Goal: Task Accomplishment & Management: Manage account settings

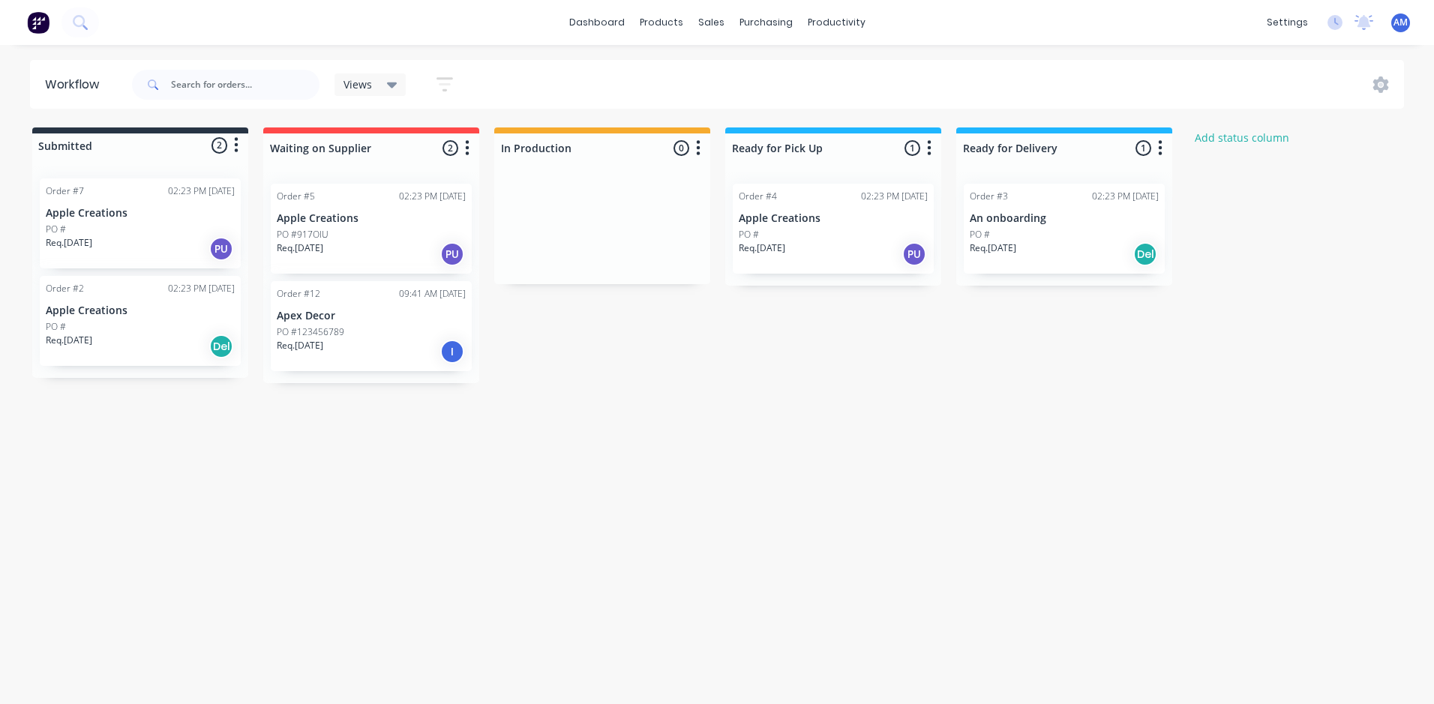
click at [445, 84] on icon "button" at bounding box center [445, 84] width 12 height 2
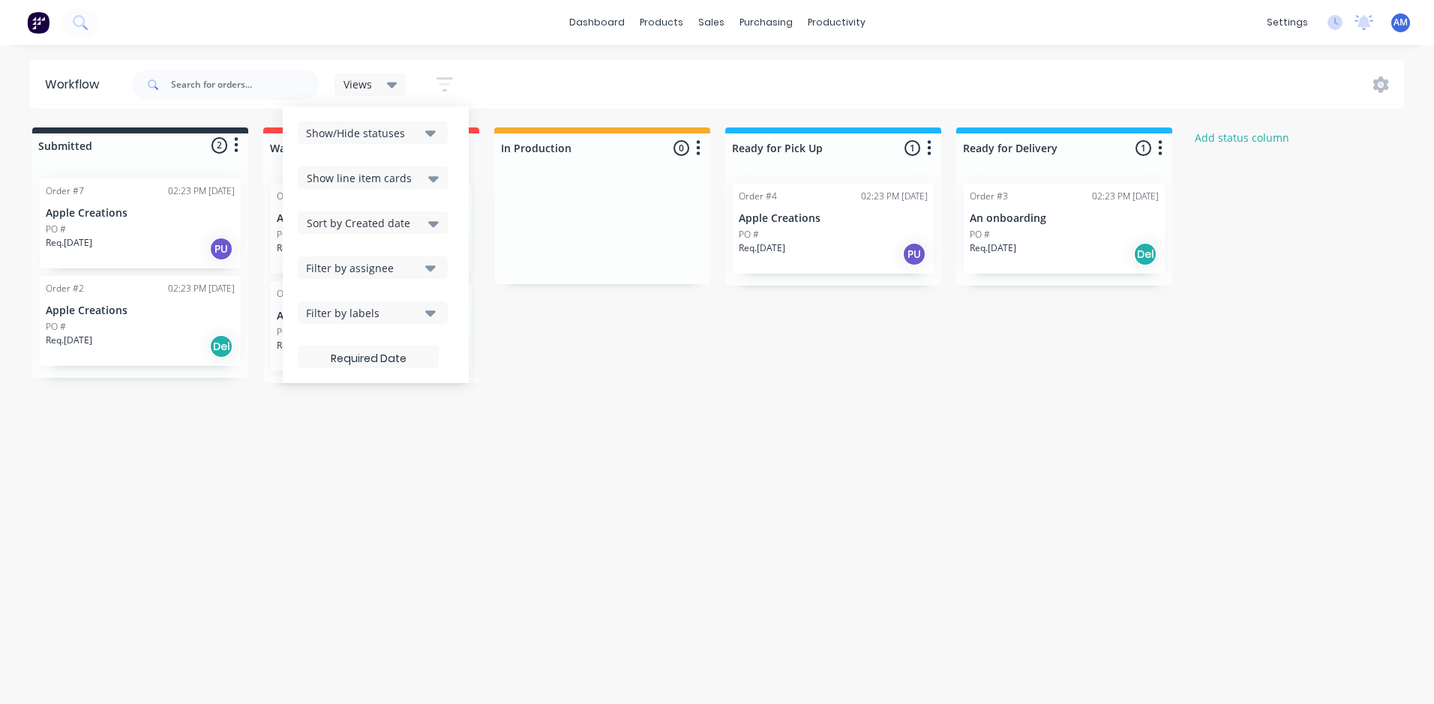
click at [703, 454] on div "Workflow Views Save new view None (Default) edit Show/Hide statuses Show line i…" at bounding box center [717, 367] width 1434 height 614
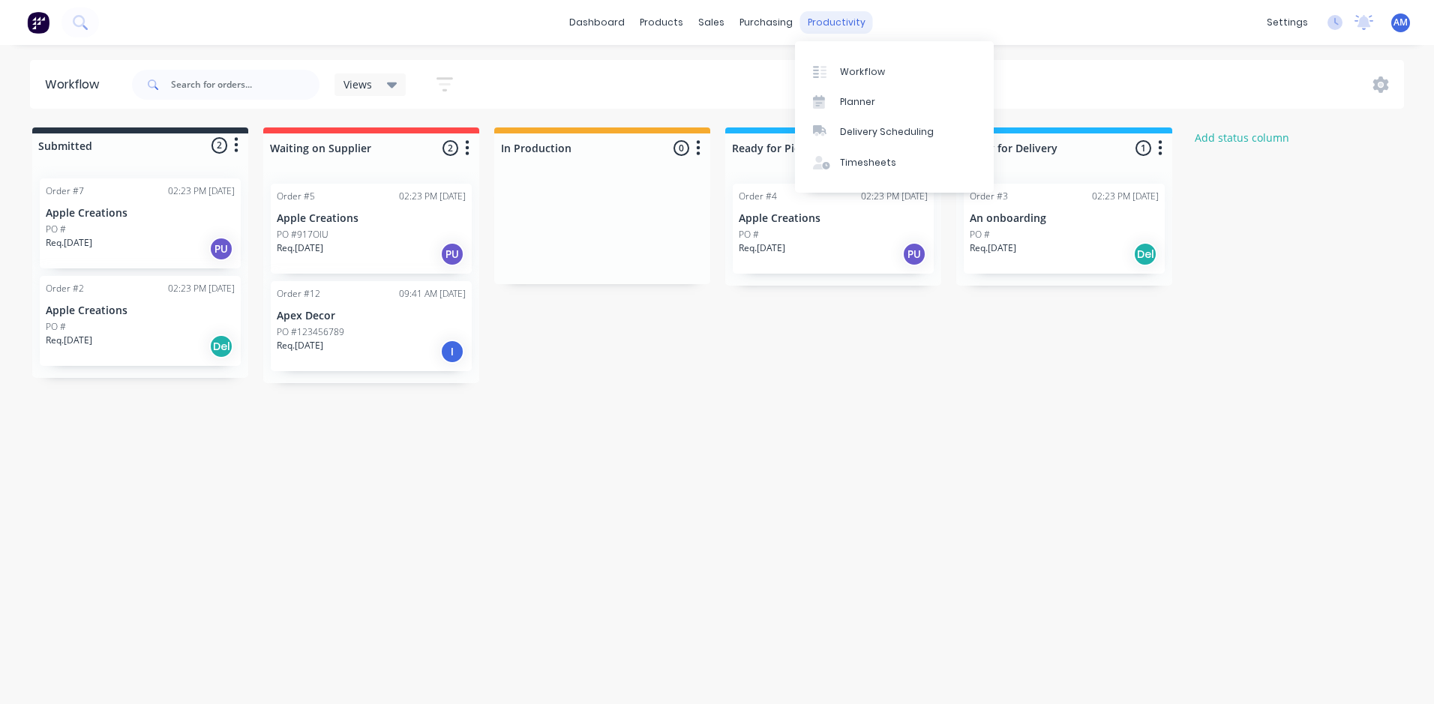
click at [828, 21] on div "productivity" at bounding box center [836, 22] width 73 height 22
click at [862, 106] on div "Planner" at bounding box center [857, 101] width 35 height 13
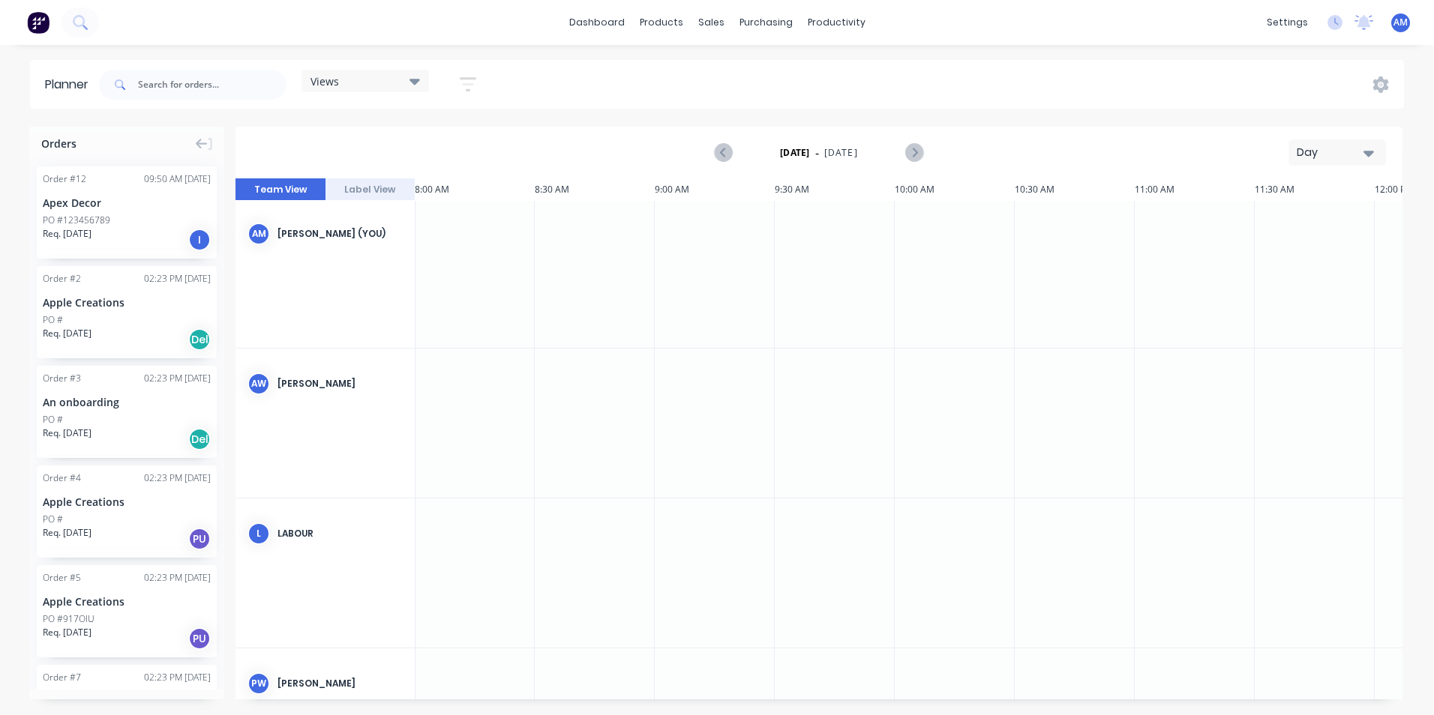
scroll to position [0, 1920]
click at [609, 28] on link "dashboard" at bounding box center [597, 22] width 70 height 22
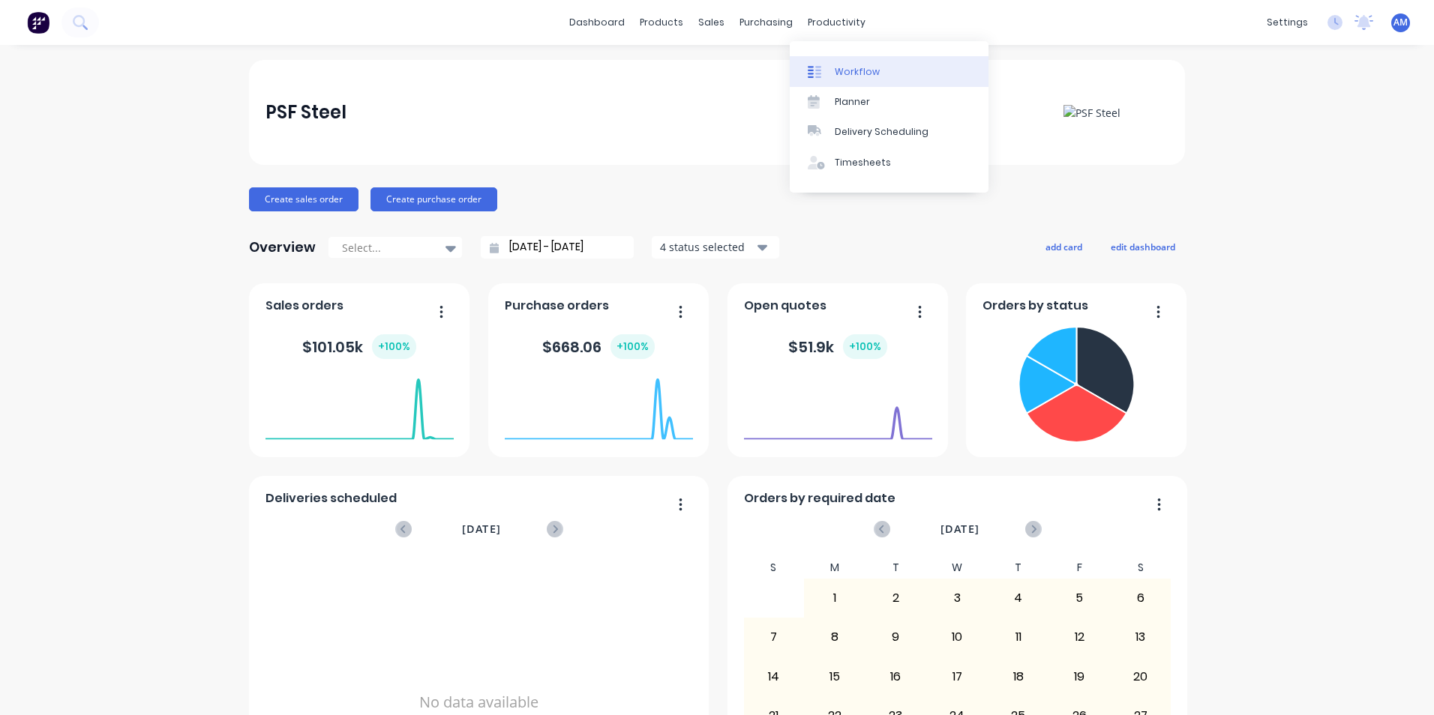
click at [859, 72] on div "Workflow" at bounding box center [857, 71] width 45 height 13
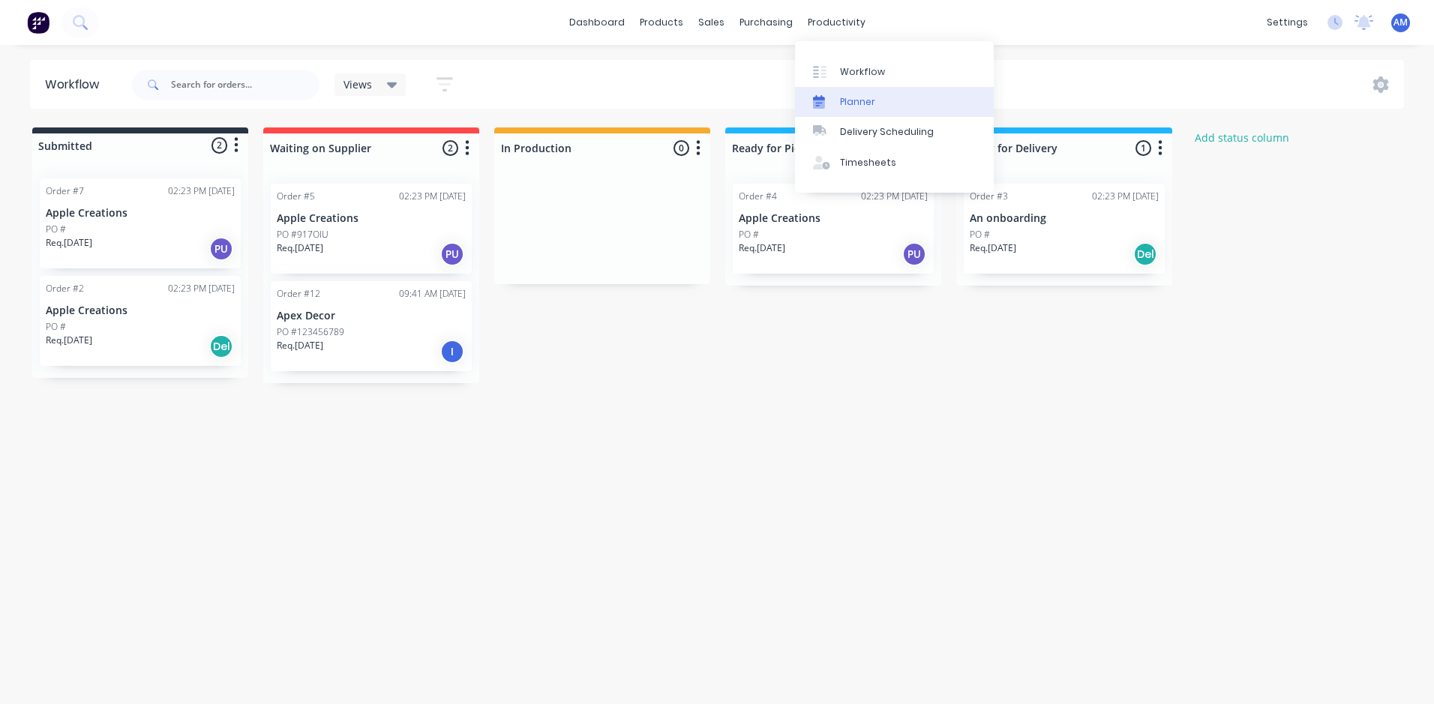
click at [853, 100] on div "Planner" at bounding box center [857, 101] width 35 height 13
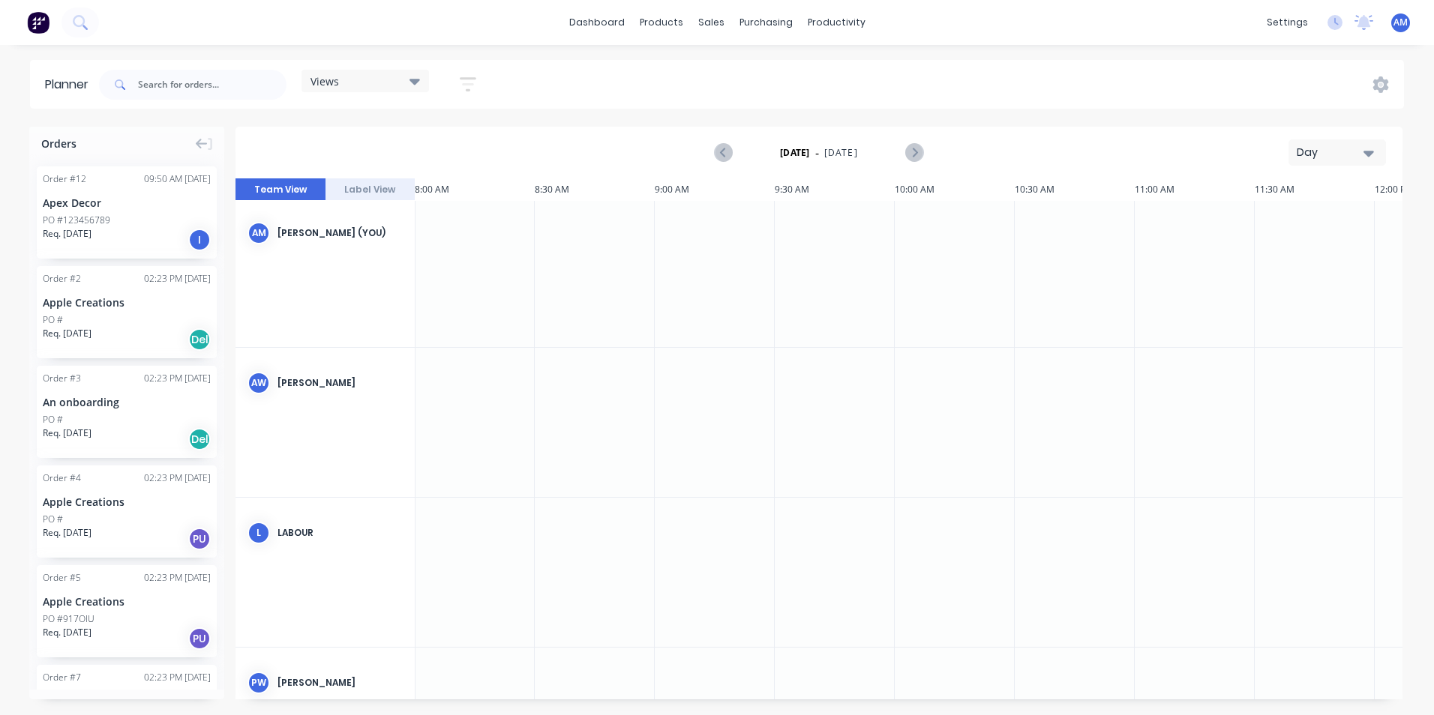
scroll to position [0, 1920]
click at [363, 186] on button "Label View" at bounding box center [370, 189] width 90 height 22
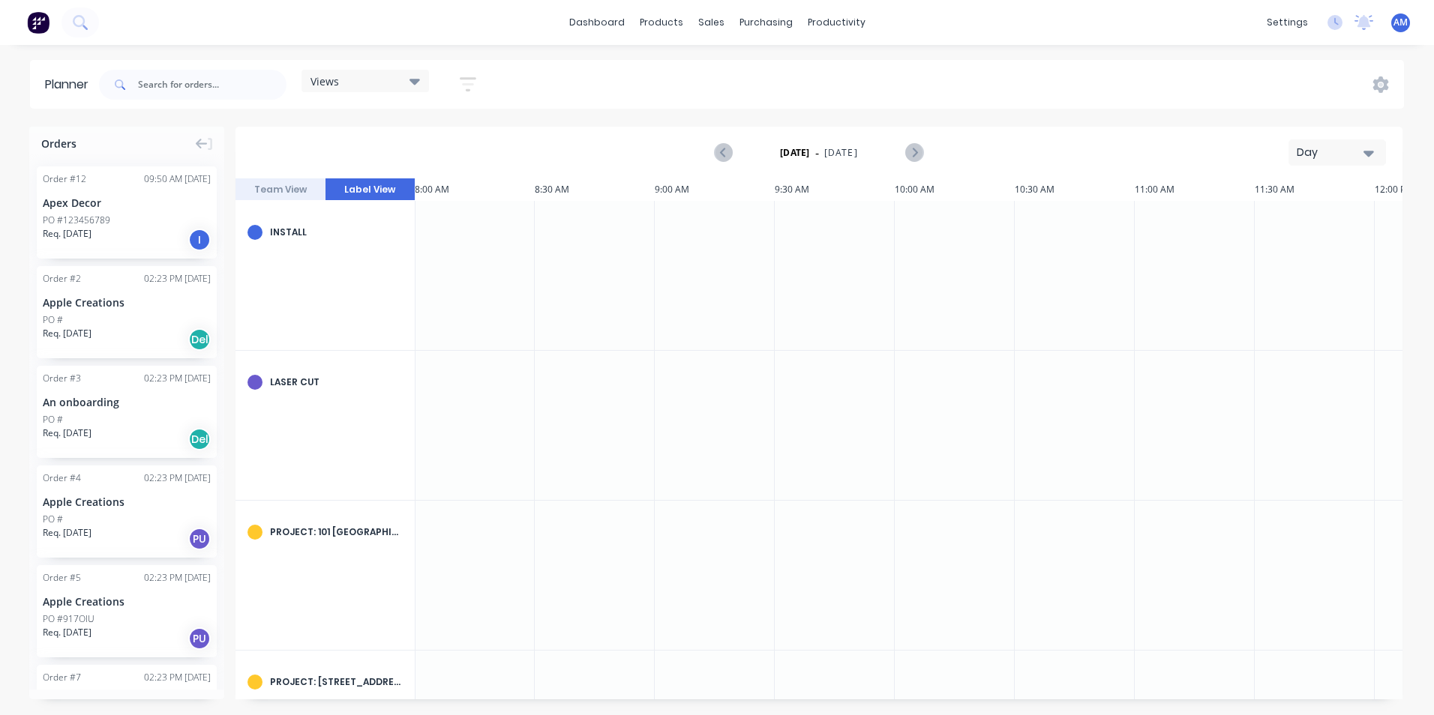
click at [278, 382] on div "Laser cut" at bounding box center [336, 382] width 133 height 13
drag, startPoint x: 89, startPoint y: 206, endPoint x: 390, endPoint y: 398, distance: 356.7
click at [390, 398] on div "Orders Order # 12 09:50 AM 26/09/25 Apex Decor PO #123456789 Req. 30/09/25 I Or…" at bounding box center [717, 421] width 1434 height 588
drag, startPoint x: 80, startPoint y: 184, endPoint x: 106, endPoint y: 229, distance: 52.4
click at [106, 229] on div "Order # 12 09:50 AM 26/09/25 Apex Decor PO #123456789 Req. 30/09/25 I" at bounding box center [127, 212] width 180 height 92
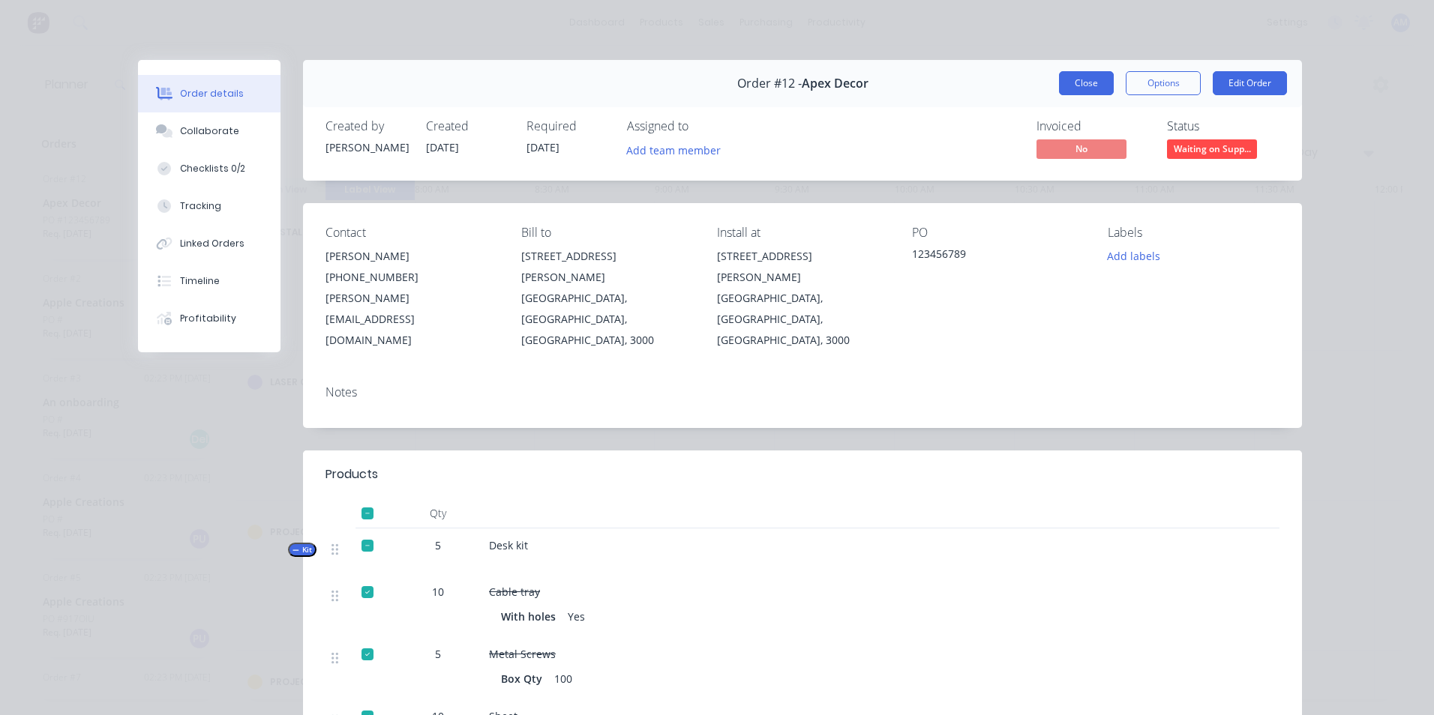
click at [1084, 84] on button "Close" at bounding box center [1086, 83] width 55 height 24
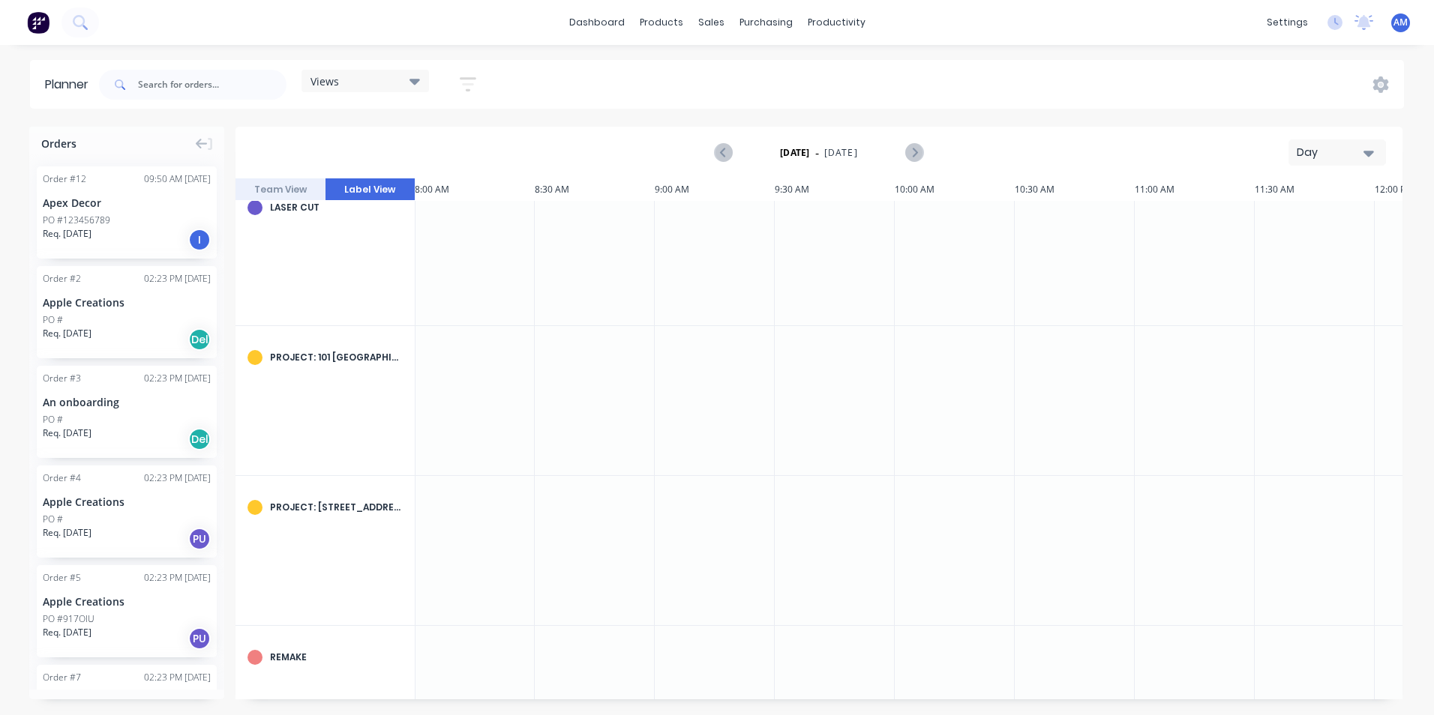
scroll to position [343, 1920]
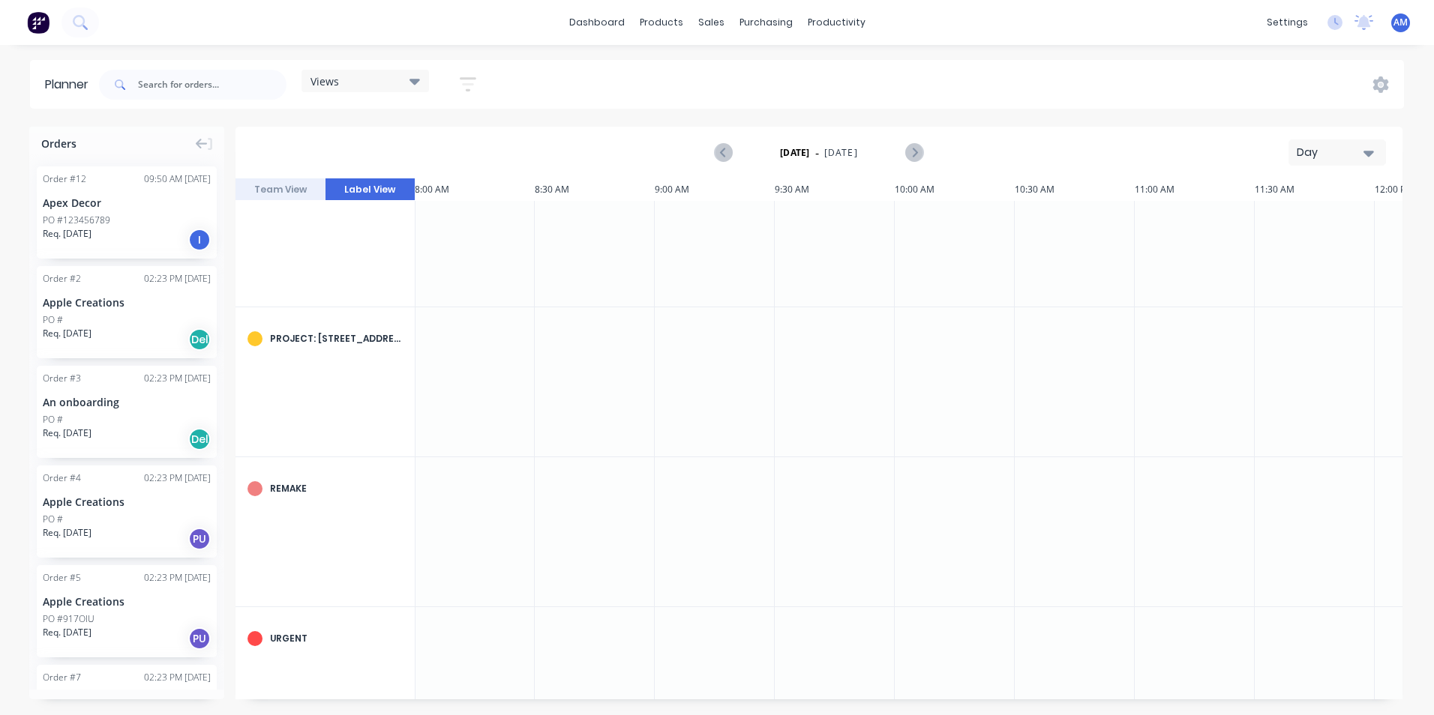
click at [284, 190] on button "Team View" at bounding box center [280, 189] width 90 height 22
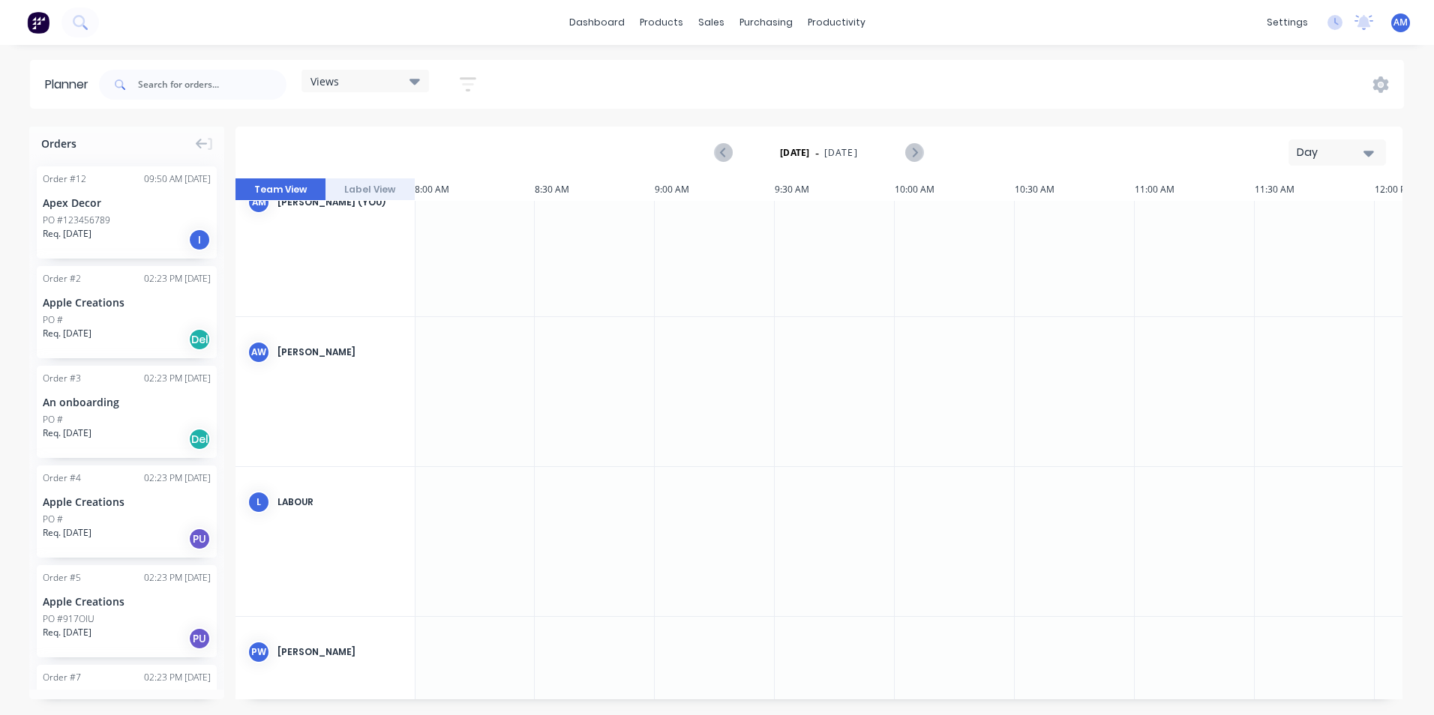
scroll to position [0, 1920]
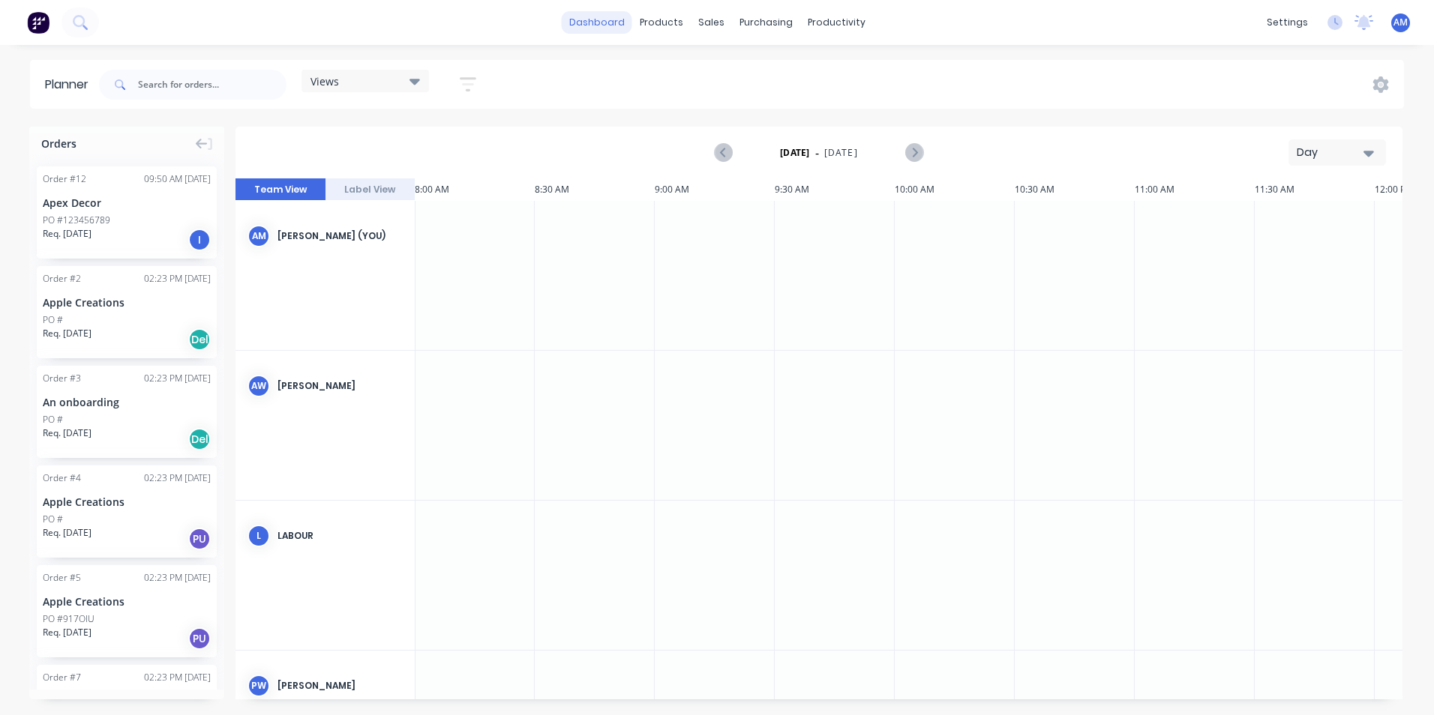
click at [613, 25] on link "dashboard" at bounding box center [597, 22] width 70 height 22
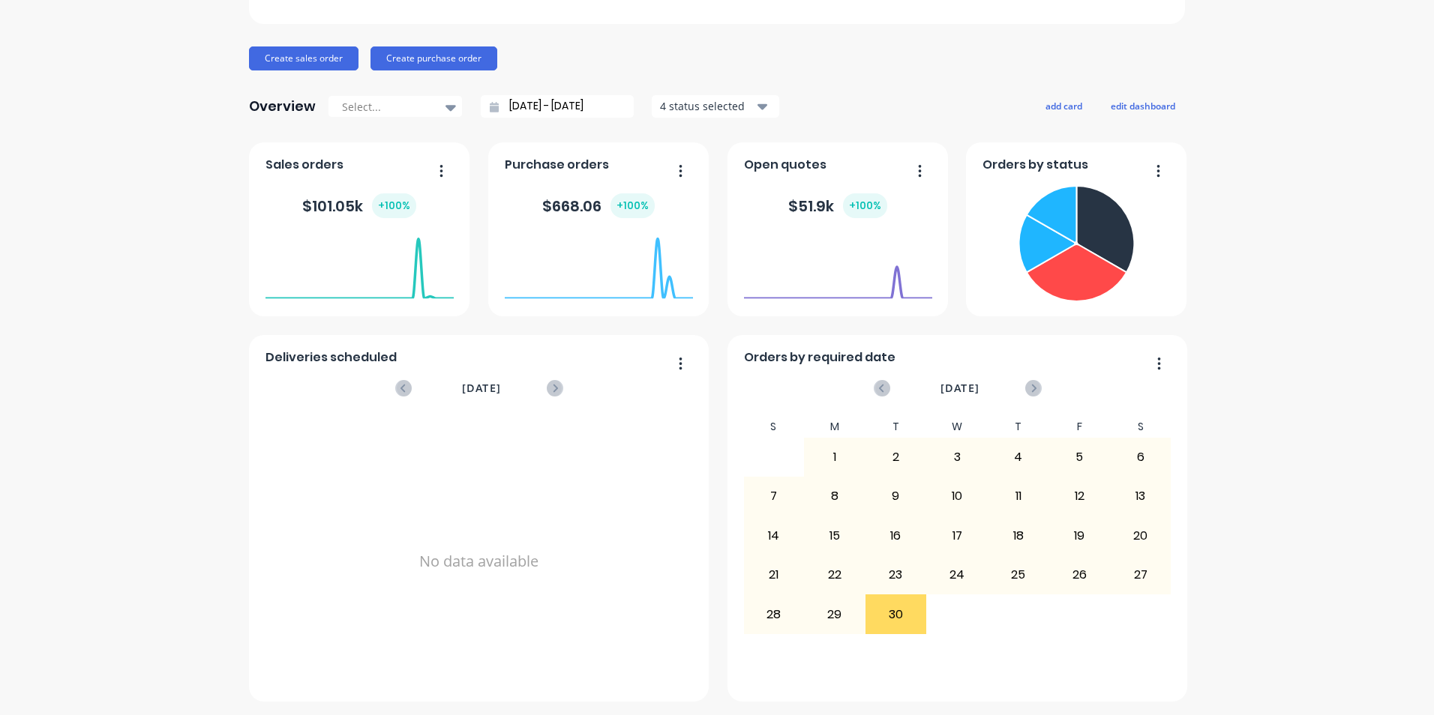
scroll to position [142, 0]
click at [1165, 206] on foreignobject at bounding box center [1076, 243] width 188 height 130
click at [1156, 174] on icon "button" at bounding box center [1158, 169] width 4 height 15
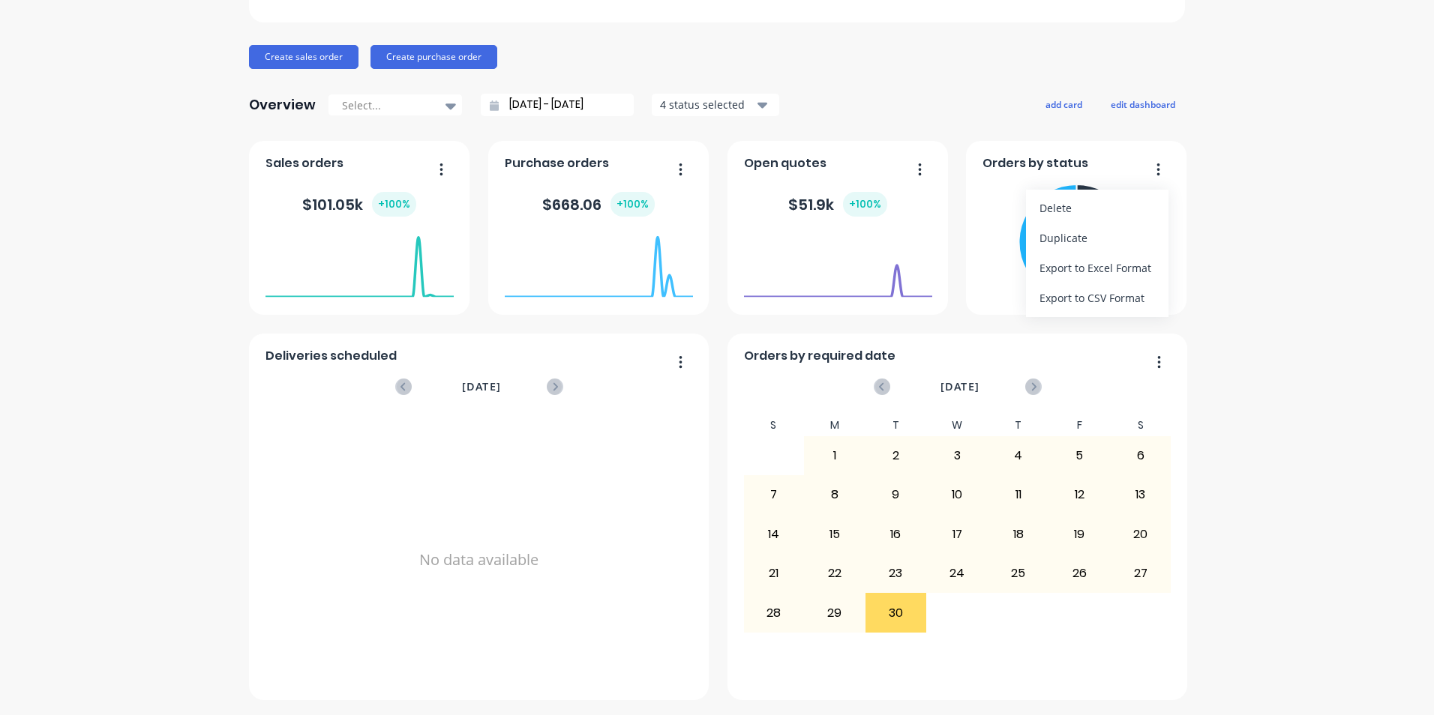
click at [883, 130] on div "PSF Steel Create sales order Create purchase order Overview Select... 29/08/25 …" at bounding box center [717, 309] width 936 height 783
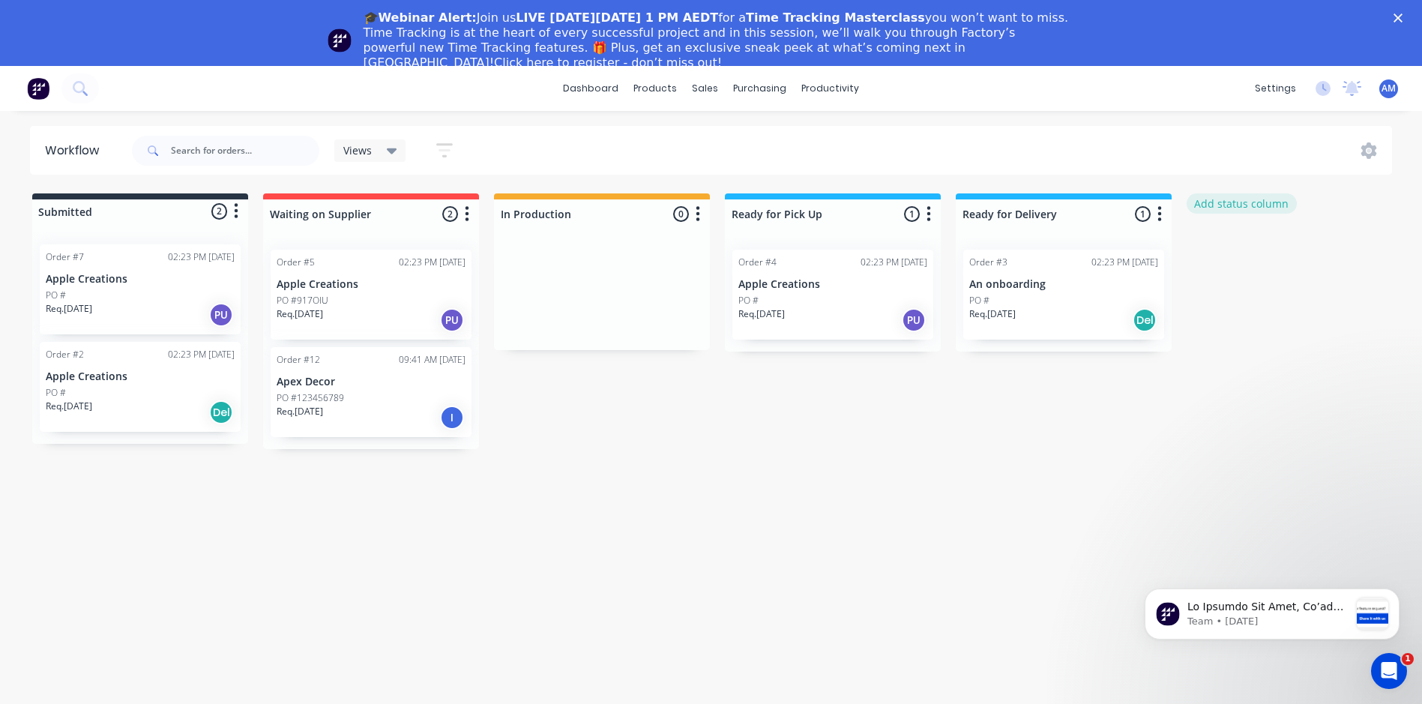
click at [1252, 204] on button "Add status column" at bounding box center [1242, 203] width 110 height 20
type input "Drafting"
click at [1249, 248] on button "Add" at bounding box center [1237, 249] width 82 height 24
drag, startPoint x: 1291, startPoint y: 268, endPoint x: 1311, endPoint y: 204, distance: 66.9
click at [1254, 318] on div at bounding box center [1295, 294] width 216 height 112
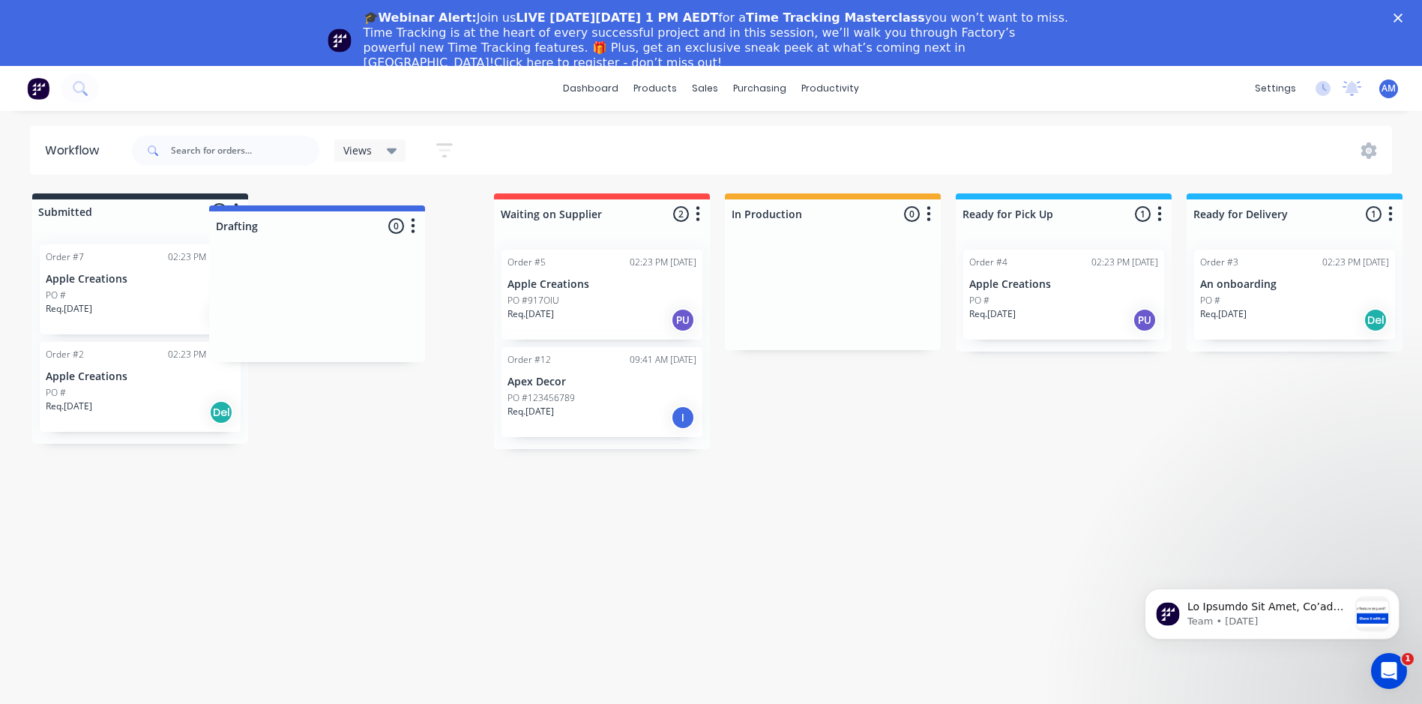
drag, startPoint x: 1329, startPoint y: 199, endPoint x: 369, endPoint y: 210, distance: 959.9
click at [369, 210] on div "Submitted 2 Status colour #273444 hex #273444 Save Cancel Summaries Total order…" at bounding box center [913, 321] width 1848 height 256
drag, startPoint x: 947, startPoint y: 442, endPoint x: 889, endPoint y: 447, distance: 58.0
click at [889, 447] on div "Submitted 2 Status colour #273444 hex #273444 Save Cancel Summaries Total order…" at bounding box center [913, 321] width 1848 height 256
click at [1369, 154] on icon at bounding box center [1370, 150] width 16 height 16
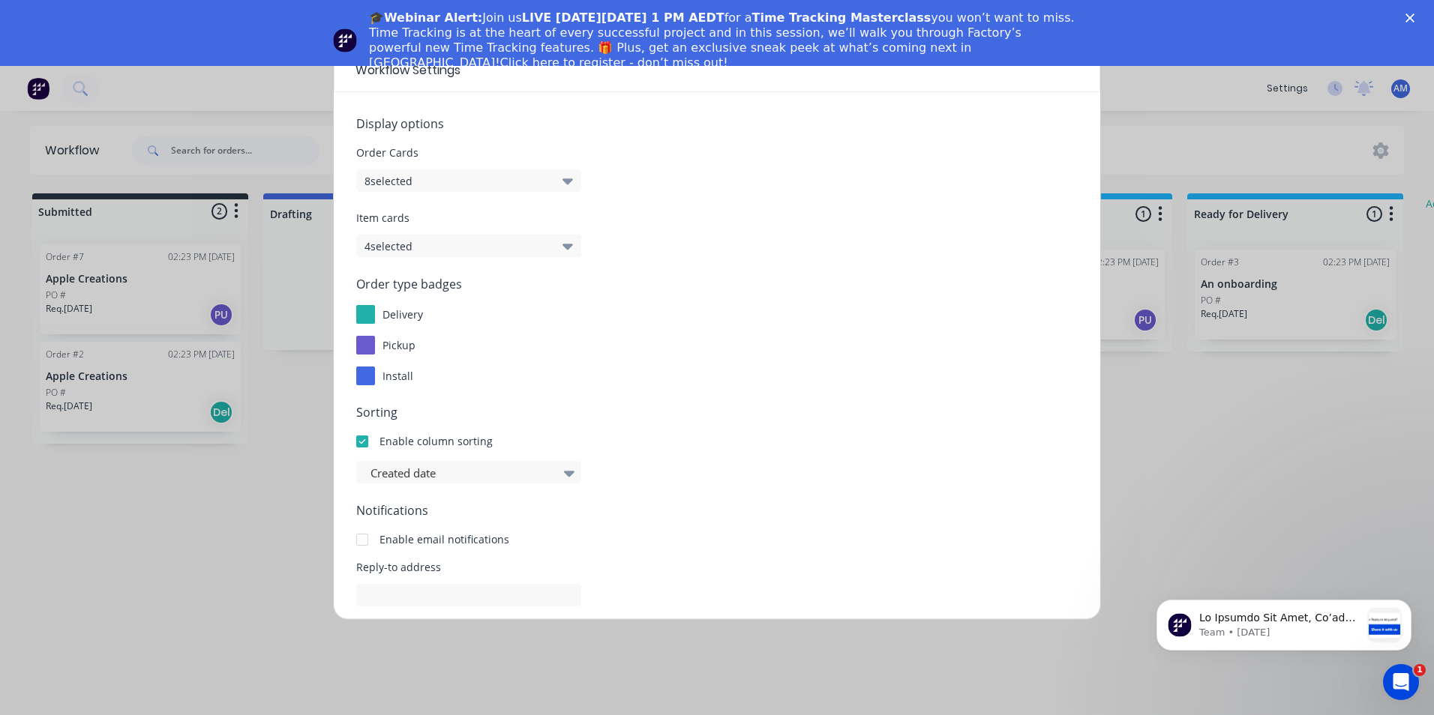
click at [1156, 92] on div "Workflow Settings Display options Order Cards 8 selected Item cards 4 selected …" at bounding box center [717, 357] width 1434 height 715
click at [1409, 17] on polygon "Close" at bounding box center [1409, 17] width 9 height 9
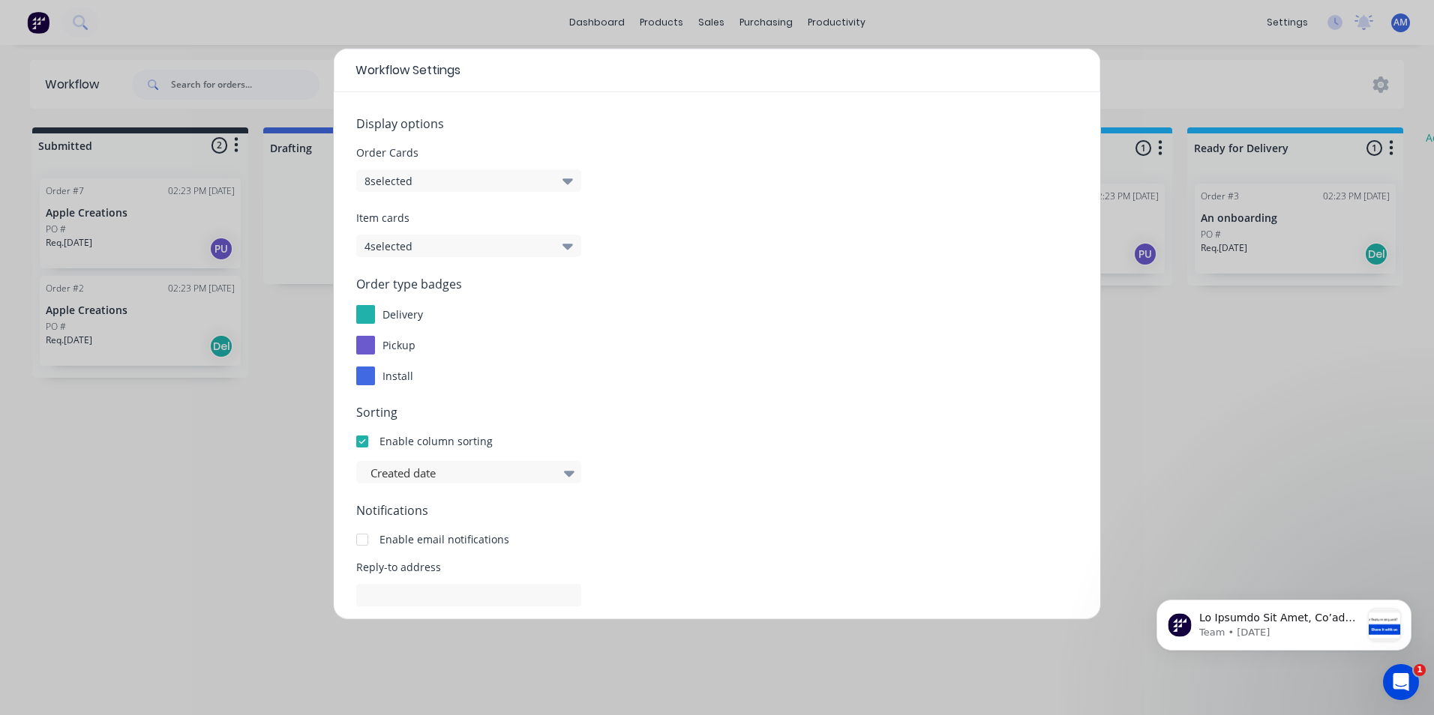
click at [283, 464] on div "Workflow Settings Display options Order Cards 8 selected Item cards 4 selected …" at bounding box center [717, 357] width 1434 height 715
click at [1126, 380] on div "Workflow Settings Display options Order Cards 8 selected Item cards 4 selected …" at bounding box center [717, 357] width 1434 height 715
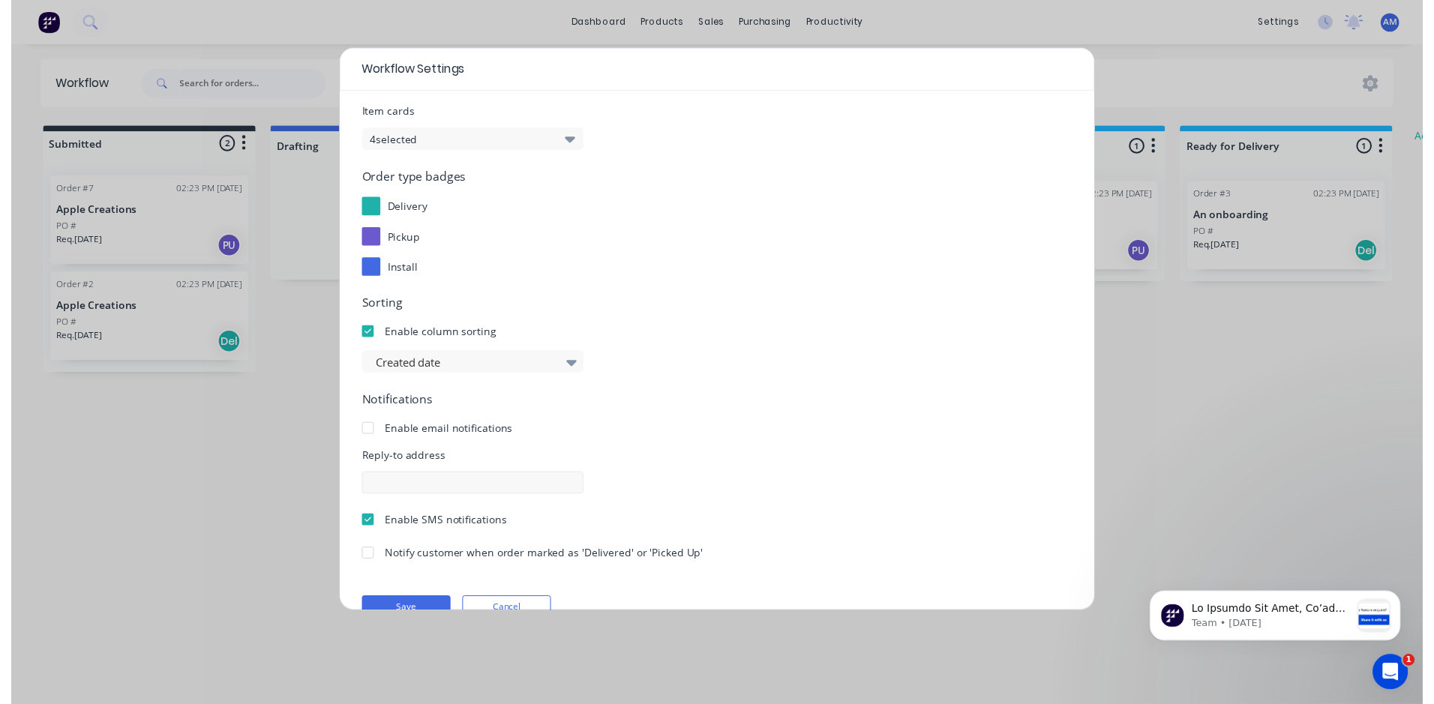
scroll to position [136, 0]
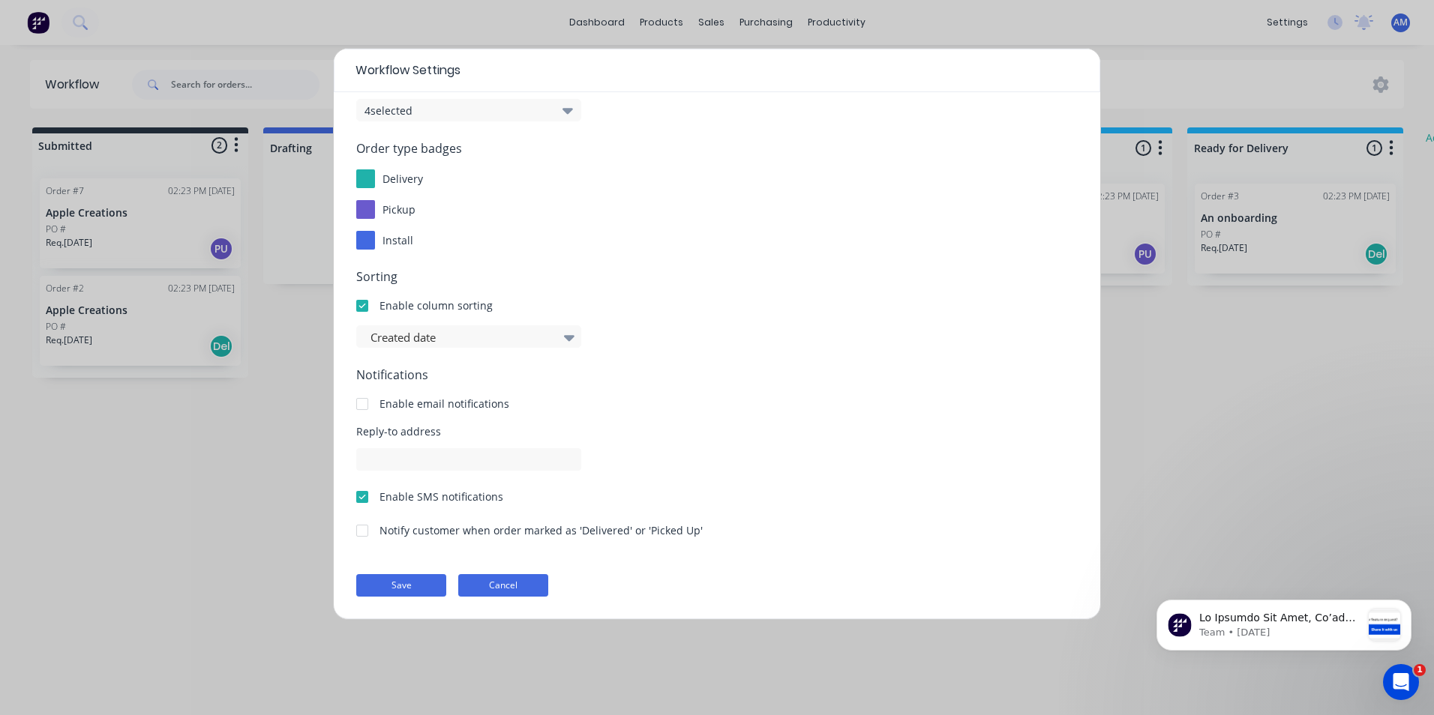
click at [514, 586] on button "Cancel" at bounding box center [503, 585] width 90 height 22
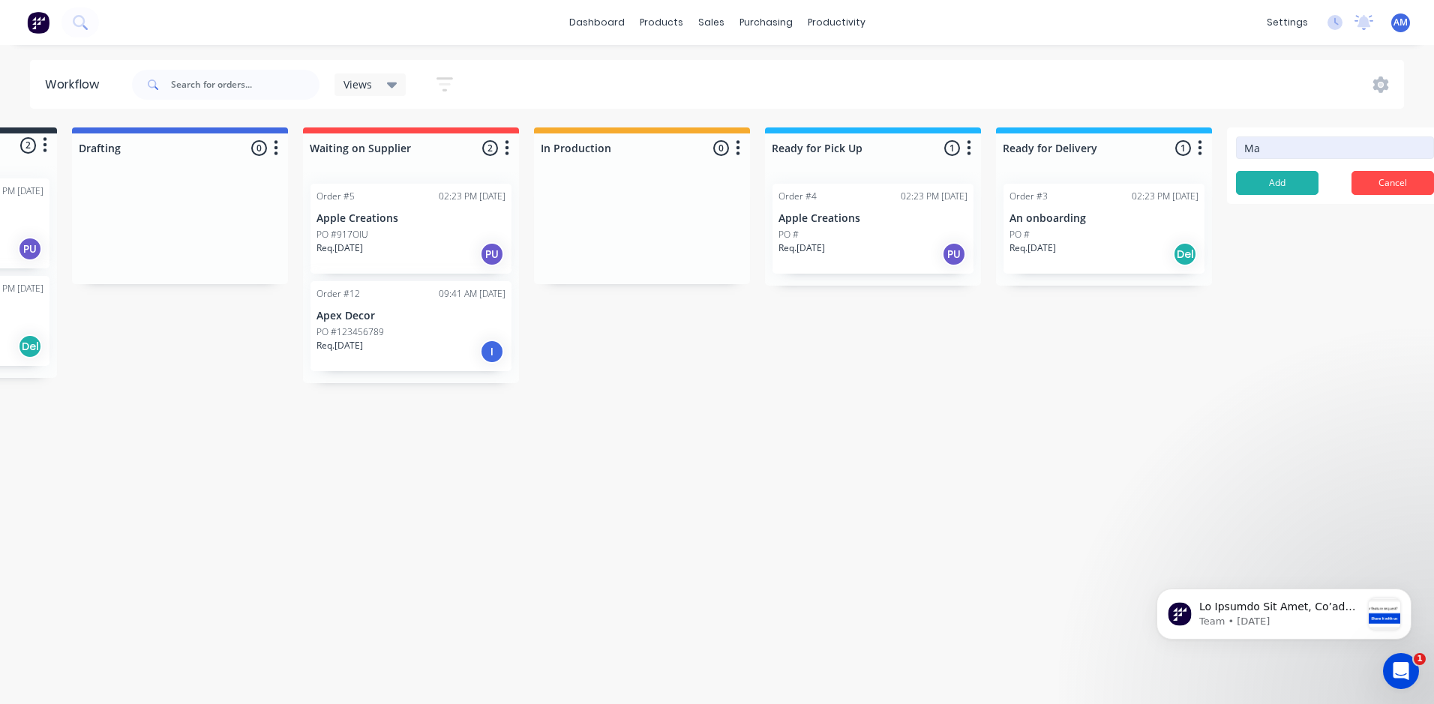
type input "M"
type input "I"
type input "Surface treatment"
click at [1275, 184] on button "Add" at bounding box center [1277, 183] width 82 height 24
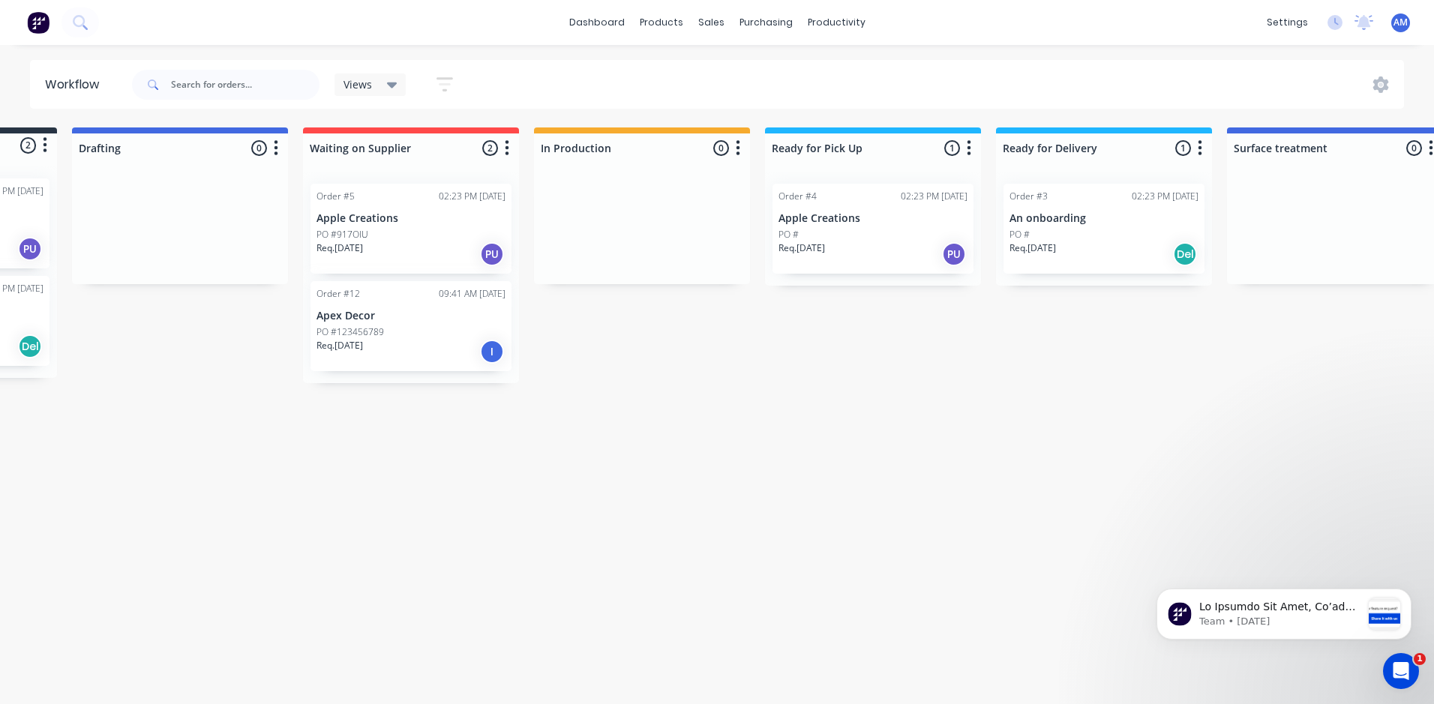
drag, startPoint x: 1357, startPoint y: 219, endPoint x: 1339, endPoint y: 238, distance: 26.0
click at [1157, 383] on div "Workflow Views Save new view None (Default) edit Show/Hide statuses Show line i…" at bounding box center [526, 367] width 1434 height 614
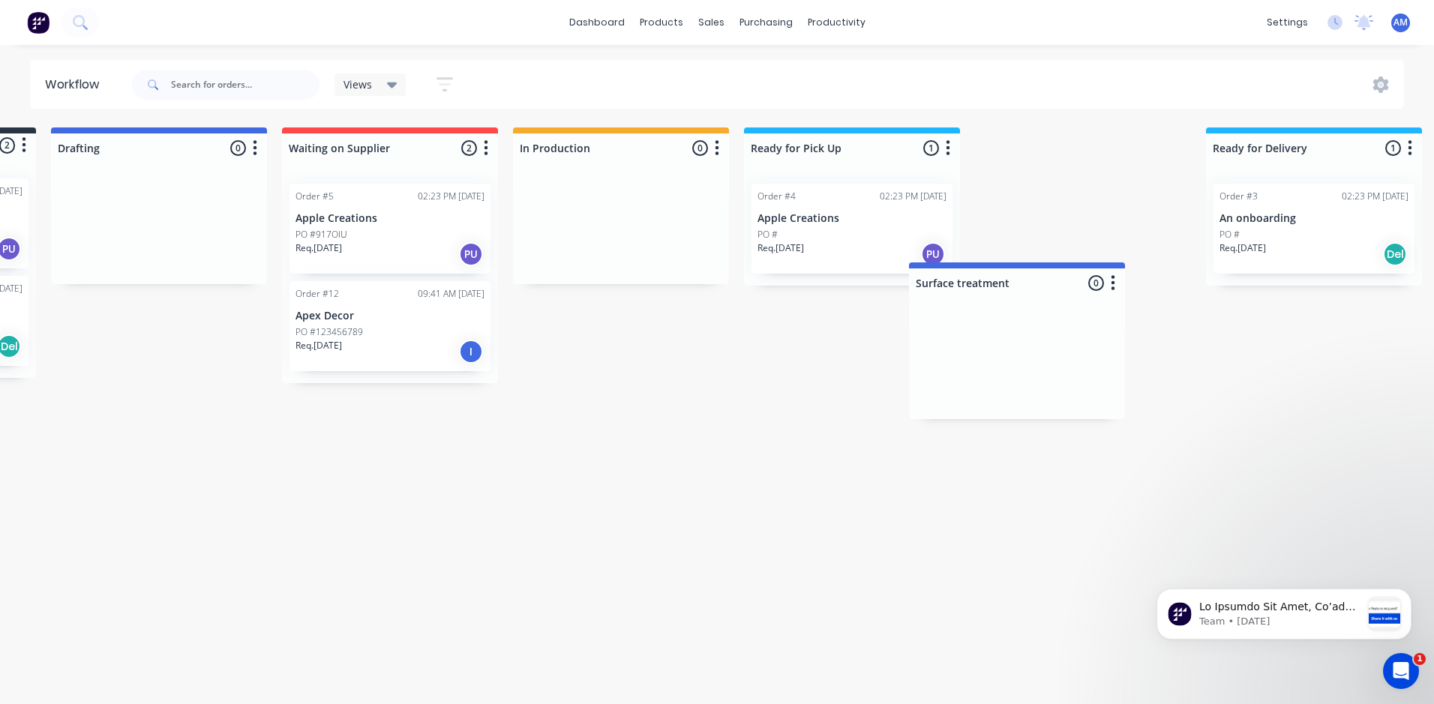
scroll to position [0, 214]
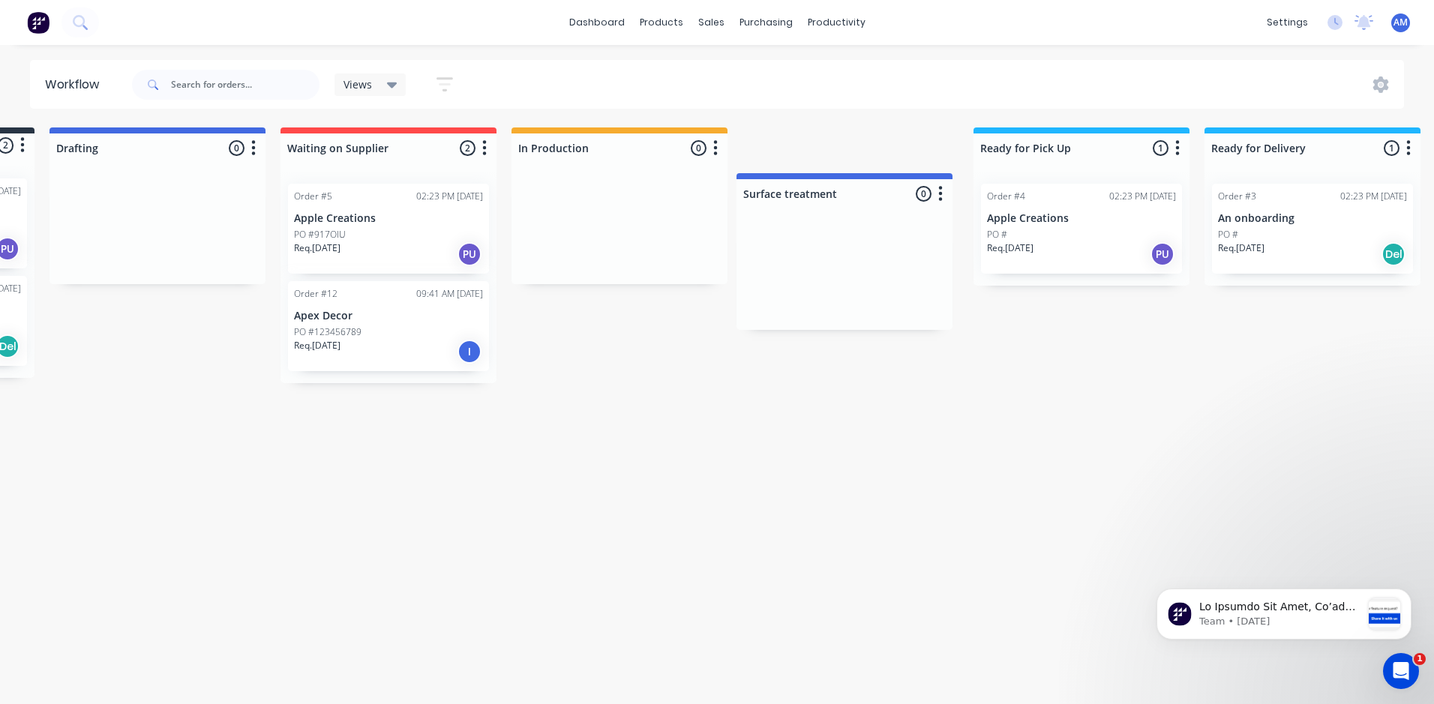
drag, startPoint x: 1383, startPoint y: 145, endPoint x: 891, endPoint y: 188, distance: 493.8
click at [891, 188] on div "Submitted 2 Status colour #273444 hex #273444 Save Cancel Summaries Total order…" at bounding box center [808, 255] width 2066 height 256
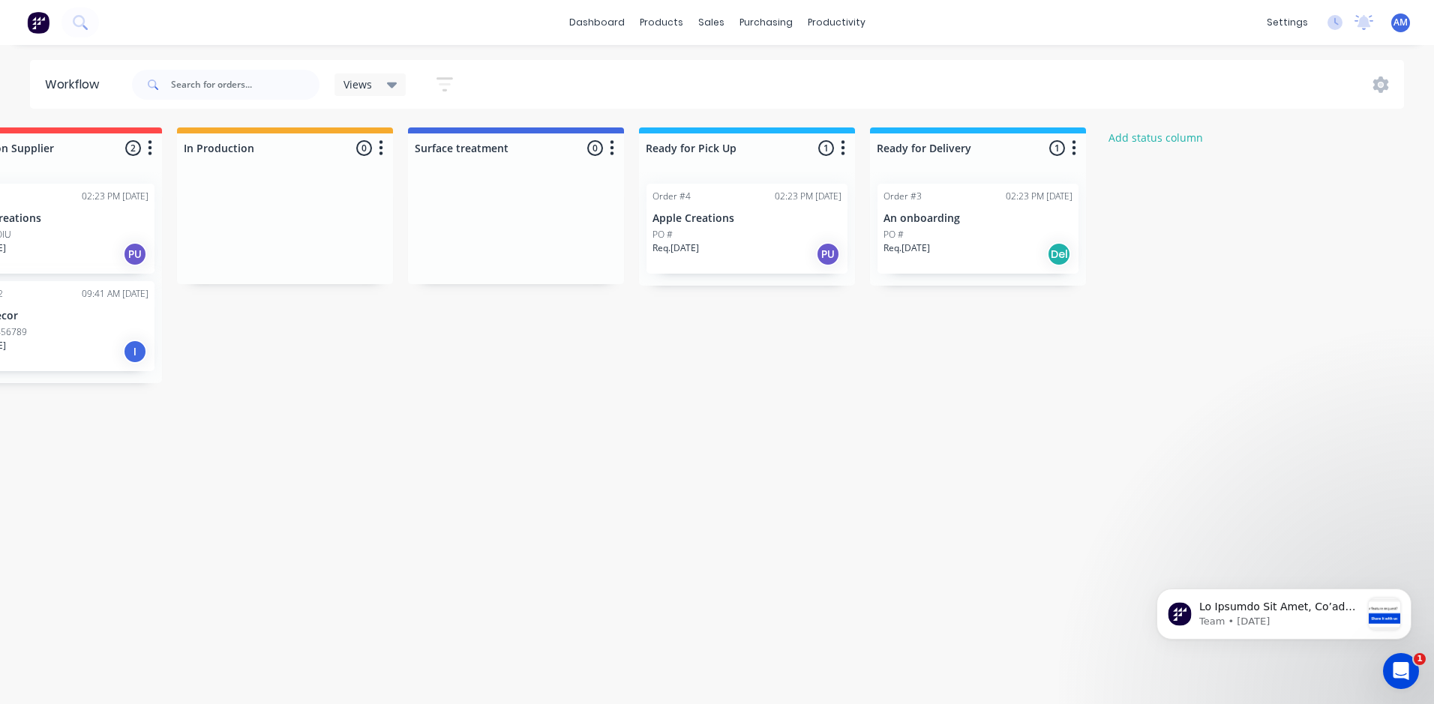
scroll to position [0, 632]
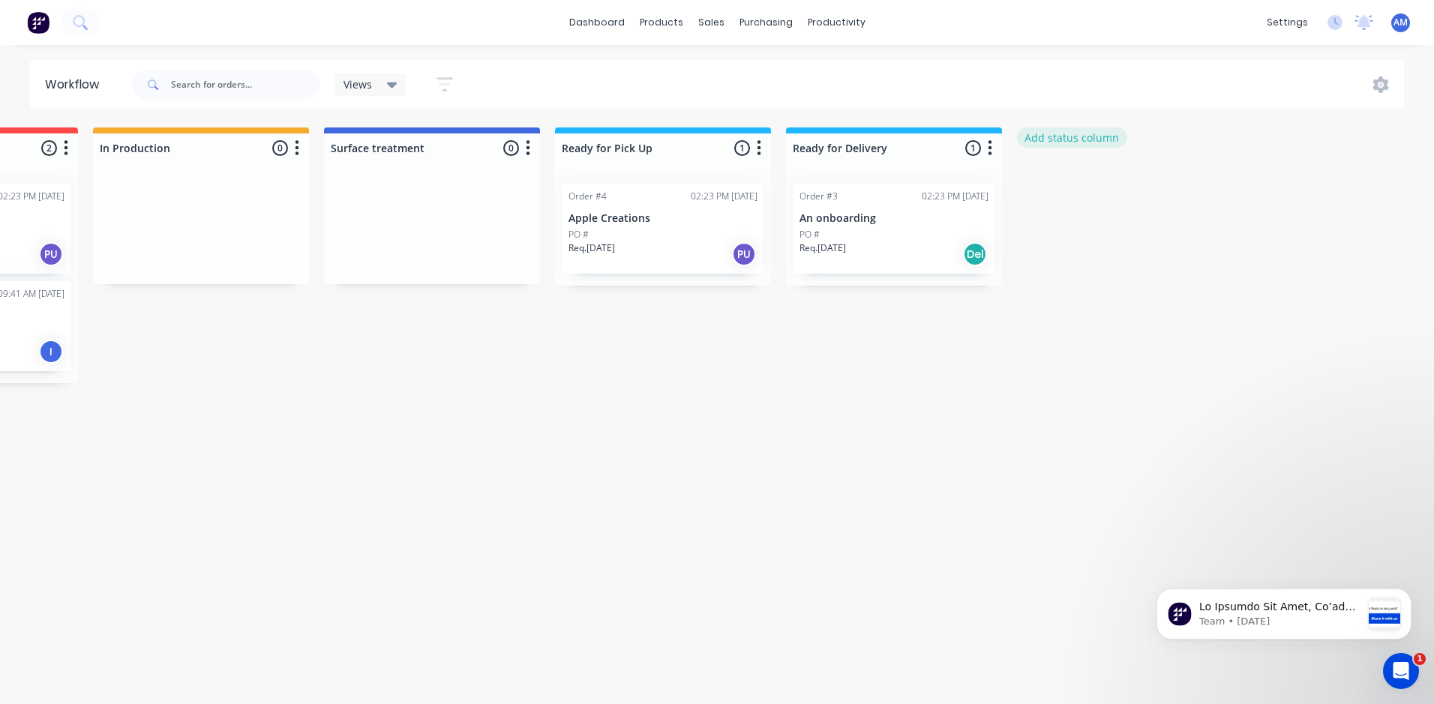
click at [1072, 139] on button "Add status column" at bounding box center [1072, 137] width 110 height 20
type input "Install"
click at [1066, 184] on button "Add" at bounding box center [1067, 183] width 82 height 24
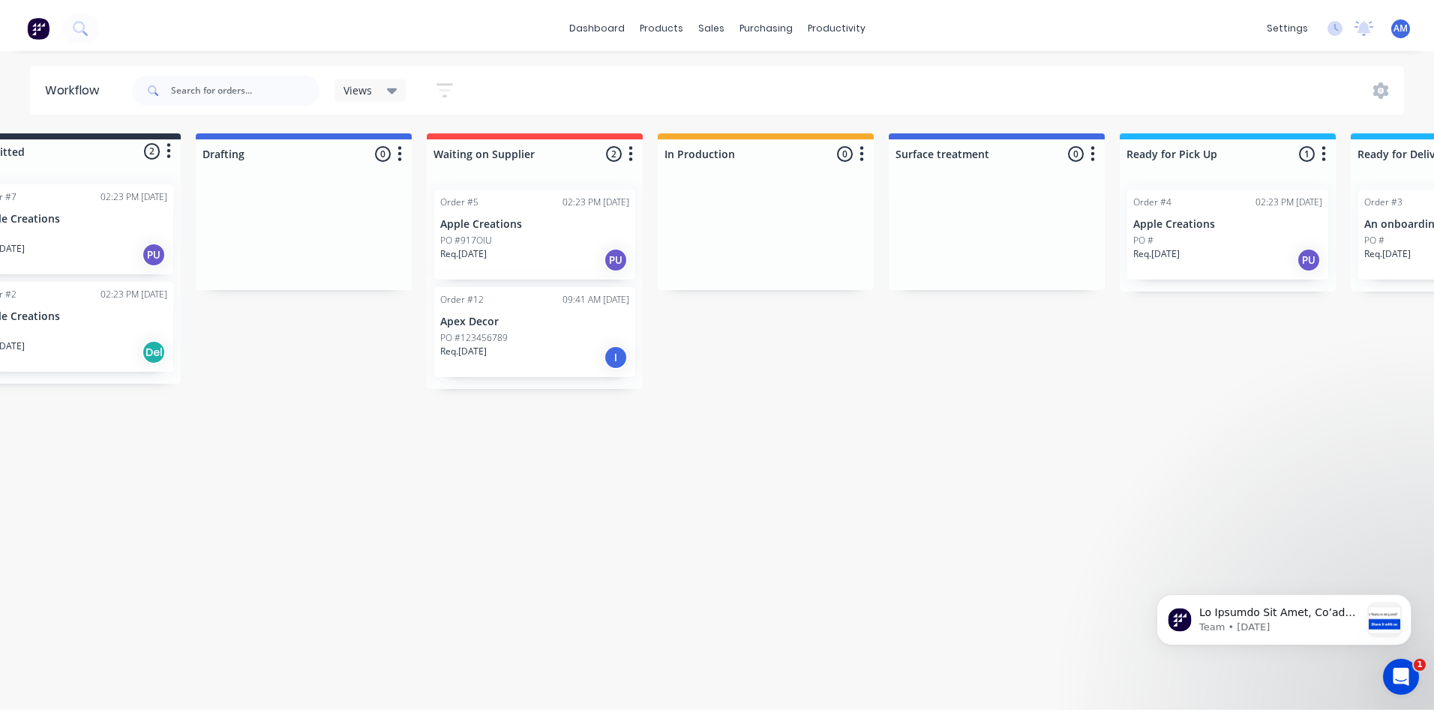
scroll to position [0, 0]
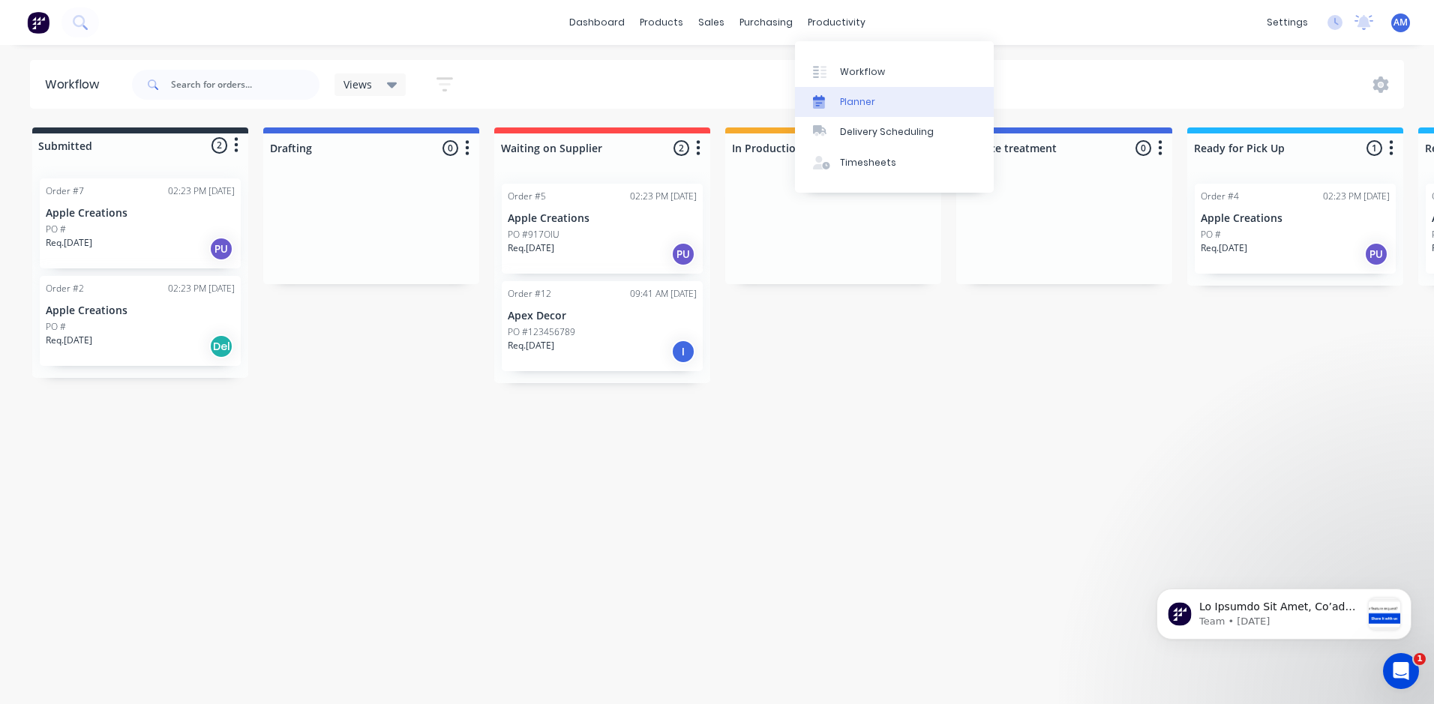
click at [850, 104] on div "Planner" at bounding box center [857, 101] width 35 height 13
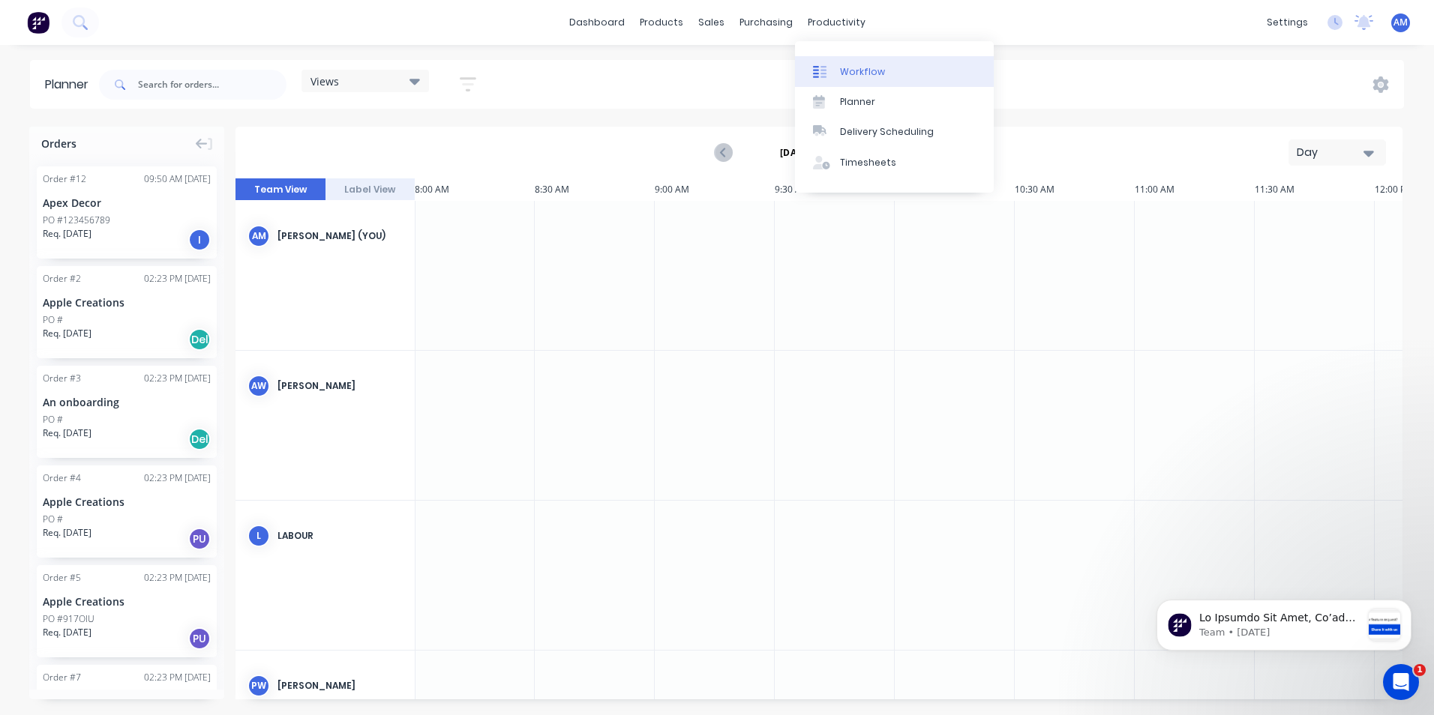
click at [842, 76] on div "Workflow" at bounding box center [862, 71] width 45 height 13
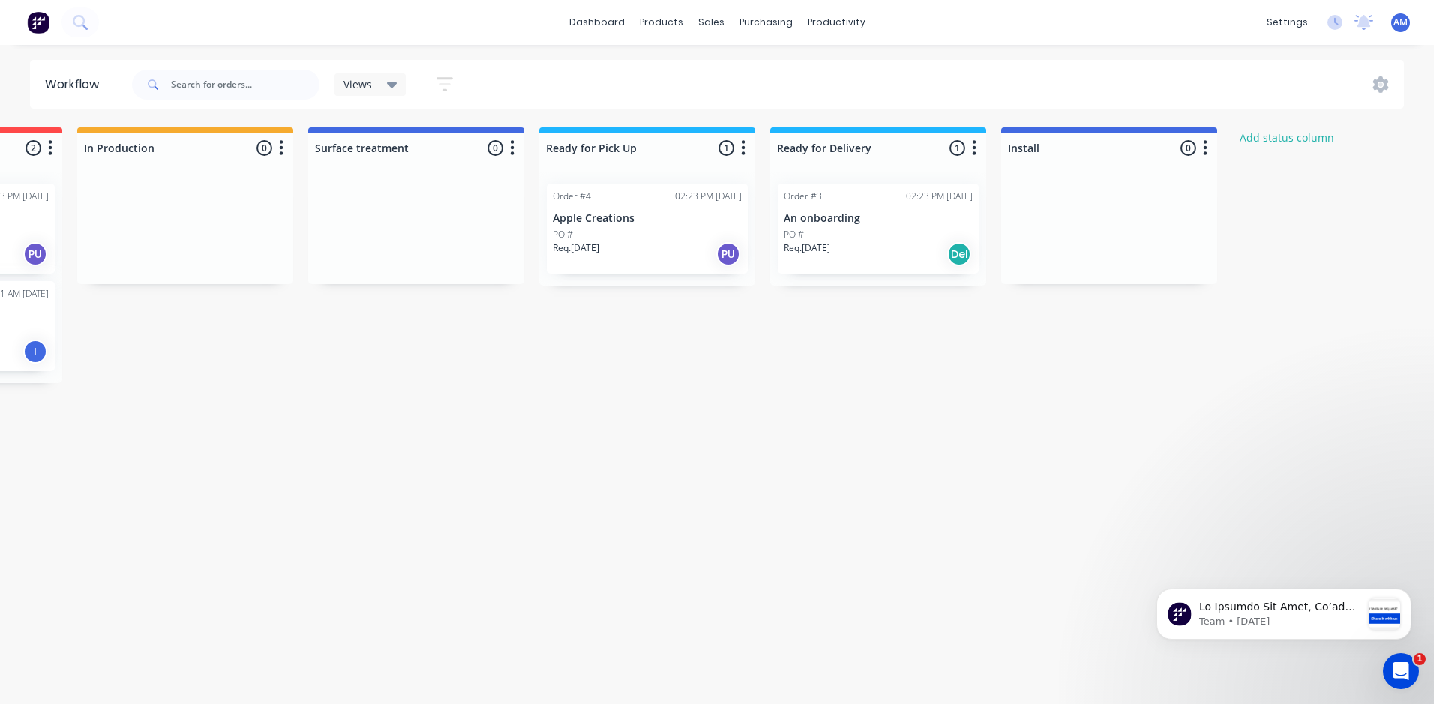
scroll to position [0, 712]
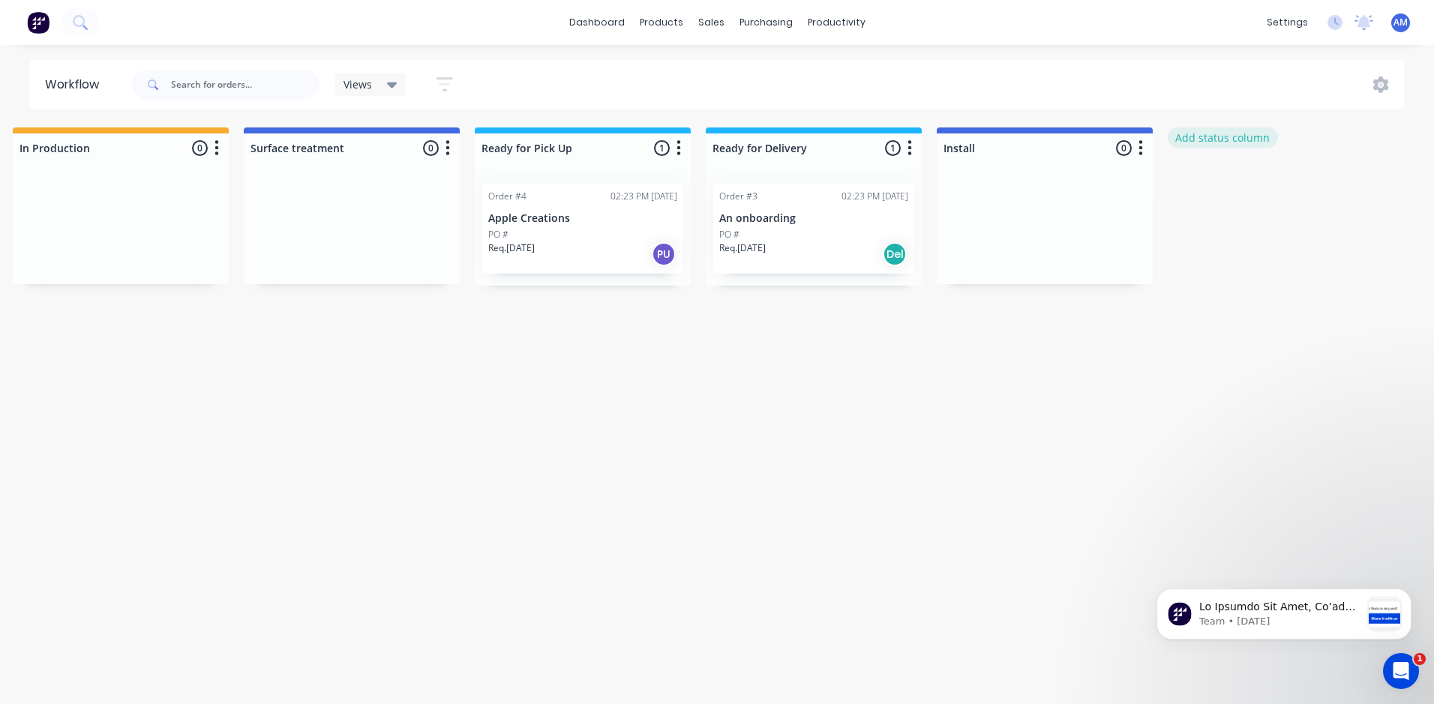
click at [1250, 135] on button "Add status column" at bounding box center [1223, 137] width 110 height 20
type input "P"
type input "Order Material"
click at [1235, 181] on button "Add" at bounding box center [1218, 183] width 82 height 24
drag, startPoint x: 1317, startPoint y: 172, endPoint x: 1285, endPoint y: 229, distance: 65.5
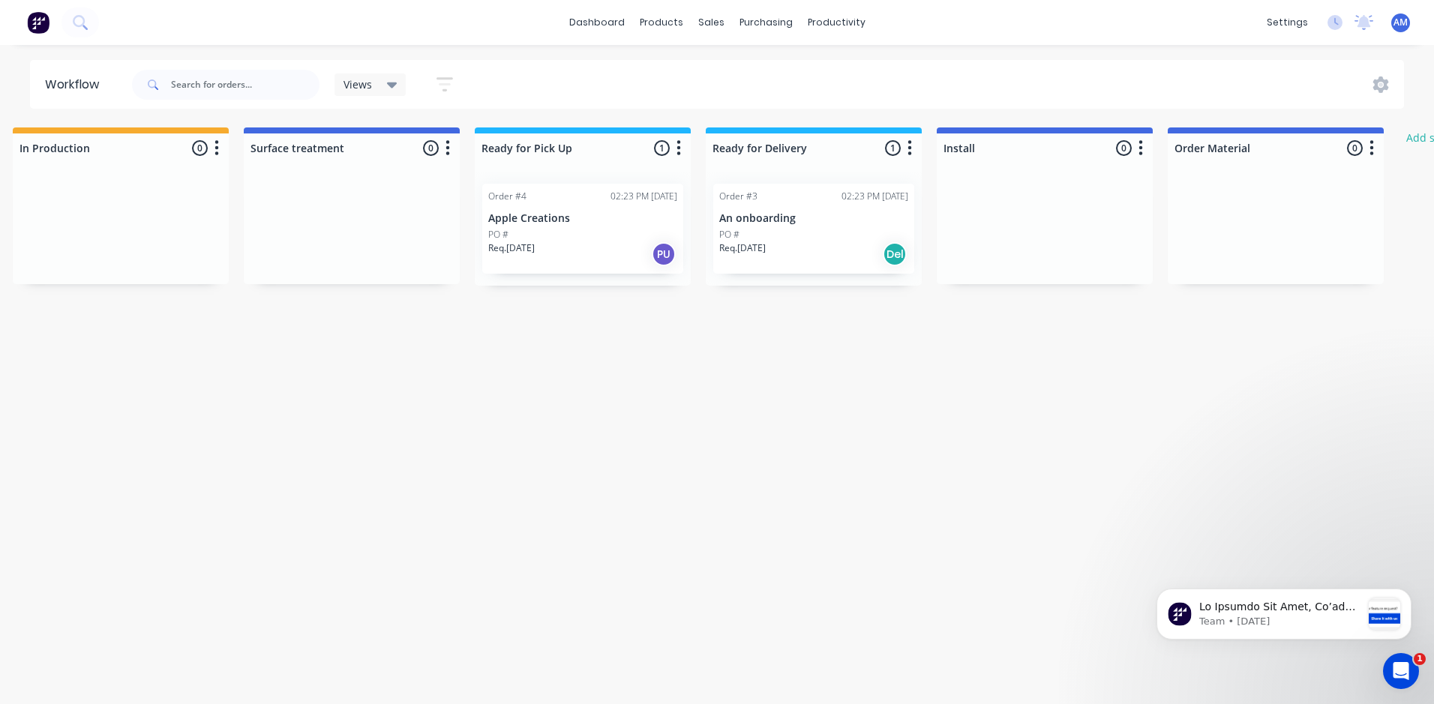
click at [1260, 272] on div at bounding box center [1276, 228] width 216 height 112
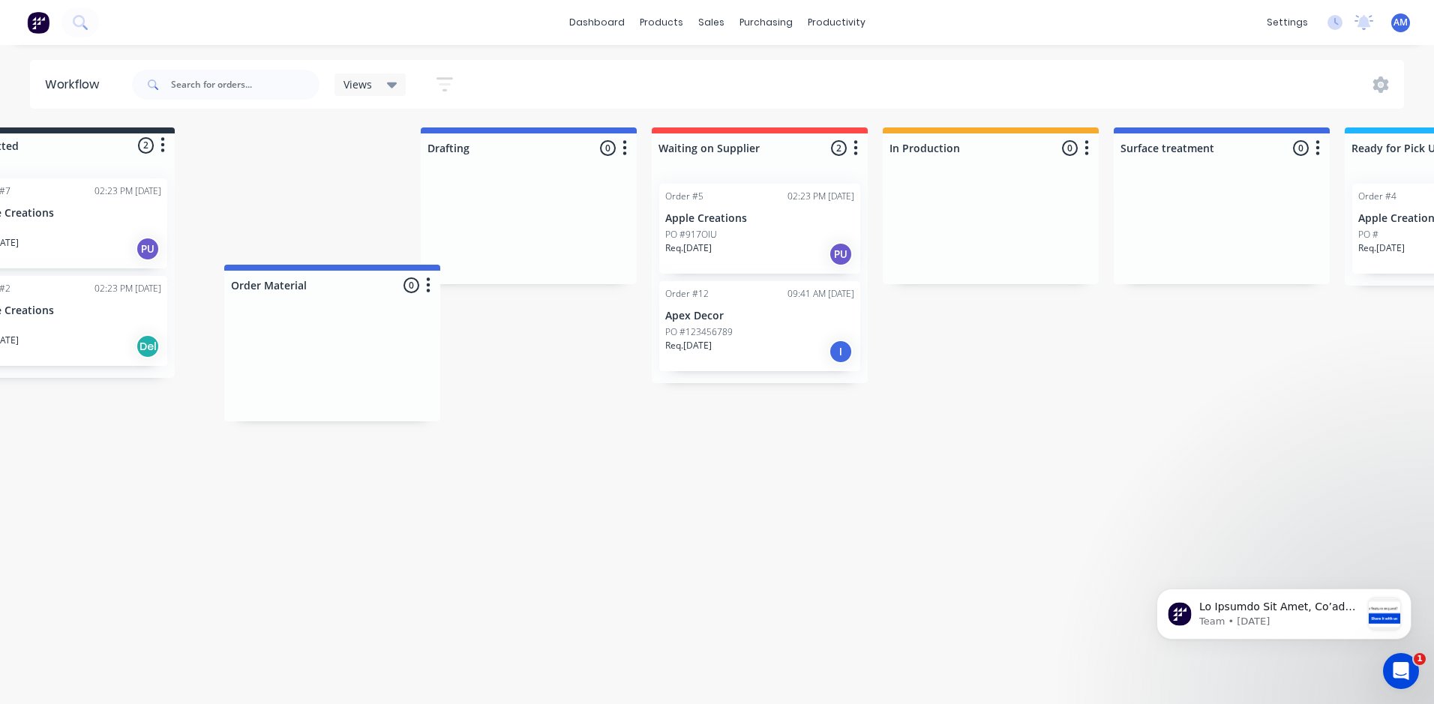
scroll to position [0, 70]
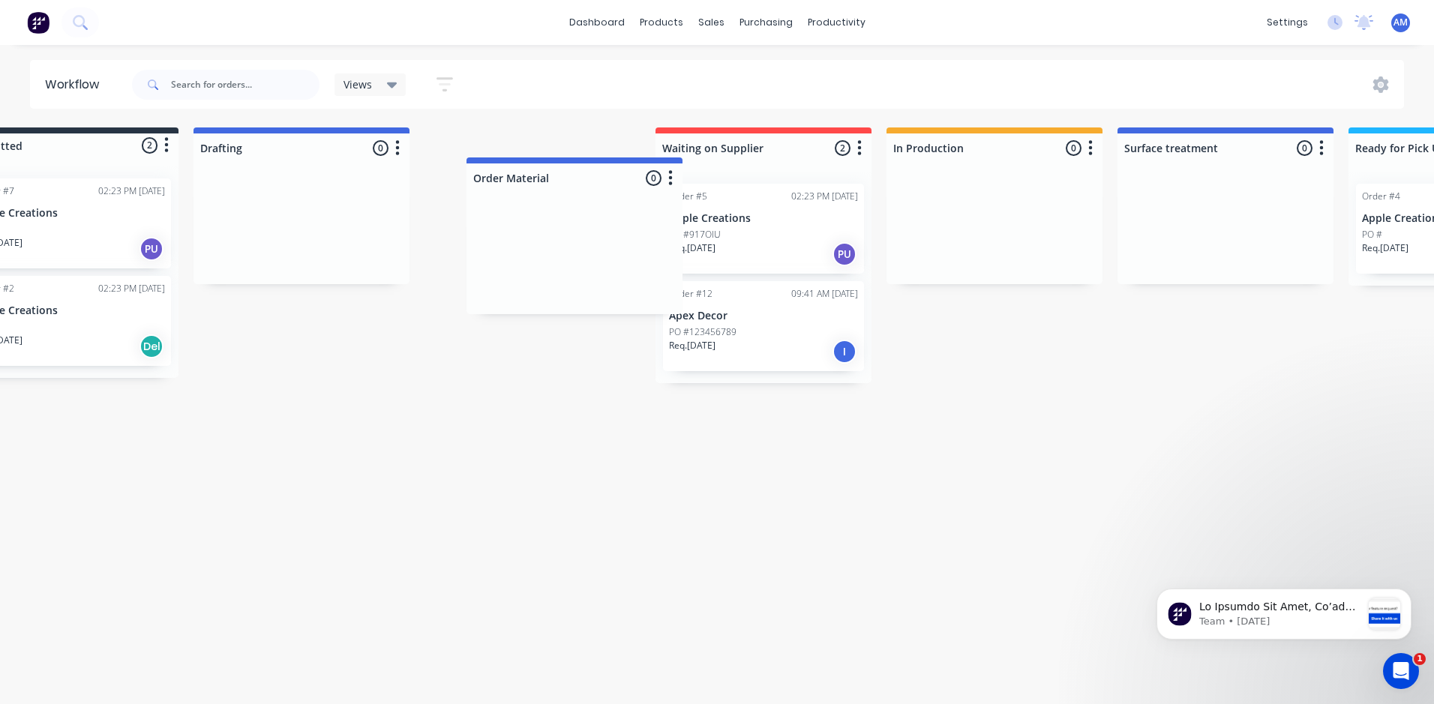
drag, startPoint x: 1333, startPoint y: 145, endPoint x: 625, endPoint y: 175, distance: 708.5
click at [625, 175] on div "Submitted 2 Status colour #273444 hex #273444 Save Cancel Summaries Total order…" at bounding box center [1169, 255] width 2501 height 256
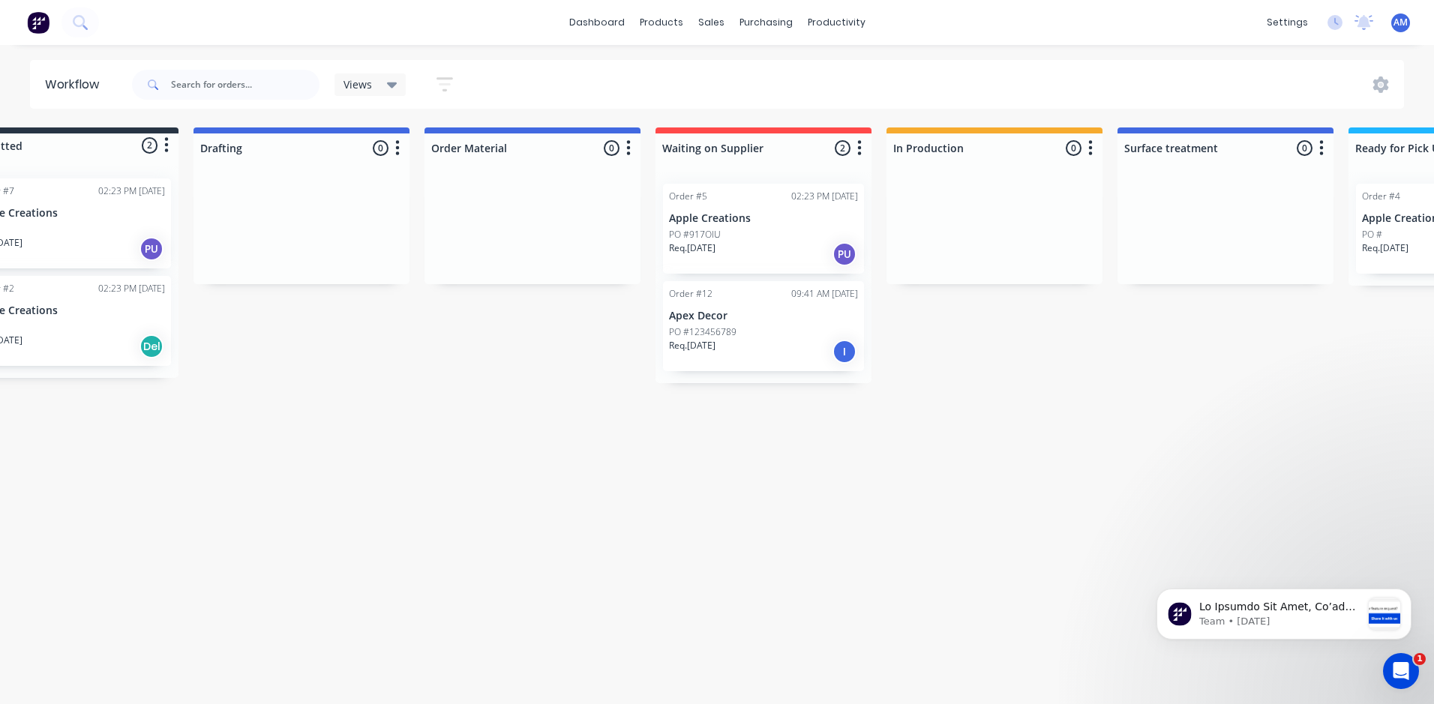
click at [625, 143] on button "button" at bounding box center [628, 148] width 18 height 18
click at [536, 178] on span "Status colour" at bounding box center [535, 180] width 66 height 16
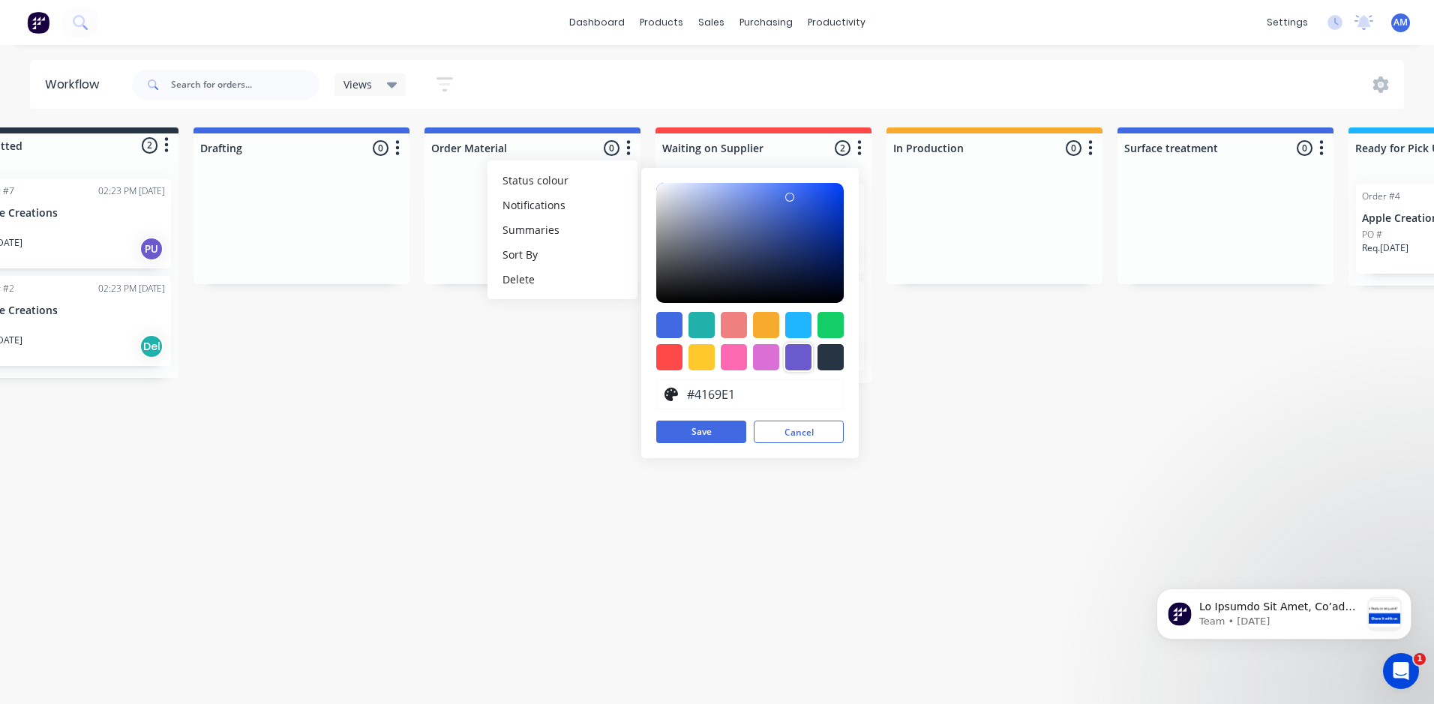
click at [800, 356] on div at bounding box center [798, 357] width 26 height 26
type input "#6A5ACD"
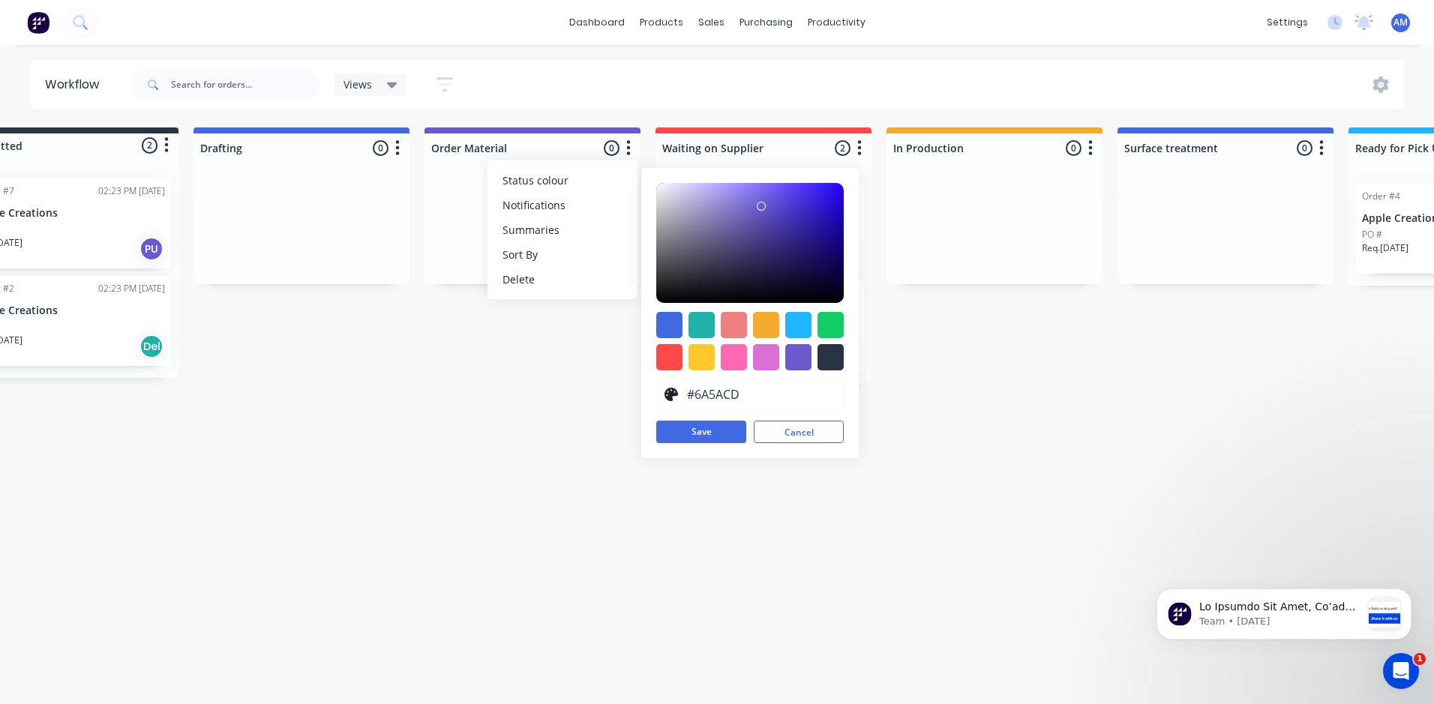
click at [554, 364] on div "Submitted 2 Status colour #273444 hex #273444 Save Cancel Summaries Total order…" at bounding box center [1169, 255] width 2501 height 256
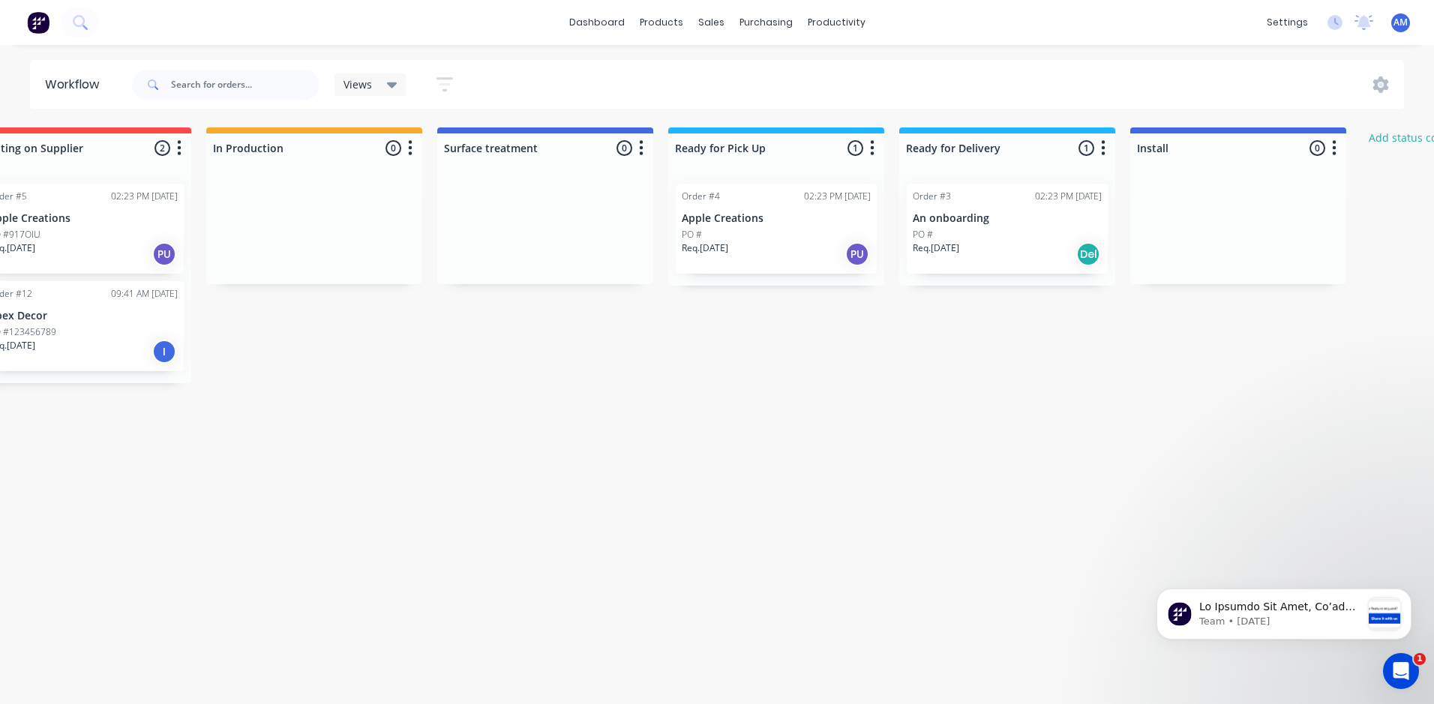
scroll to position [0, 747]
click at [1109, 150] on button "button" at bounding box center [1106, 148] width 18 height 18
click at [1033, 183] on span "Status colour" at bounding box center [1013, 180] width 66 height 16
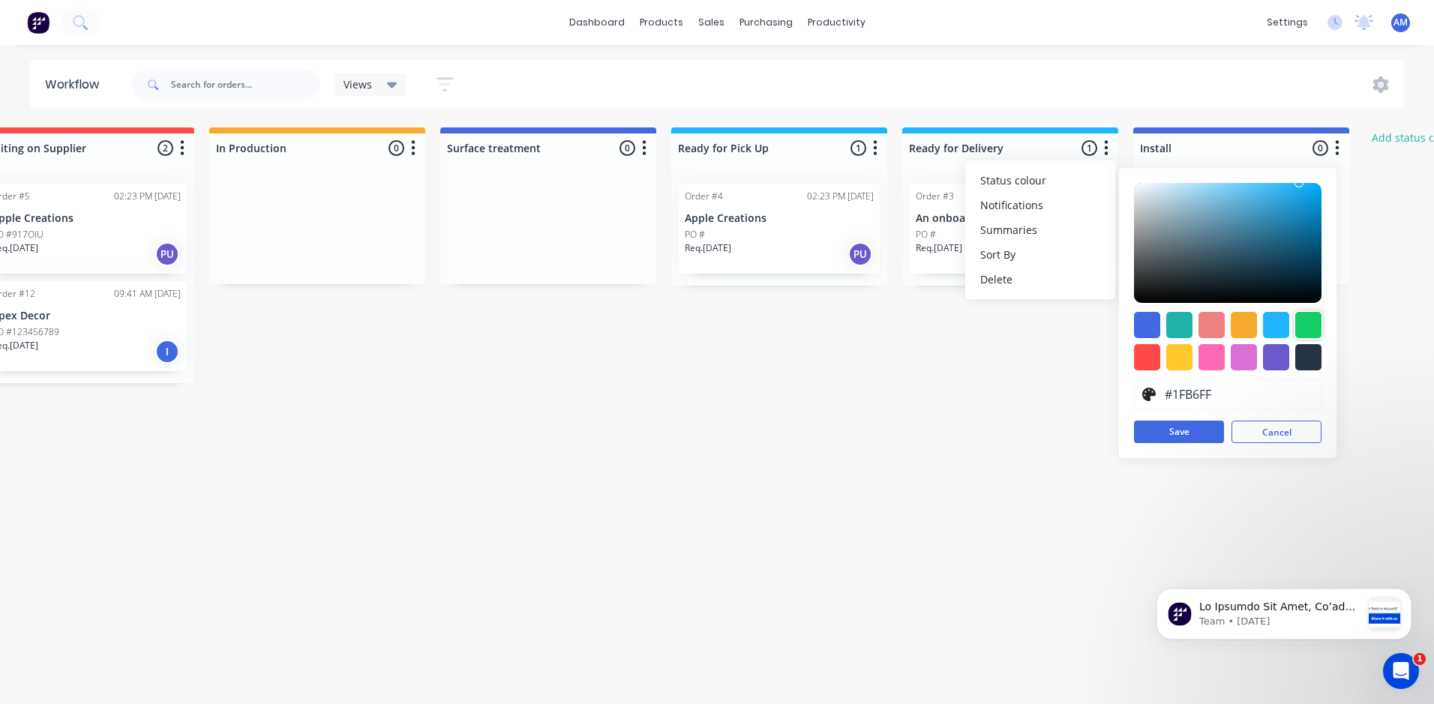
click at [1309, 325] on div at bounding box center [1308, 325] width 26 height 26
type input "#13CE66"
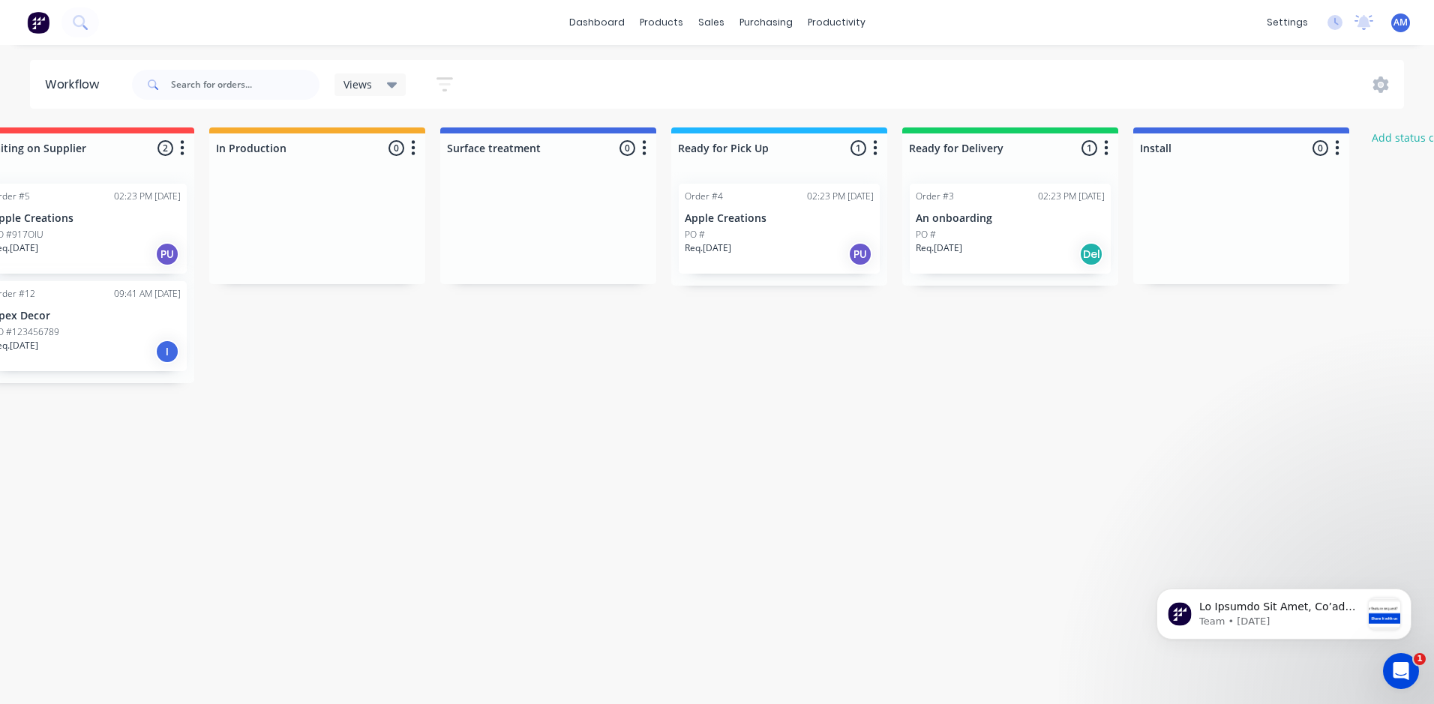
drag, startPoint x: 619, startPoint y: 566, endPoint x: 559, endPoint y: 568, distance: 60.0
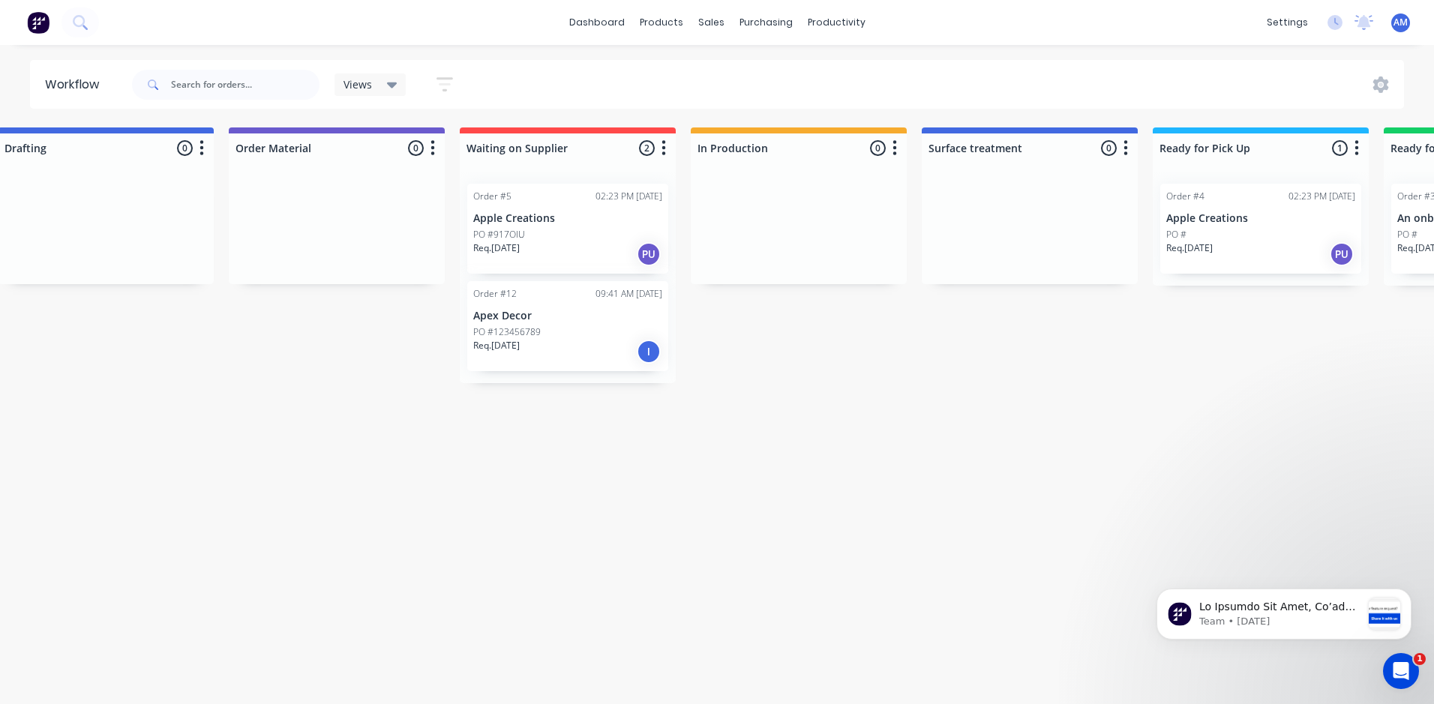
scroll to position [0, 263]
drag, startPoint x: 358, startPoint y: 671, endPoint x: 347, endPoint y: 671, distance: 10.5
click at [347, 671] on div "Workflow Views Save new view None (Default) edit Show/Hide statuses Show line i…" at bounding box center [454, 367] width 1434 height 614
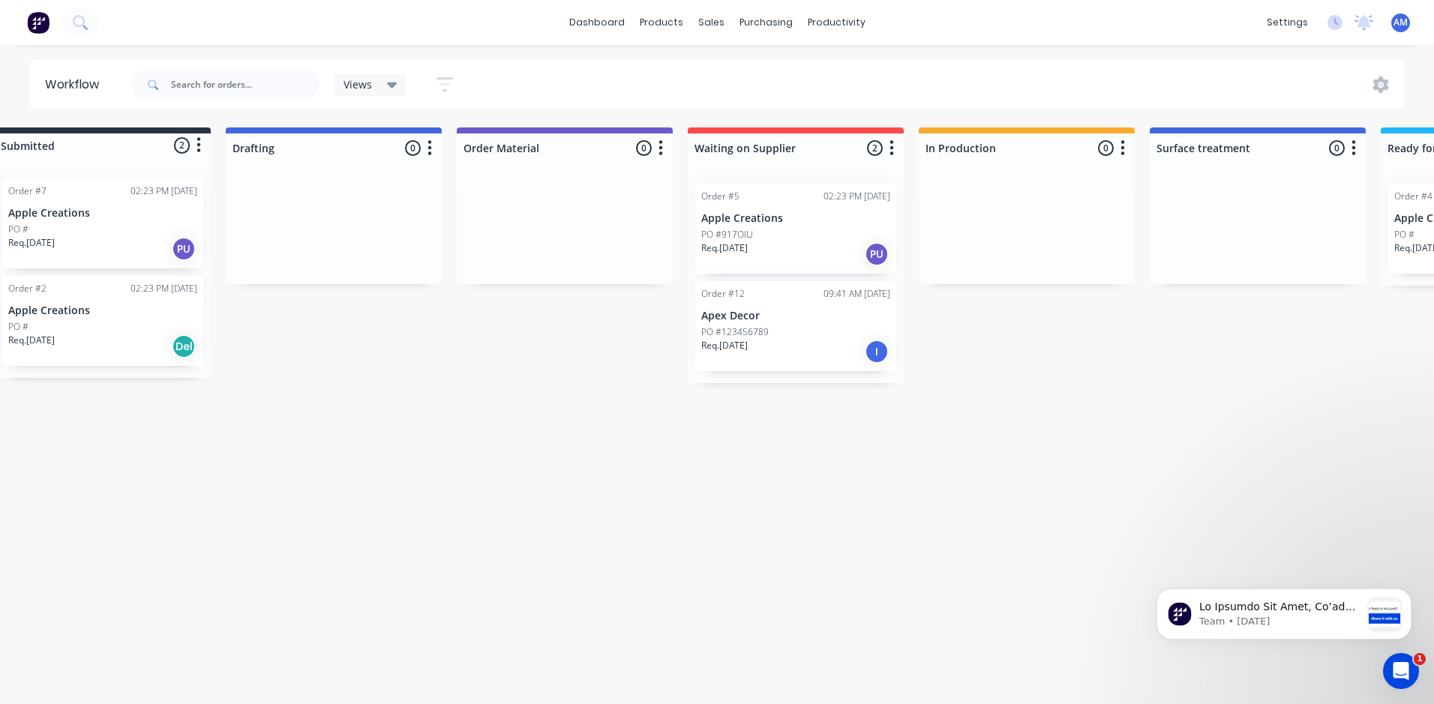
scroll to position [0, 0]
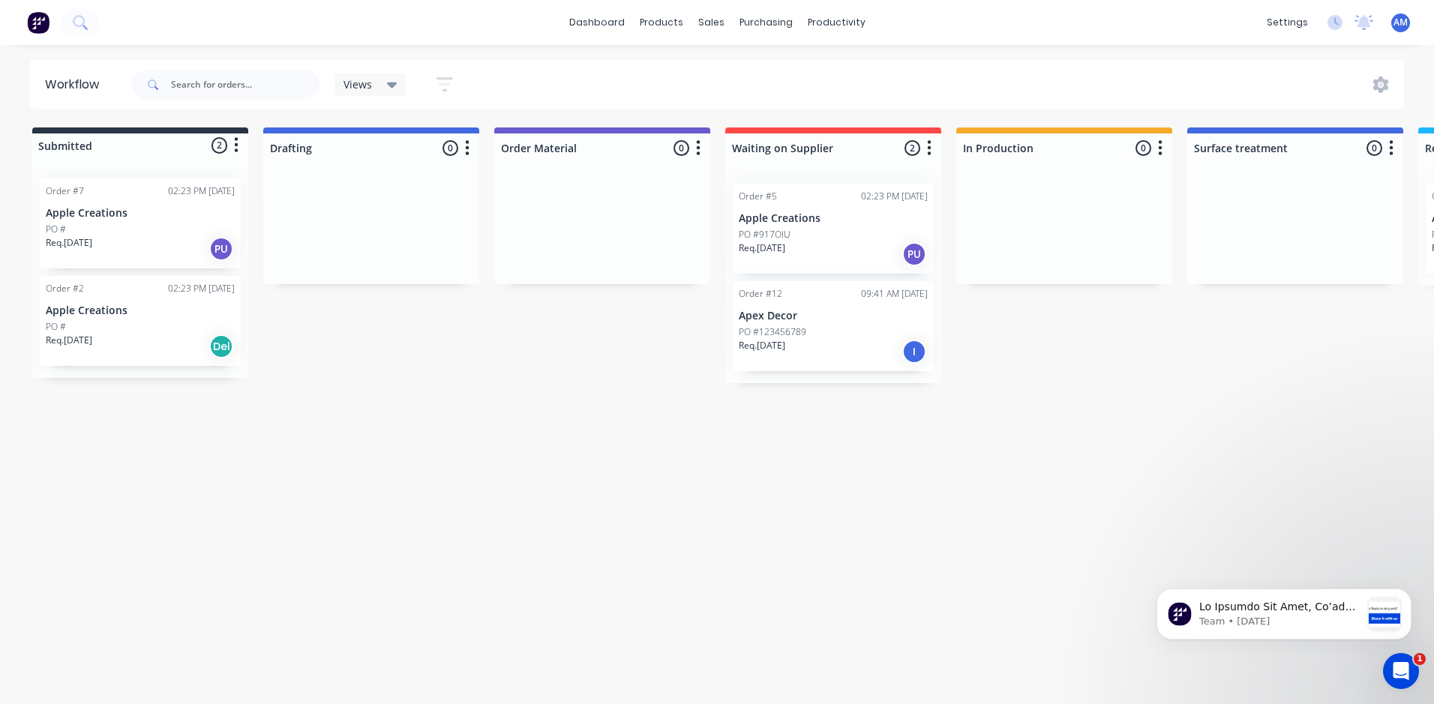
click at [389, 85] on icon at bounding box center [392, 85] width 10 height 6
click at [512, 85] on div "Views Save new view None (Default) edit Show/Hide statuses Show line item cards…" at bounding box center [766, 84] width 1275 height 45
click at [452, 87] on icon "button" at bounding box center [444, 84] width 16 height 19
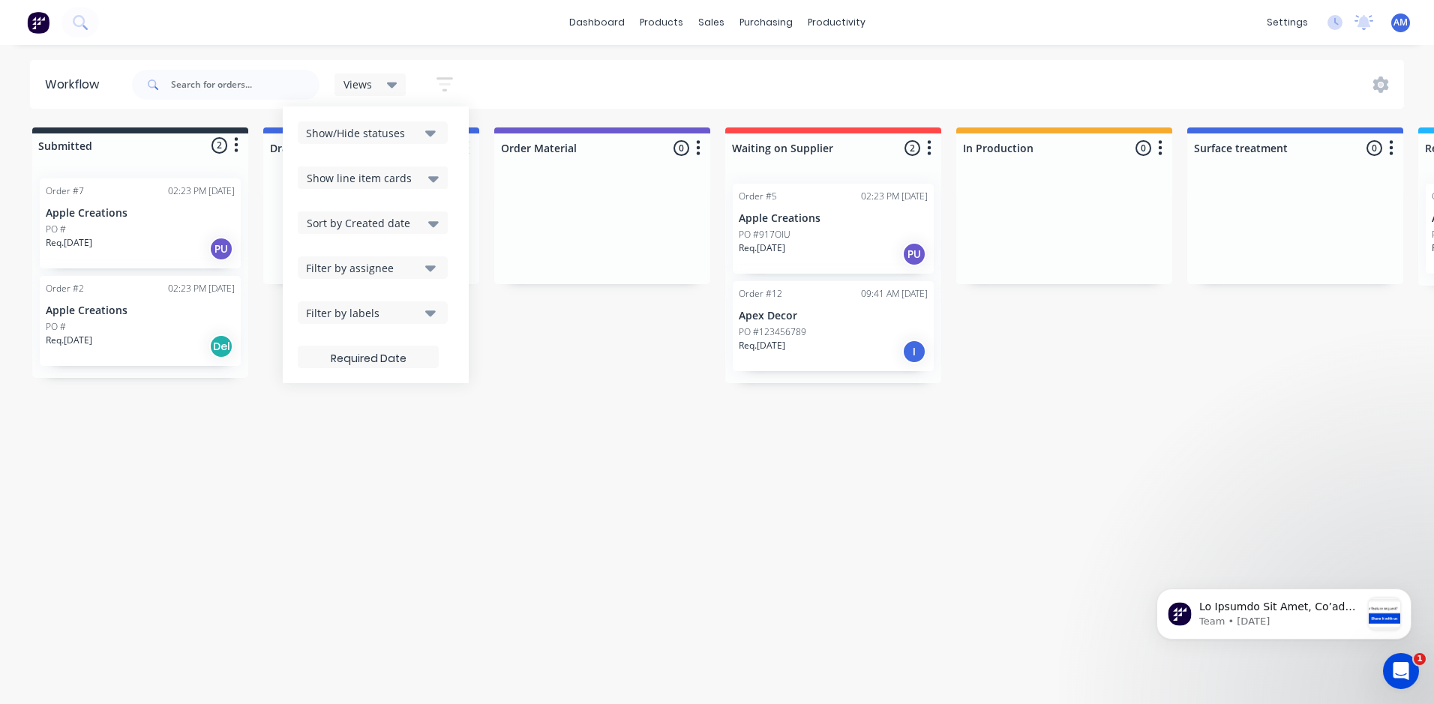
click at [510, 75] on div "Views Save new view None (Default) edit Show/Hide statuses Show line item cards…" at bounding box center [766, 84] width 1275 height 45
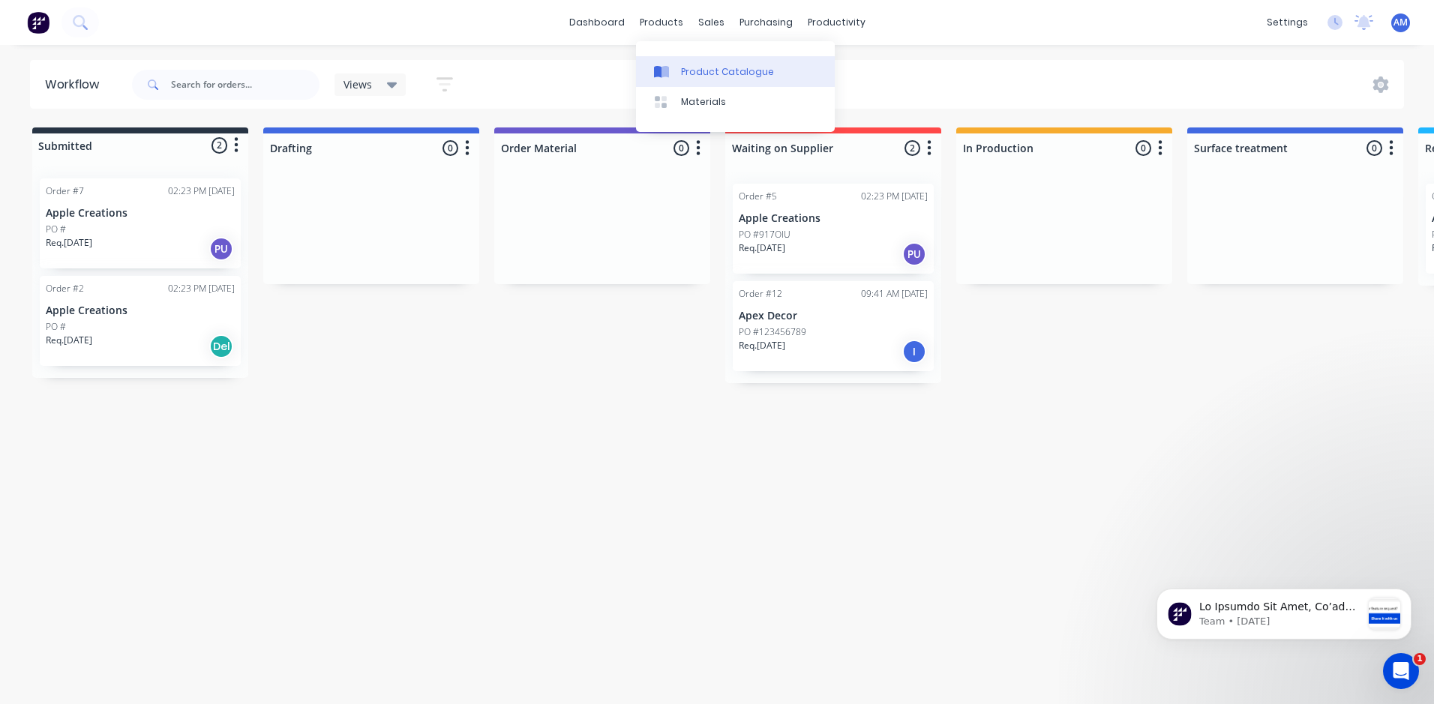
click at [690, 70] on div "Product Catalogue" at bounding box center [727, 71] width 93 height 13
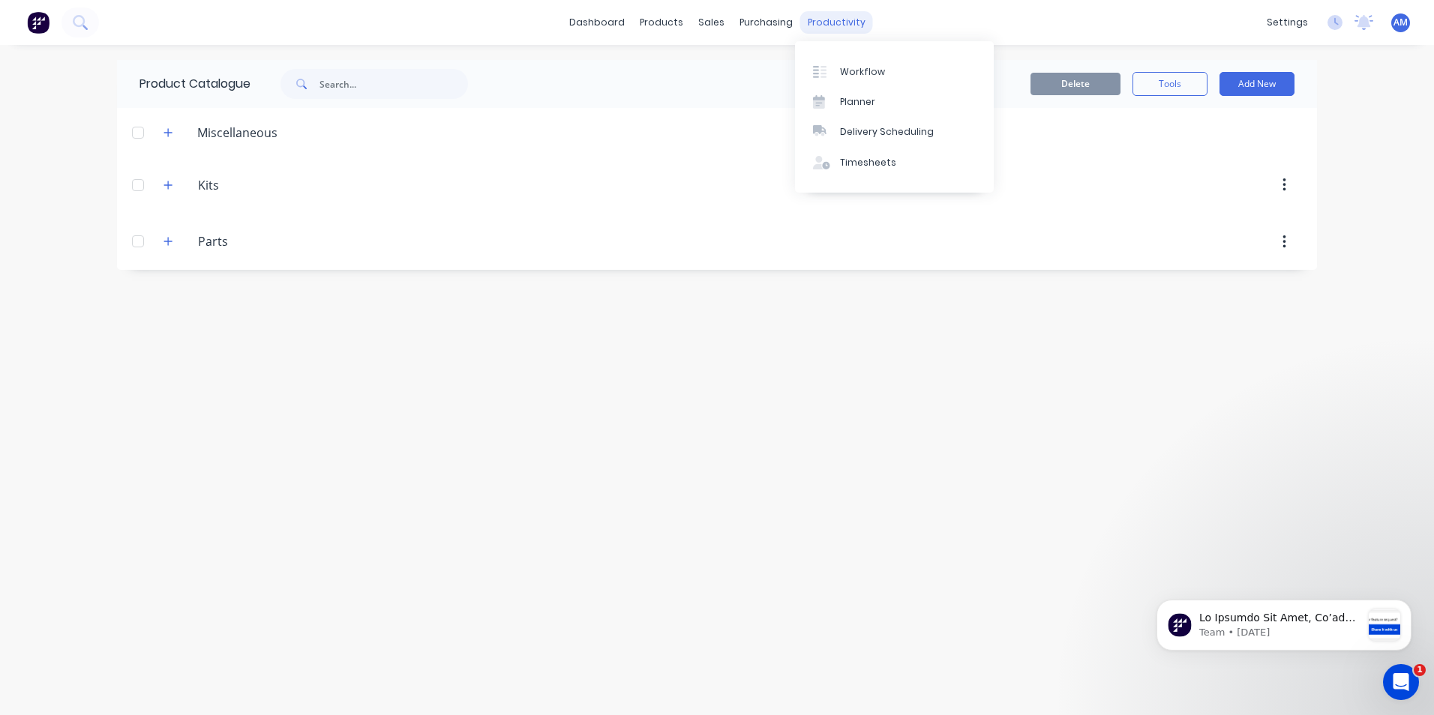
click at [808, 19] on div "productivity" at bounding box center [836, 22] width 73 height 22
click at [858, 76] on div "Workflow" at bounding box center [862, 71] width 45 height 13
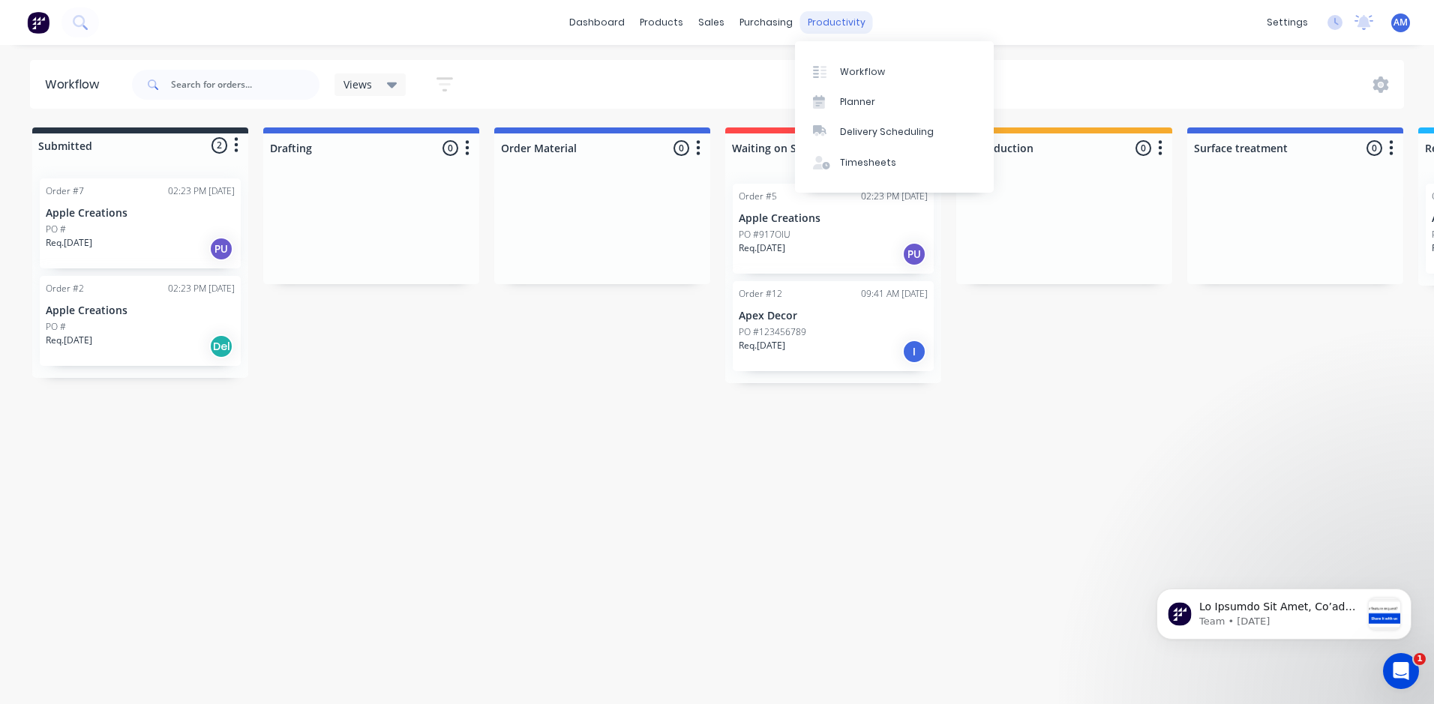
click at [843, 25] on div "productivity" at bounding box center [836, 22] width 73 height 22
click at [885, 132] on div "Delivery Scheduling" at bounding box center [887, 131] width 94 height 13
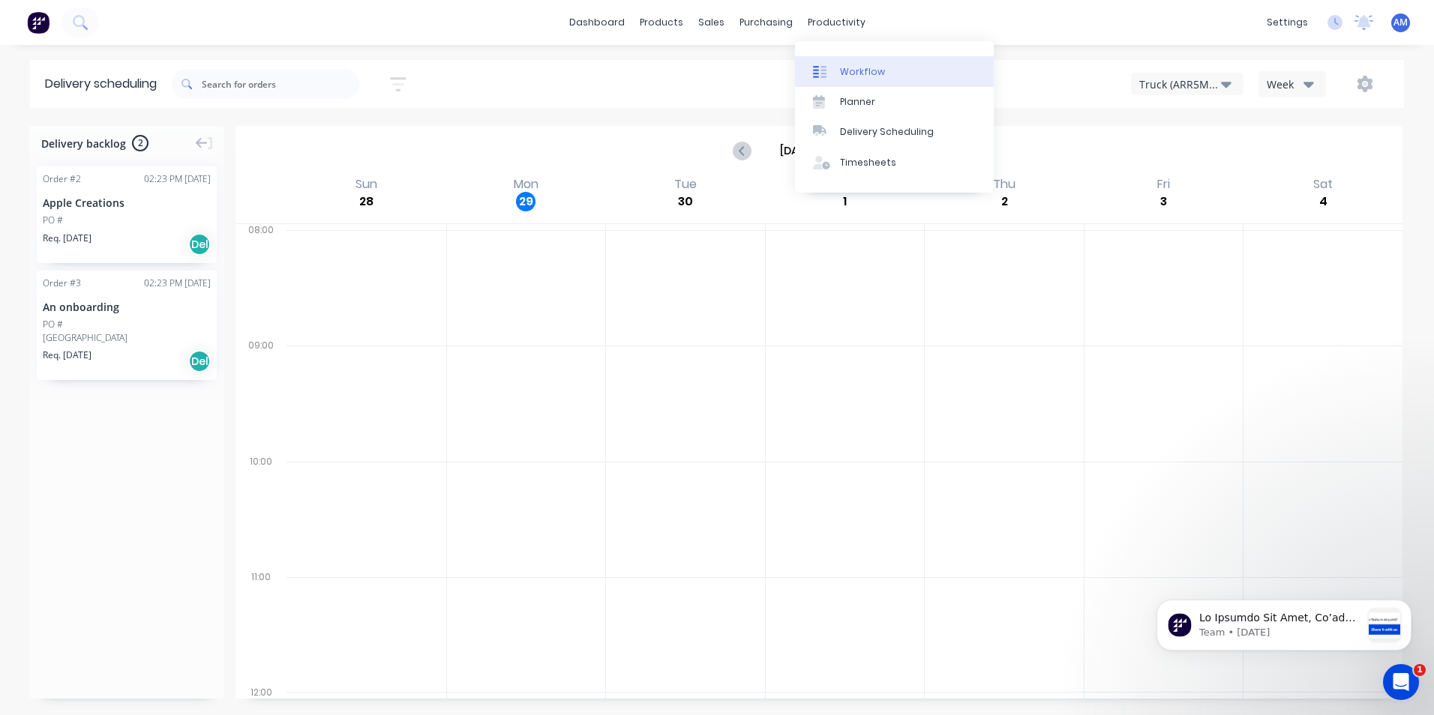
click at [859, 79] on link "Workflow" at bounding box center [894, 71] width 199 height 30
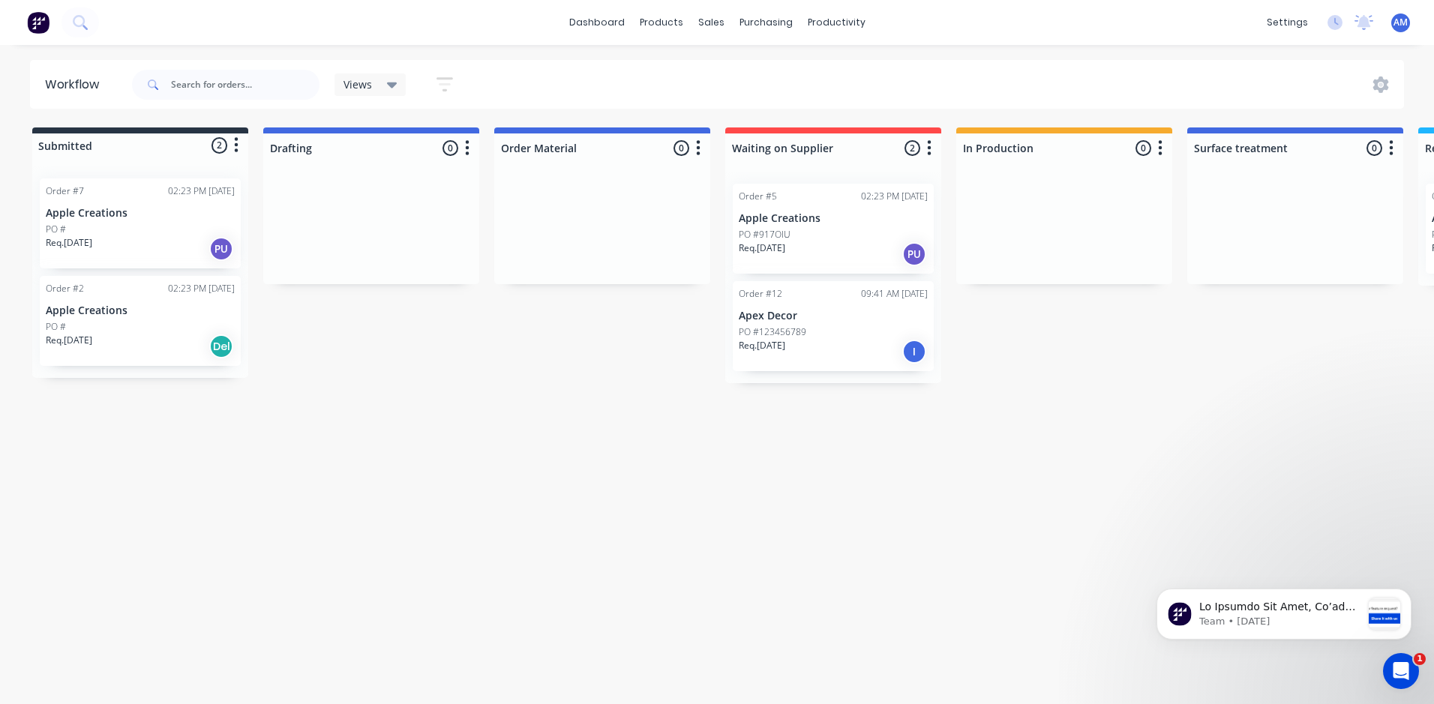
click at [700, 147] on icon "button" at bounding box center [698, 148] width 4 height 19
click at [617, 182] on span "Status colour" at bounding box center [605, 180] width 66 height 16
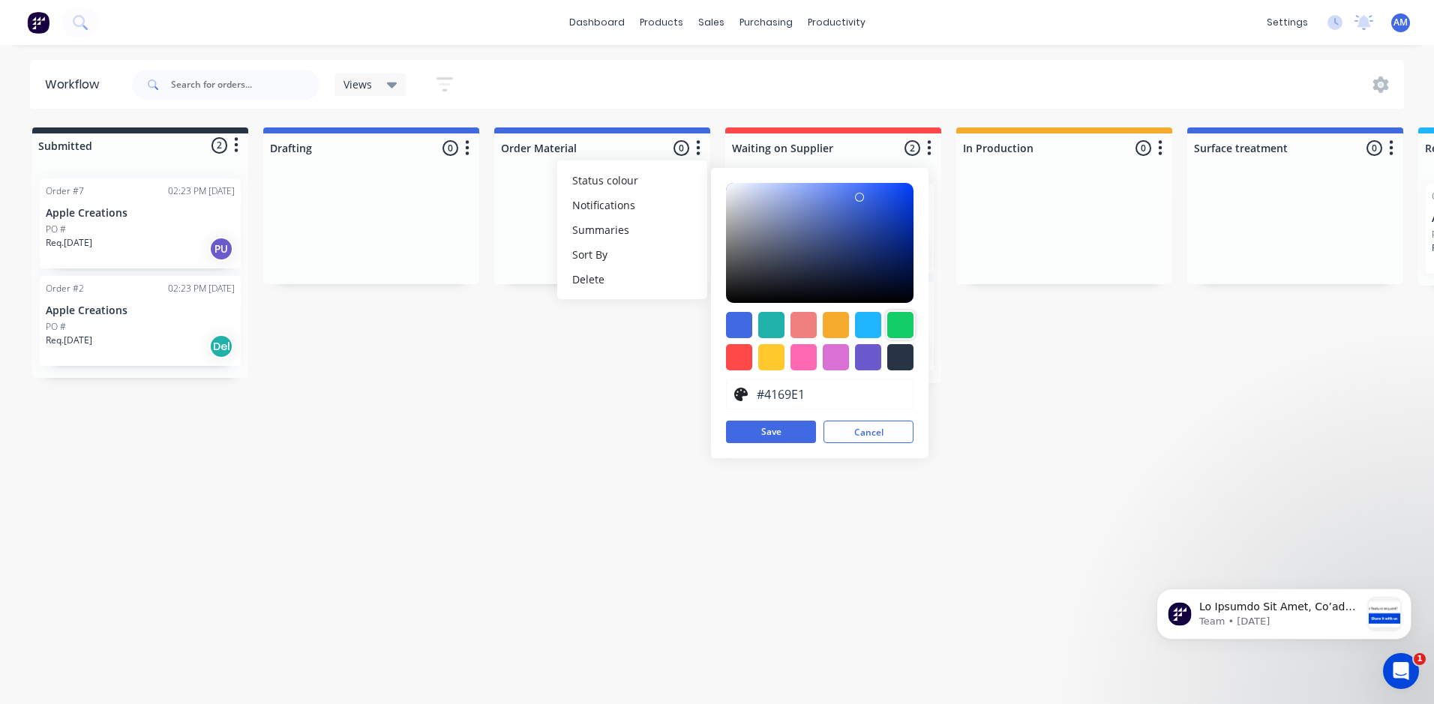
drag, startPoint x: 904, startPoint y: 322, endPoint x: 881, endPoint y: 323, distance: 23.3
click at [901, 322] on div at bounding box center [900, 325] width 26 height 26
type input "#13CE66"
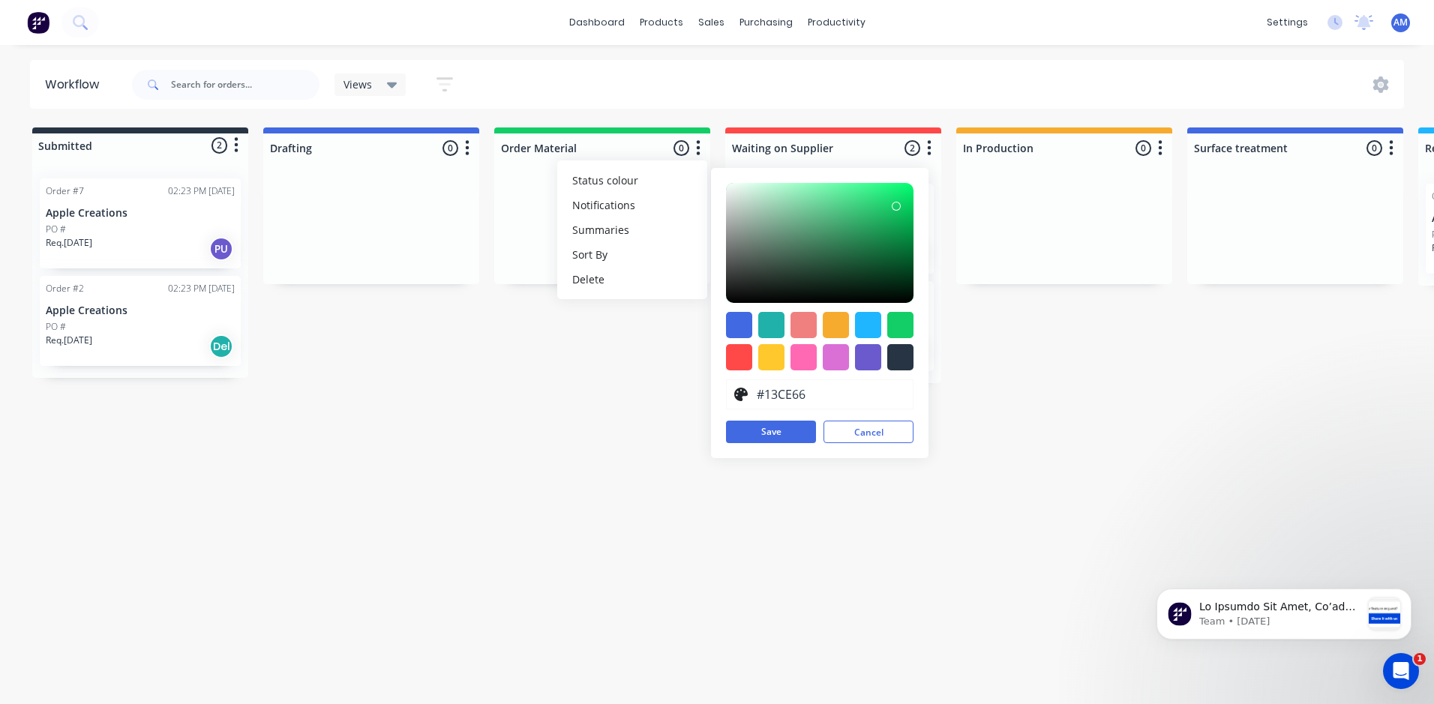
click at [540, 361] on div "Submitted 2 Status colour #273444 hex #273444 Save Cancel Summaries Total order…" at bounding box center [1239, 255] width 2501 height 256
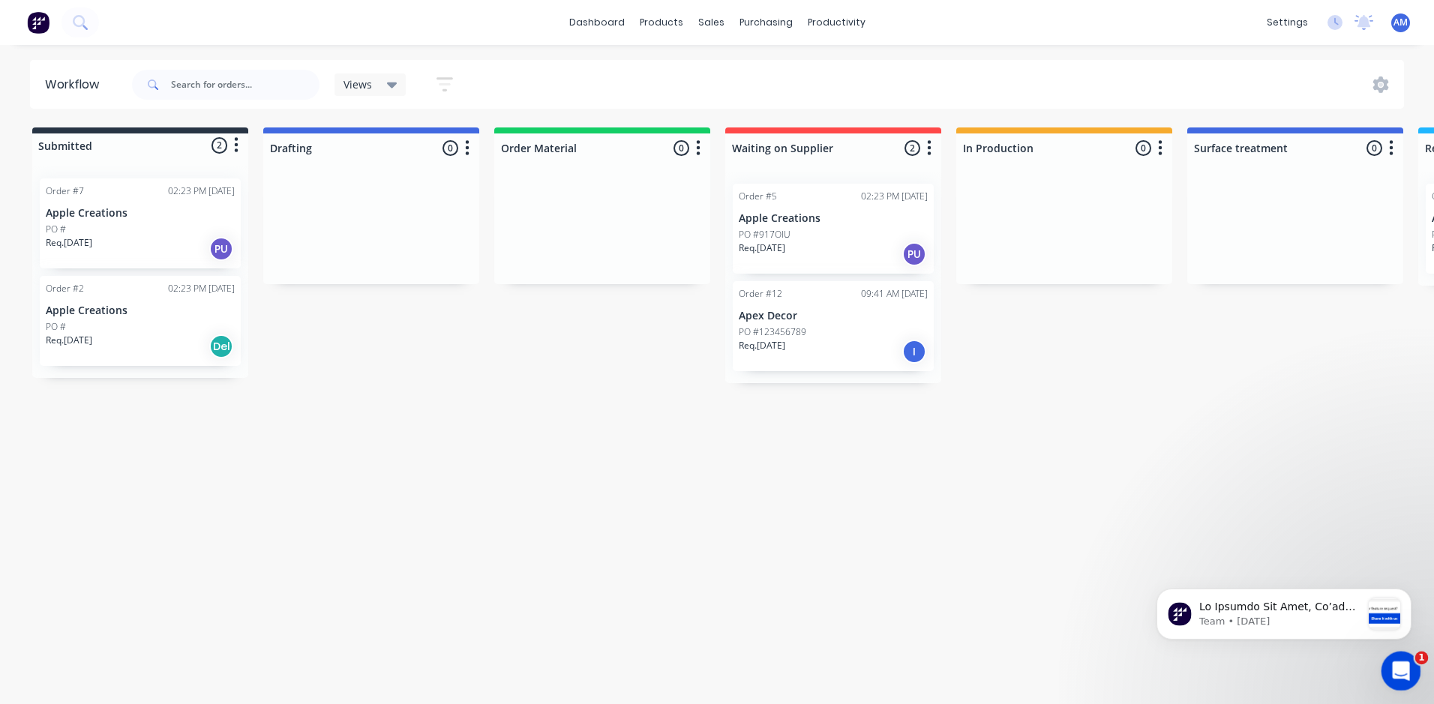
click at [1407, 672] on div "Open Intercom Messenger" at bounding box center [1398, 668] width 49 height 49
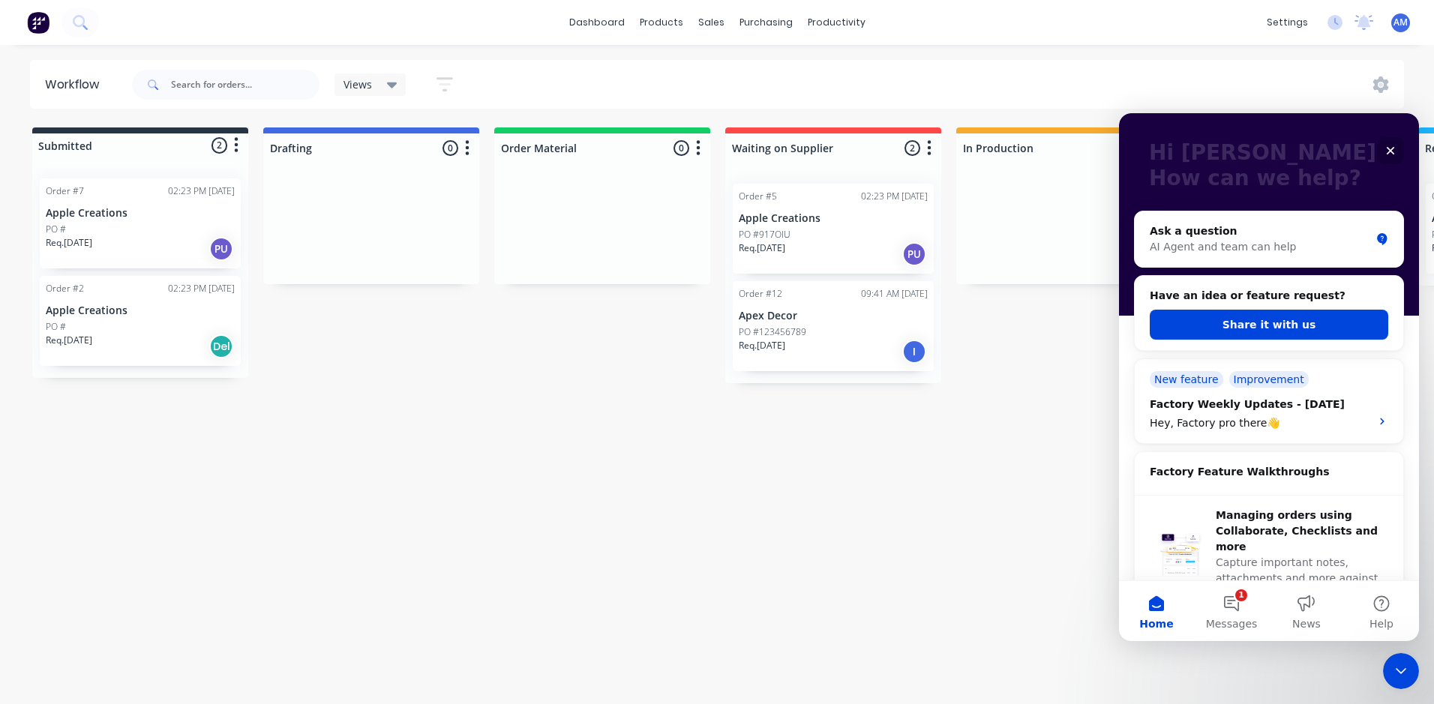
scroll to position [225, 0]
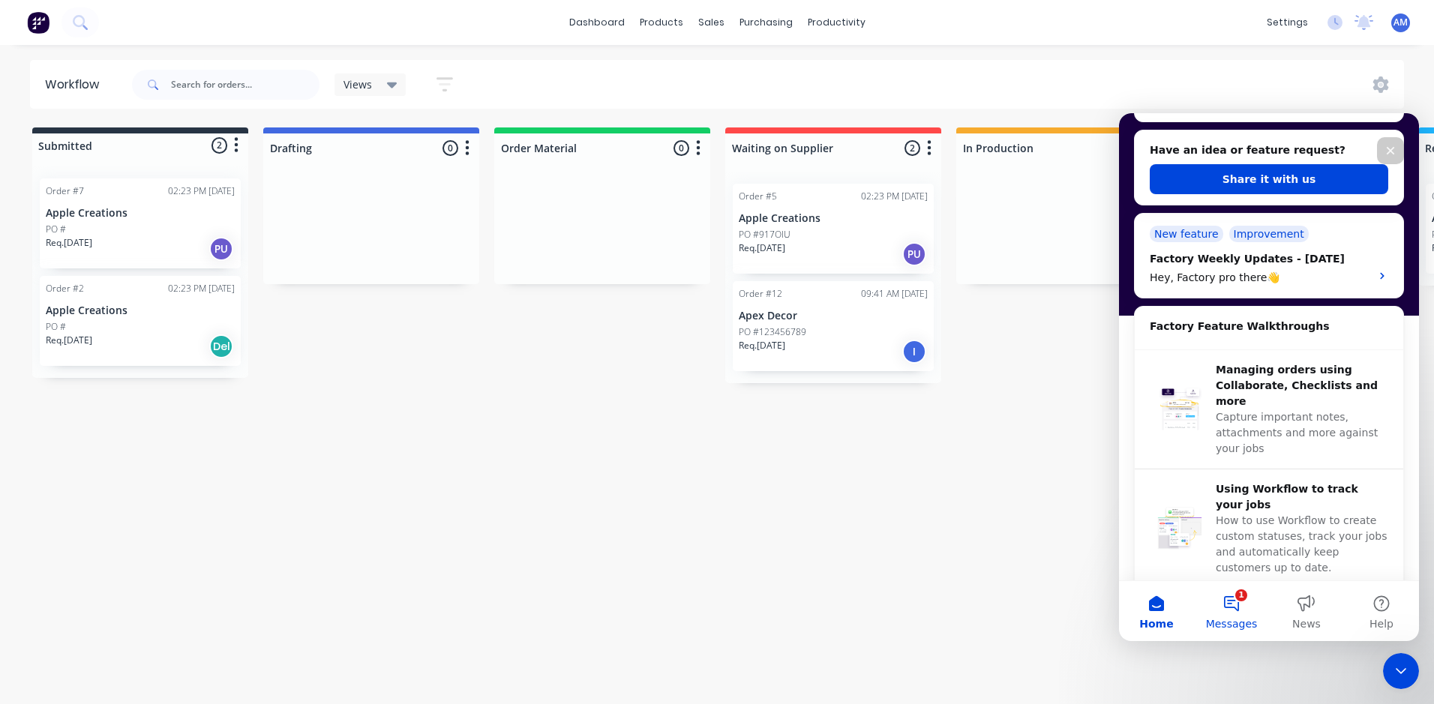
click at [1234, 609] on button "1 Messages" at bounding box center [1231, 611] width 75 height 60
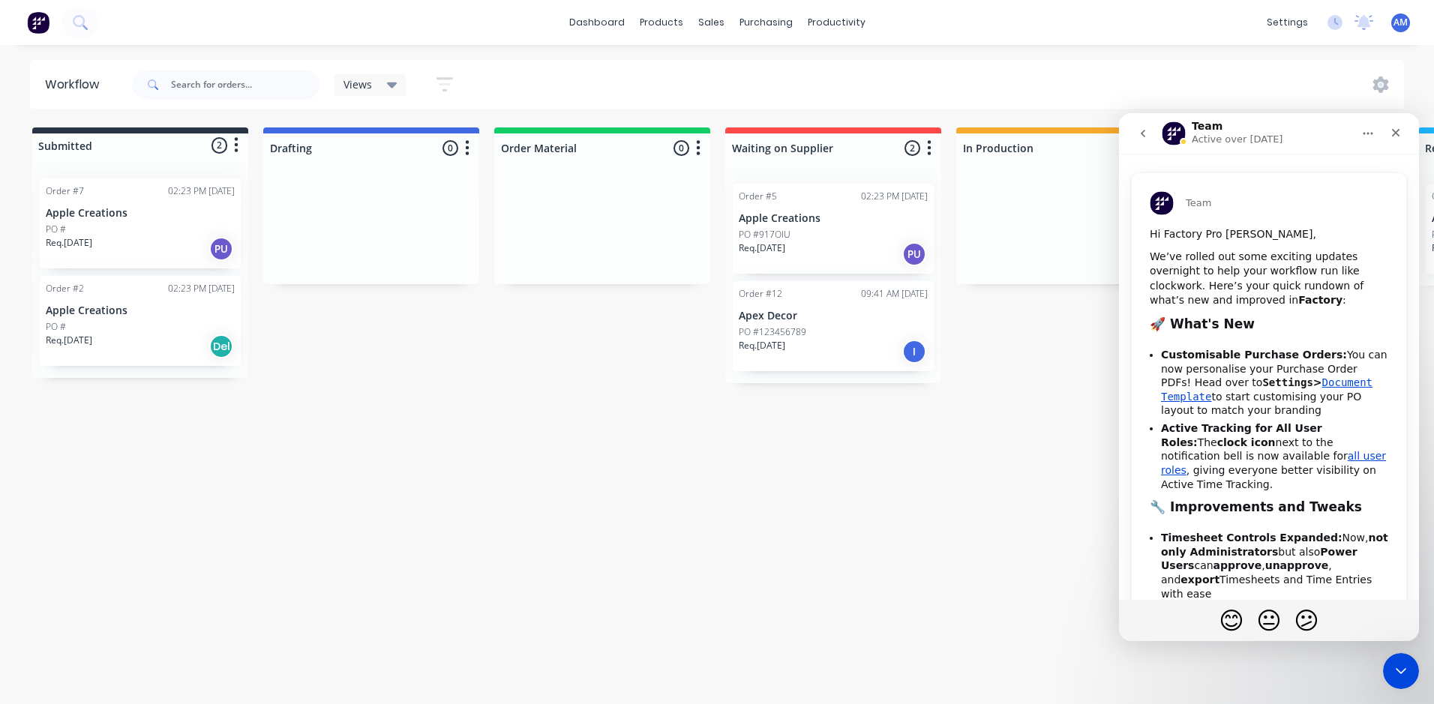
scroll to position [0, 0]
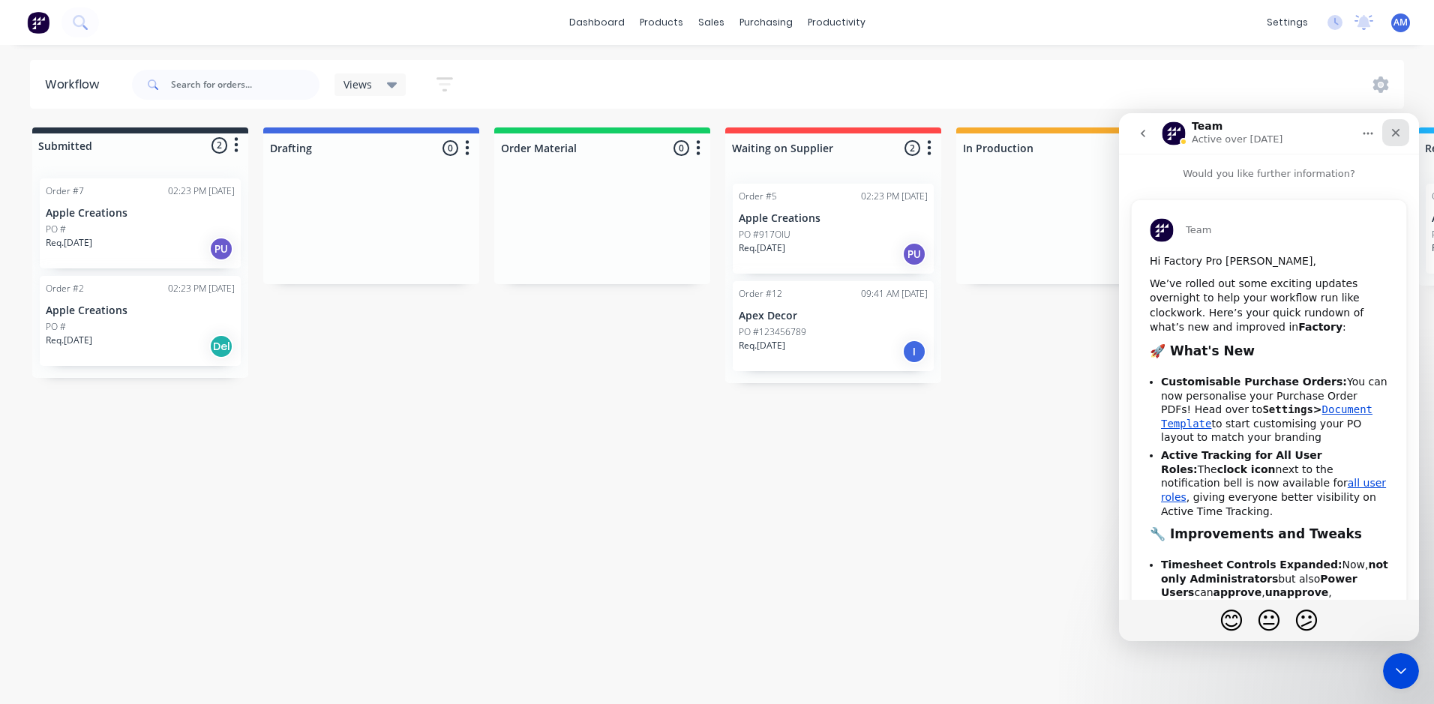
click at [1401, 126] on div "Close" at bounding box center [1395, 132] width 27 height 27
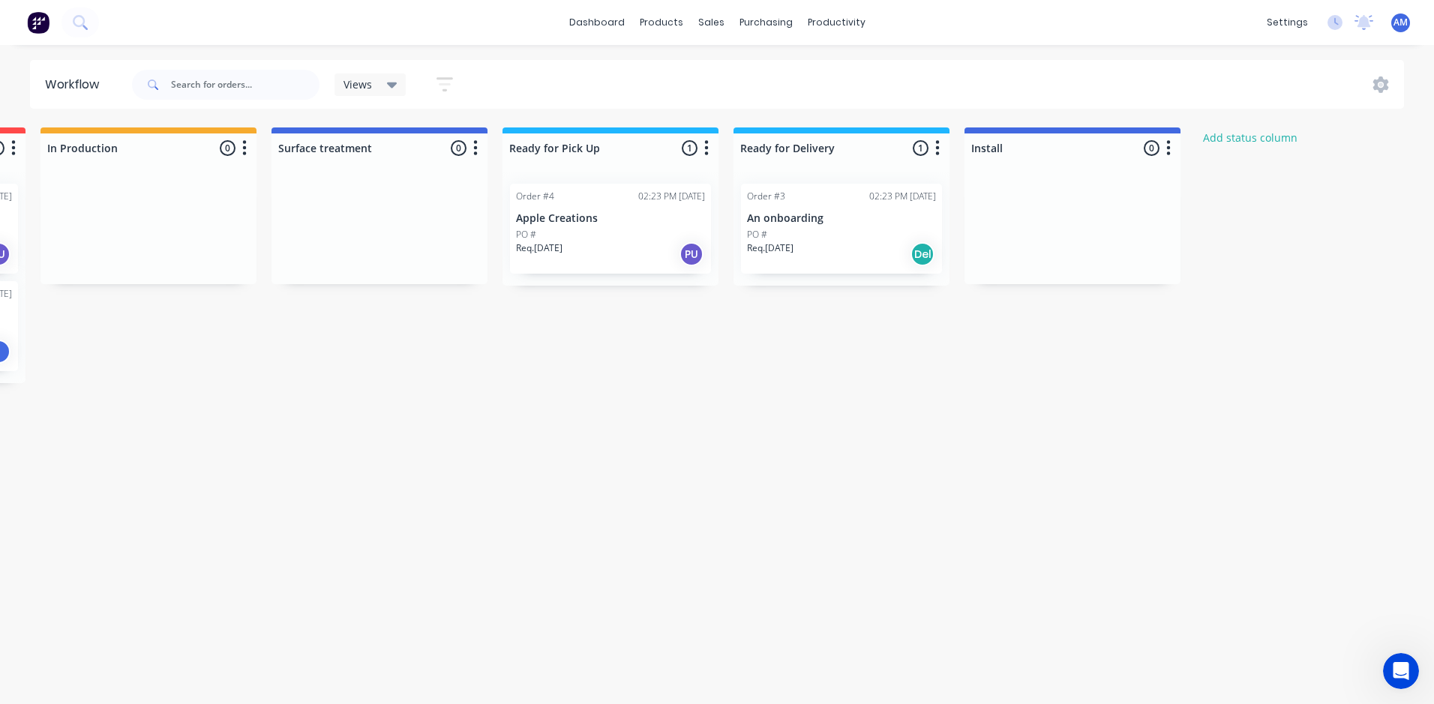
scroll to position [0, 922]
click at [929, 143] on icon "button" at bounding box center [930, 148] width 4 height 19
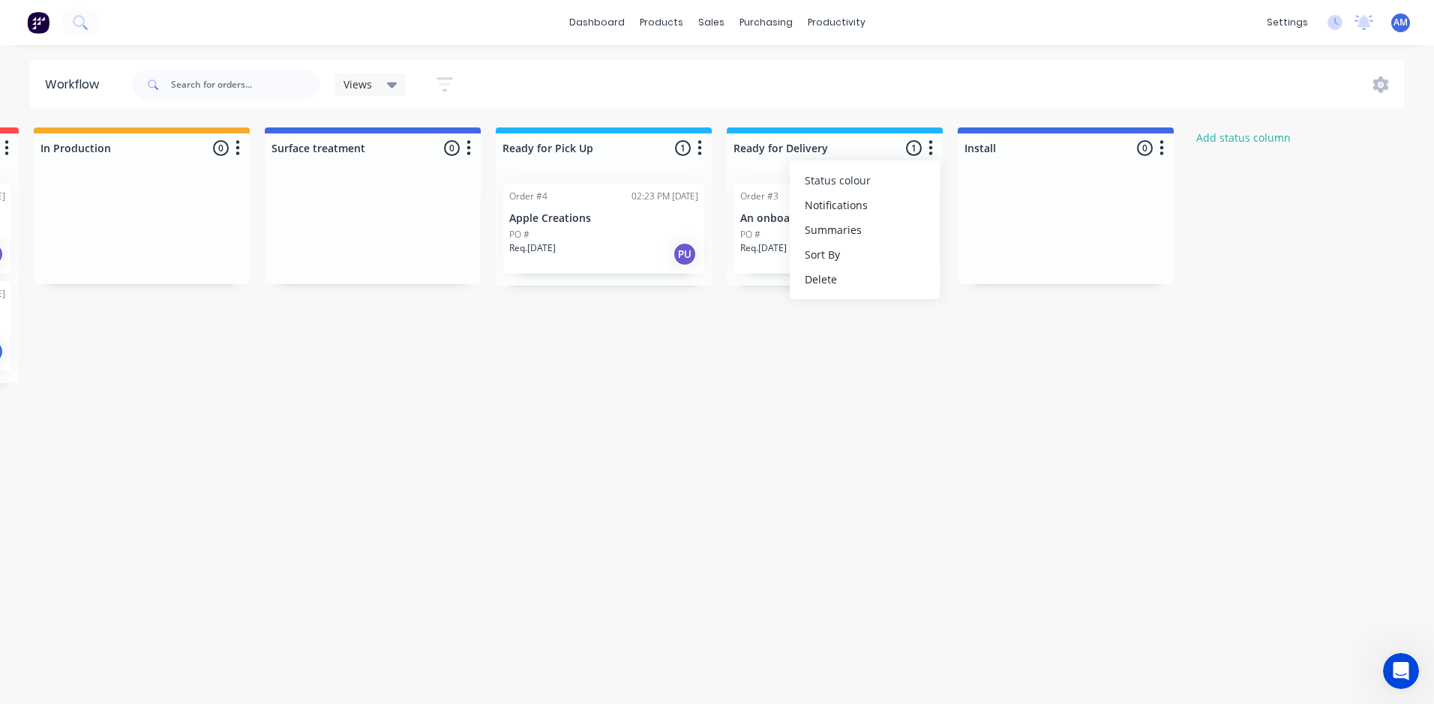
click at [842, 182] on span "Status colour" at bounding box center [838, 180] width 66 height 16
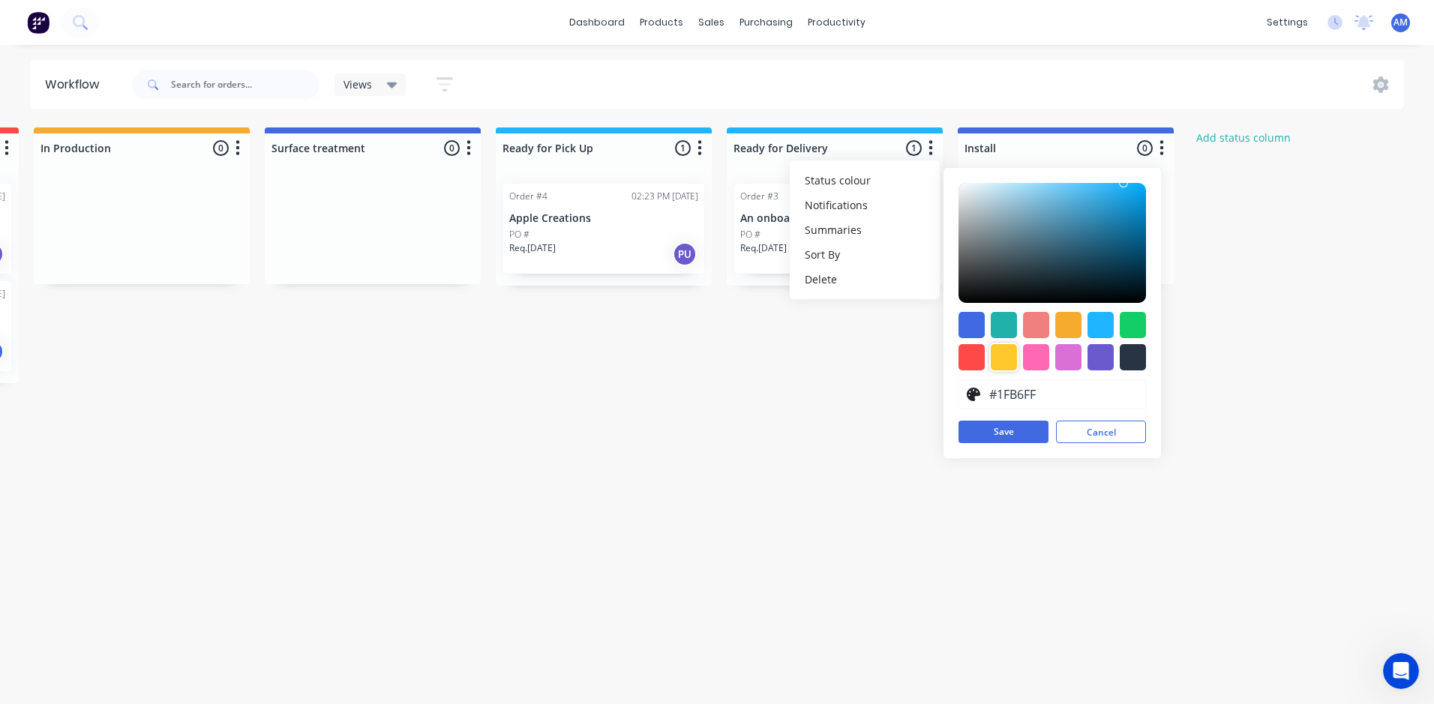
click at [1001, 358] on div at bounding box center [1004, 357] width 26 height 26
type input "#FFC82C"
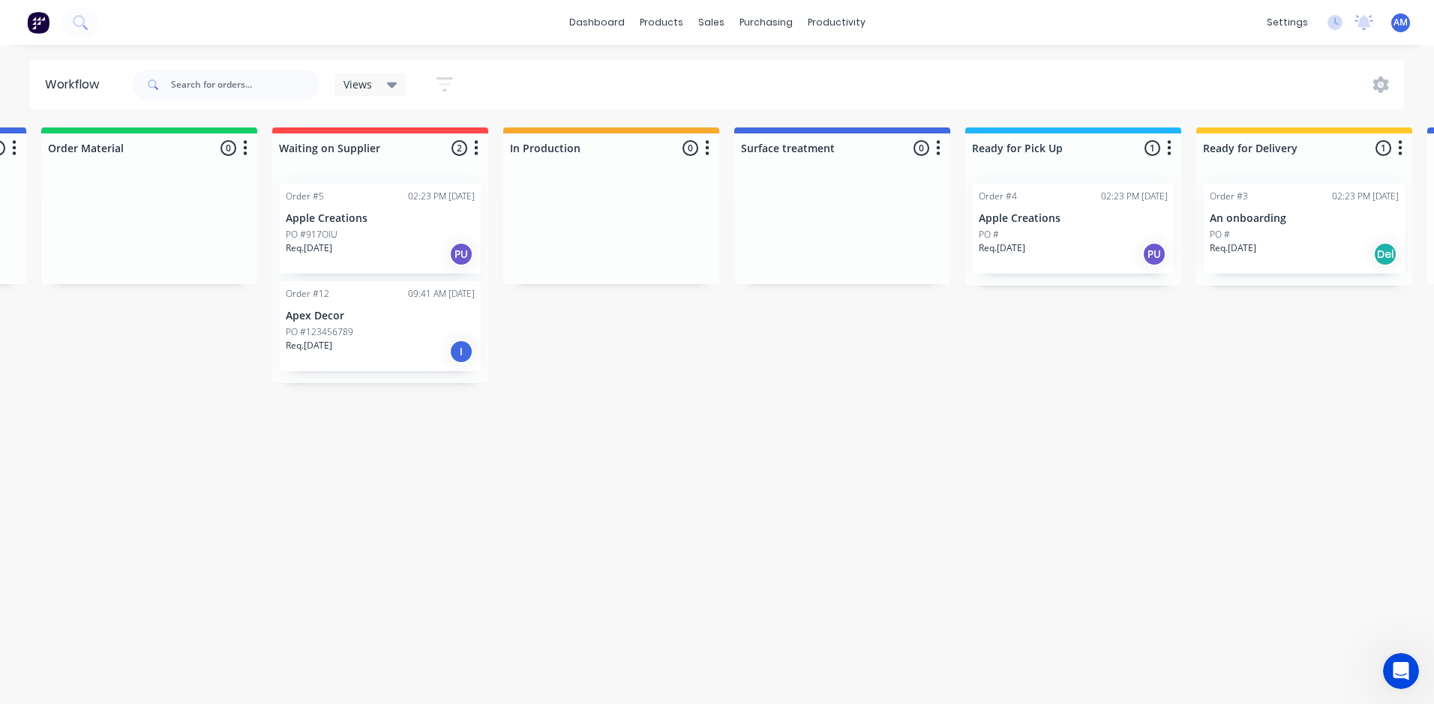
scroll to position [0, 0]
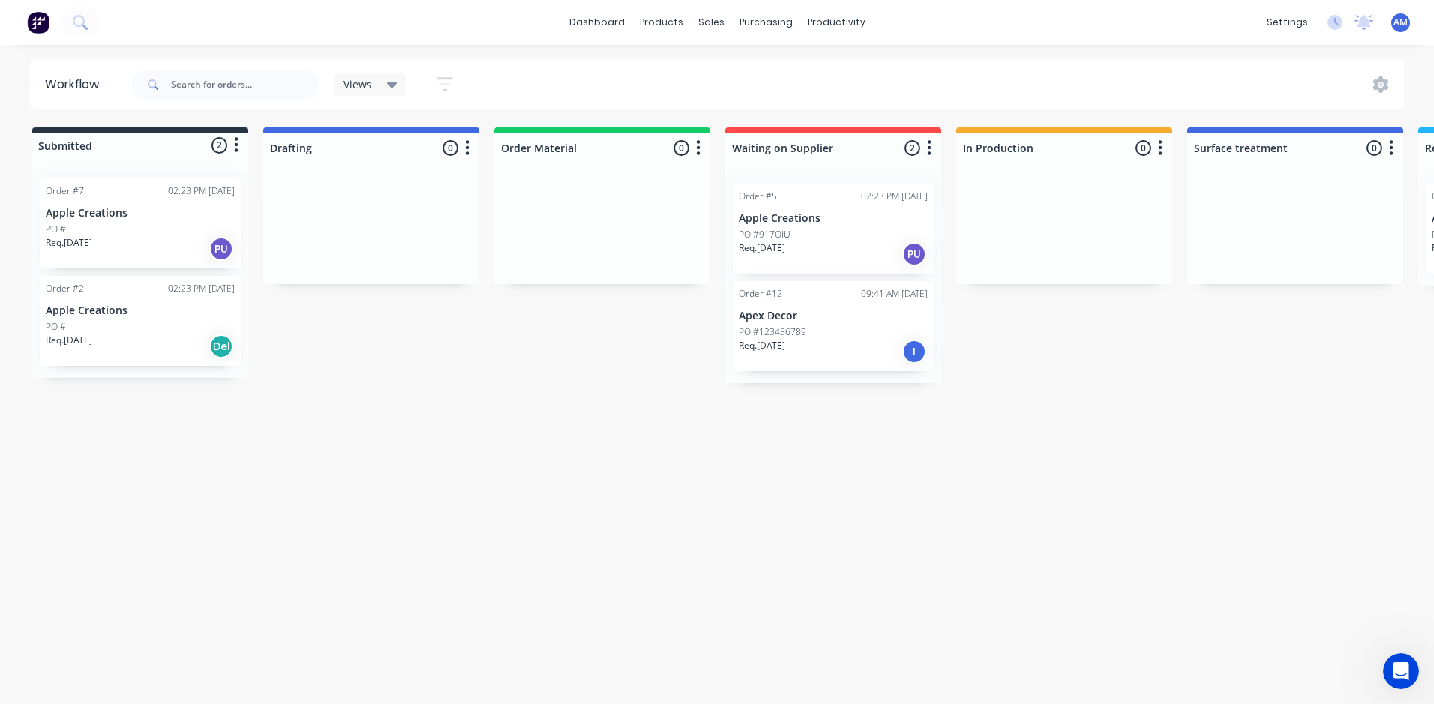
click at [88, 344] on p "Req. 17/02/25" at bounding box center [69, 340] width 46 height 13
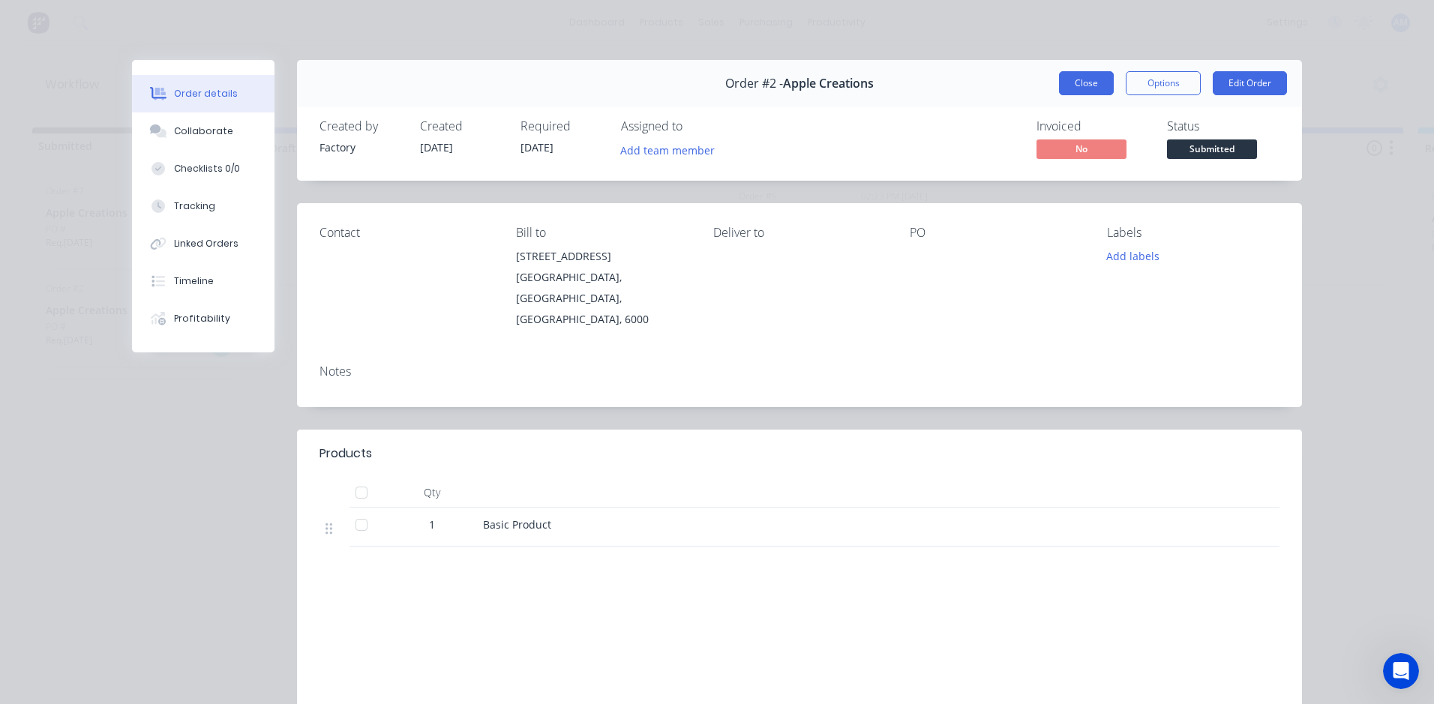
click at [1080, 88] on button "Close" at bounding box center [1086, 83] width 55 height 24
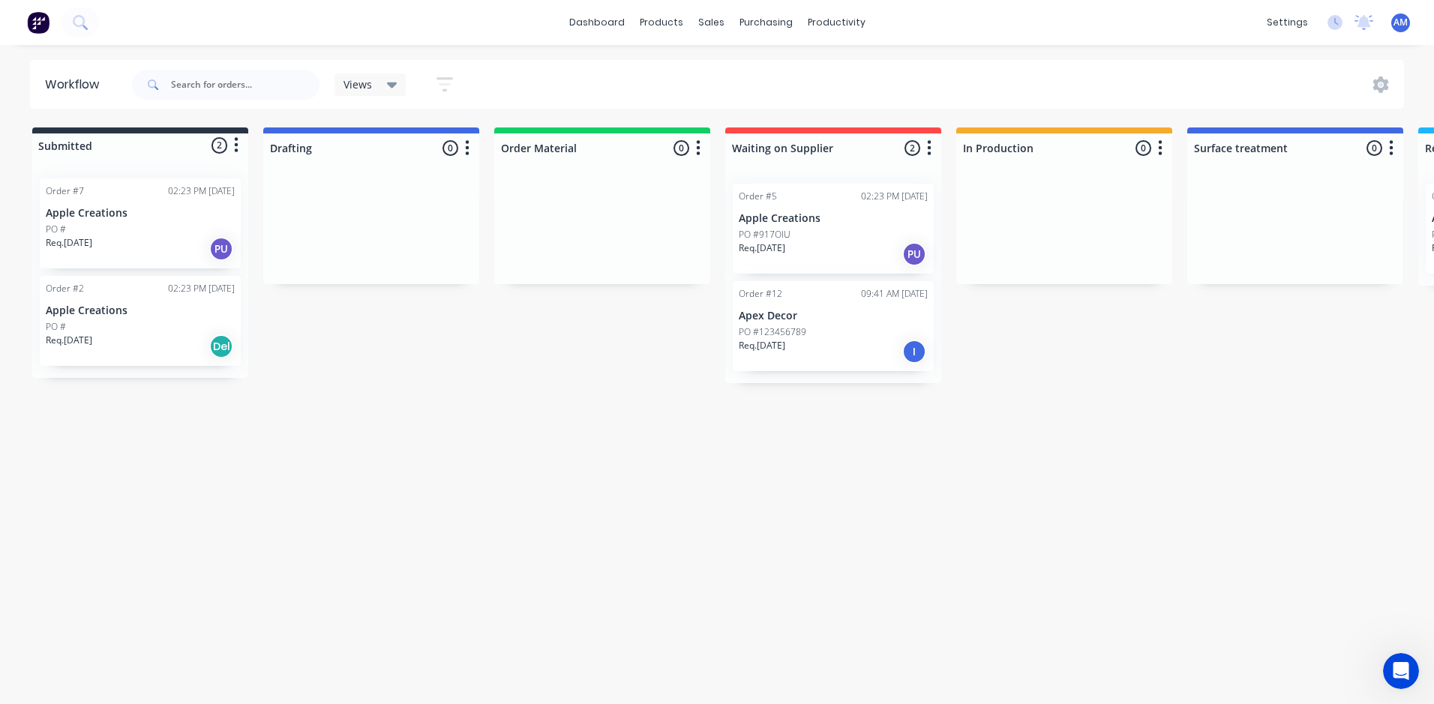
click at [133, 236] on div "Req. 19/05/25 PU" at bounding box center [140, 248] width 189 height 25
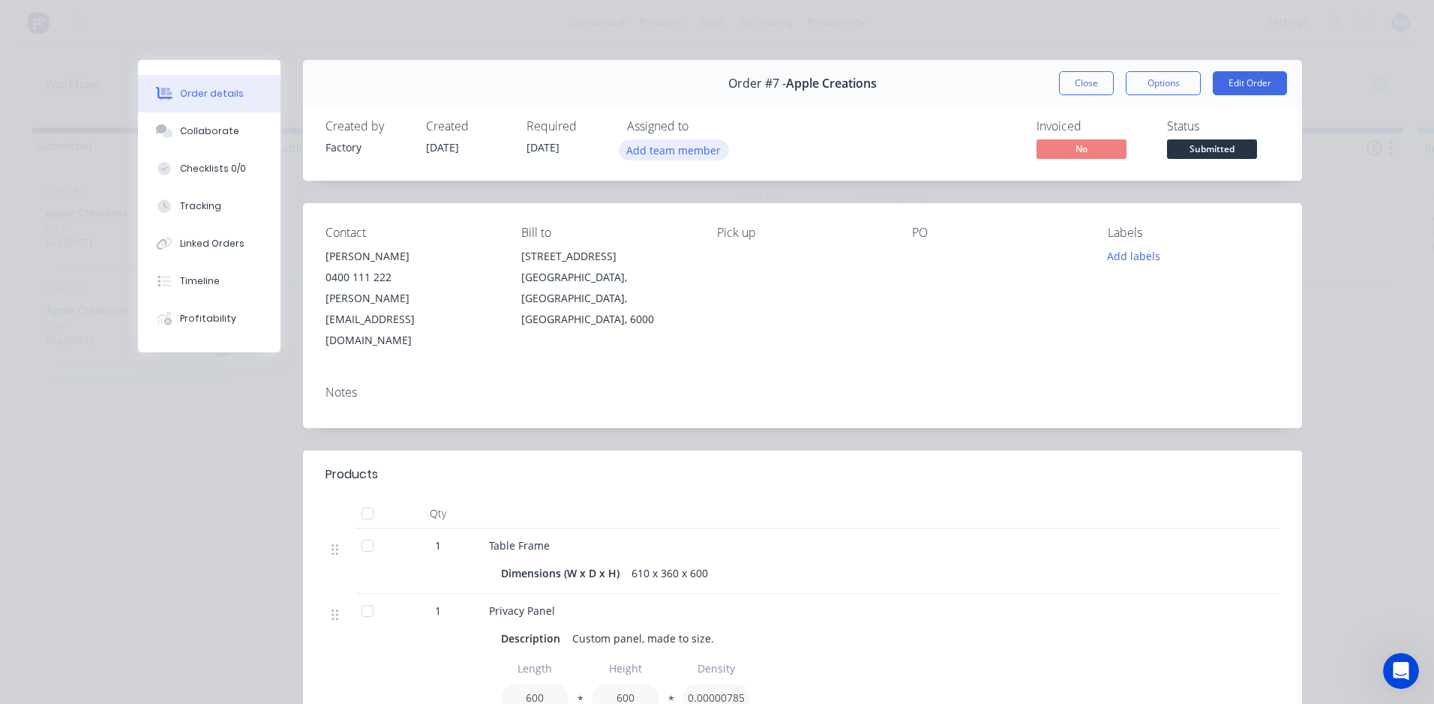
click at [683, 156] on button "Add team member" at bounding box center [674, 149] width 110 height 20
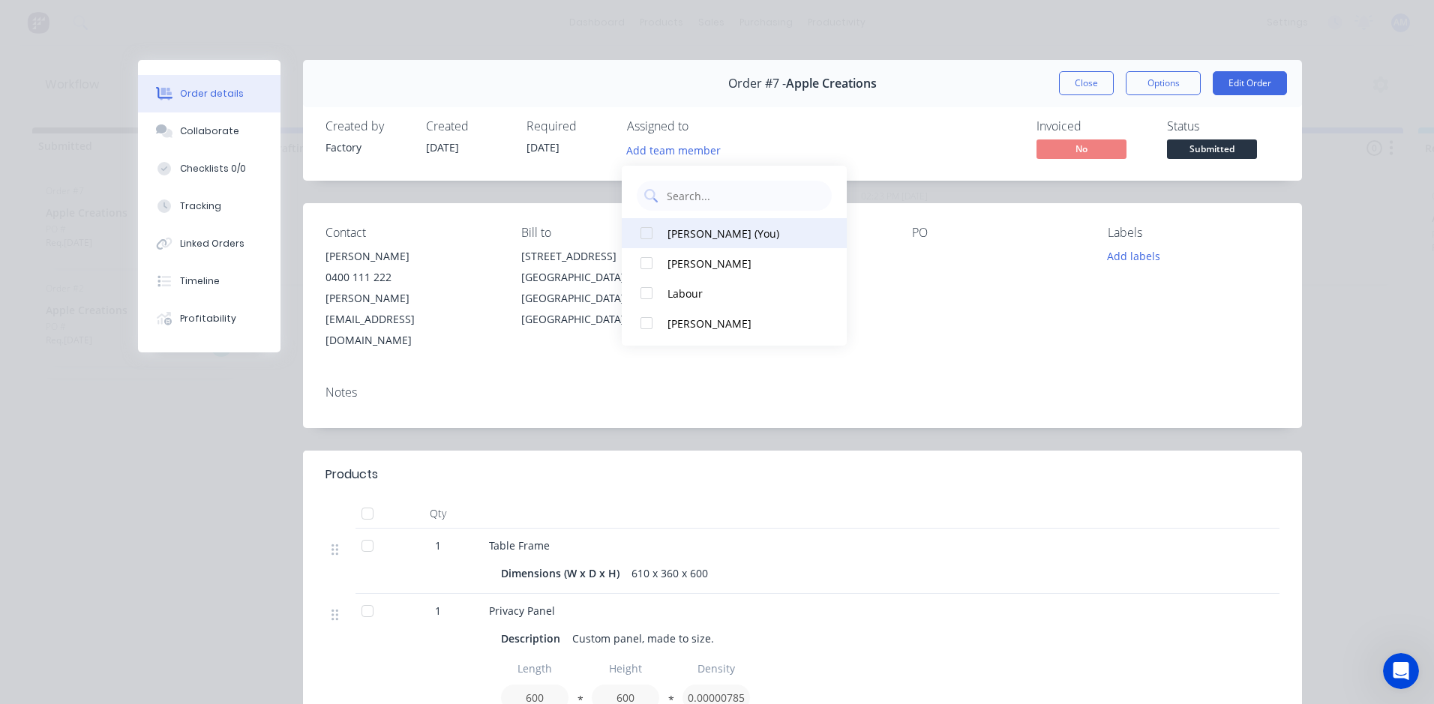
click at [646, 232] on div at bounding box center [646, 233] width 30 height 30
click at [881, 292] on div "Pick up" at bounding box center [803, 288] width 172 height 125
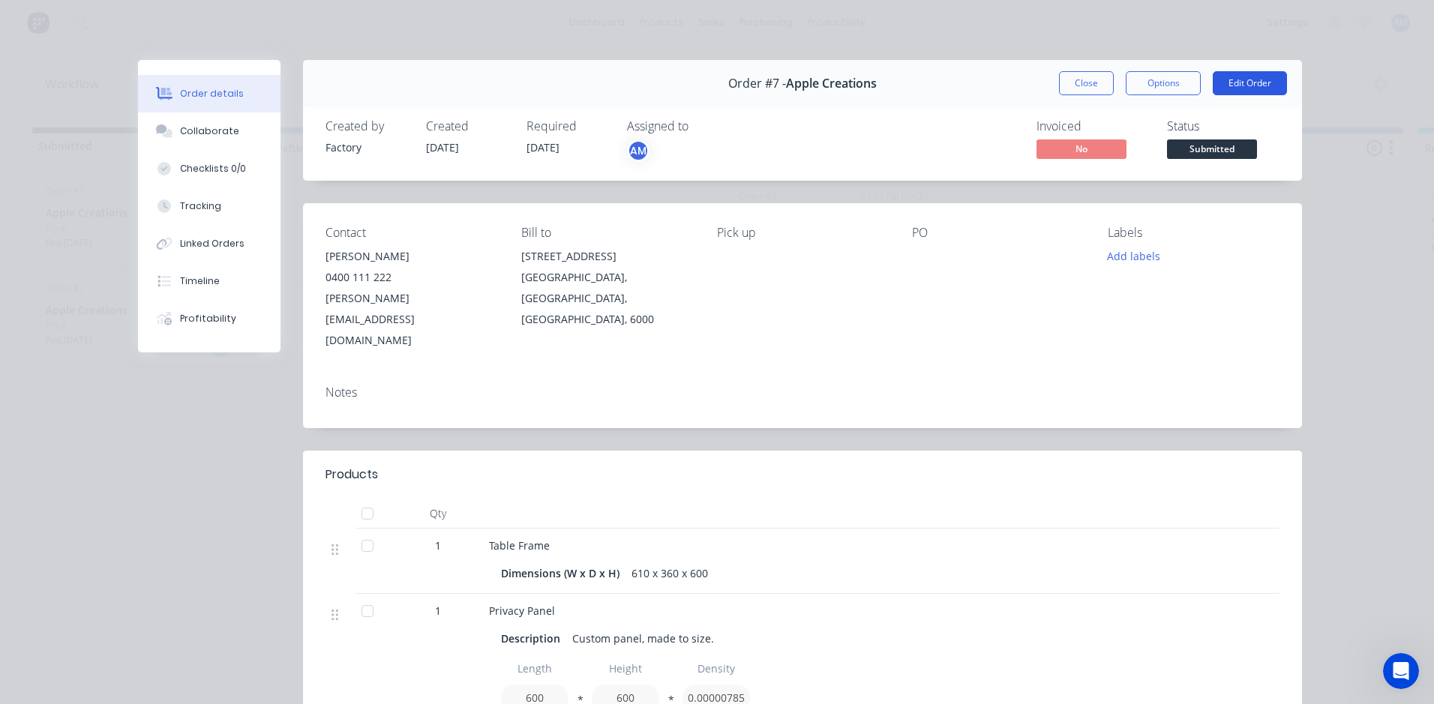
click at [1240, 88] on button "Edit Order" at bounding box center [1250, 83] width 74 height 24
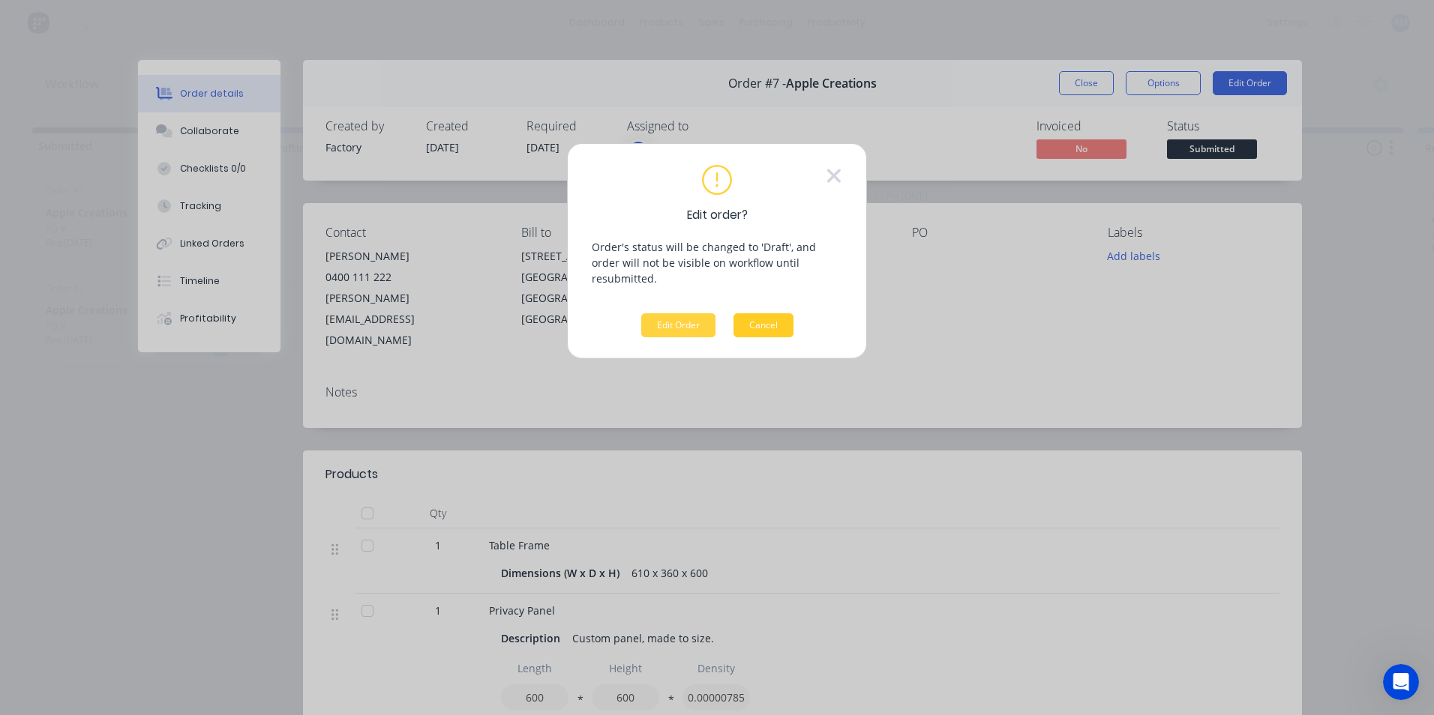
click at [760, 316] on button "Cancel" at bounding box center [763, 325] width 60 height 24
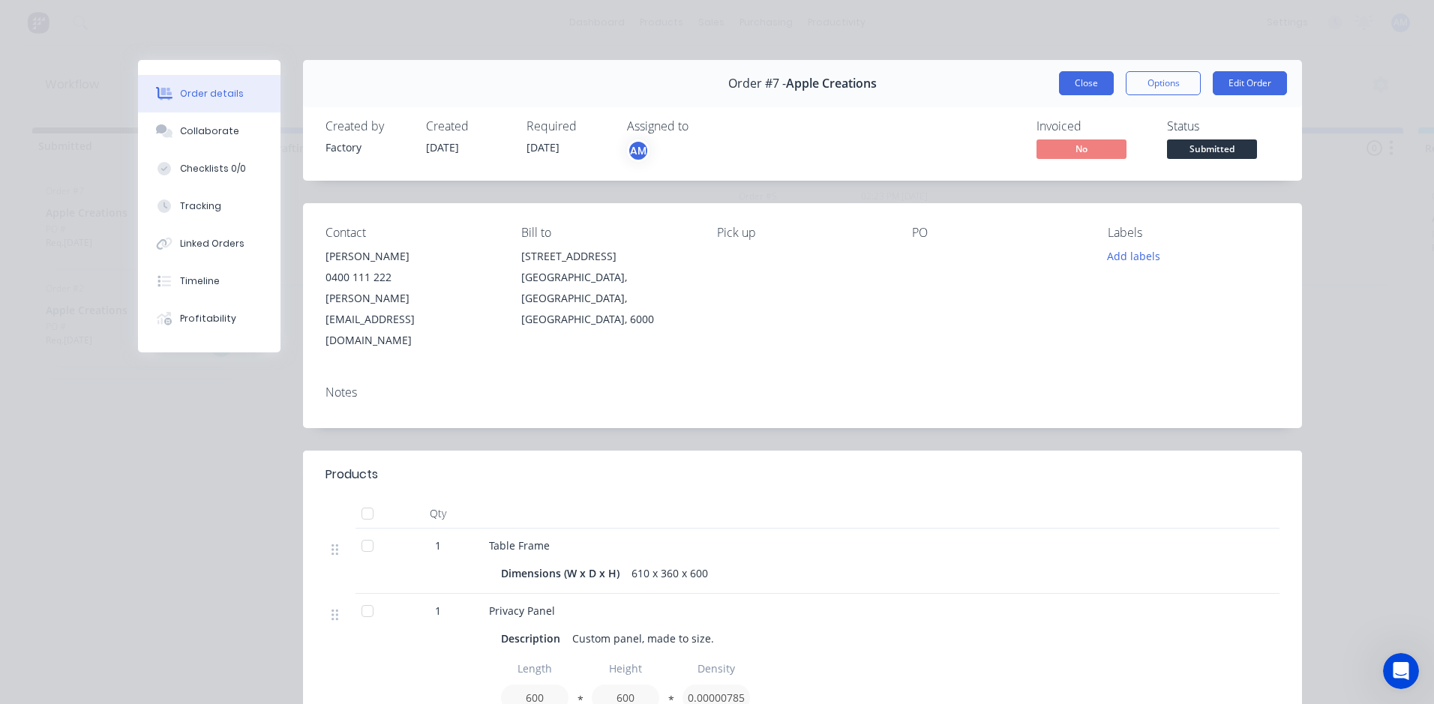
click at [1078, 84] on button "Close" at bounding box center [1086, 83] width 55 height 24
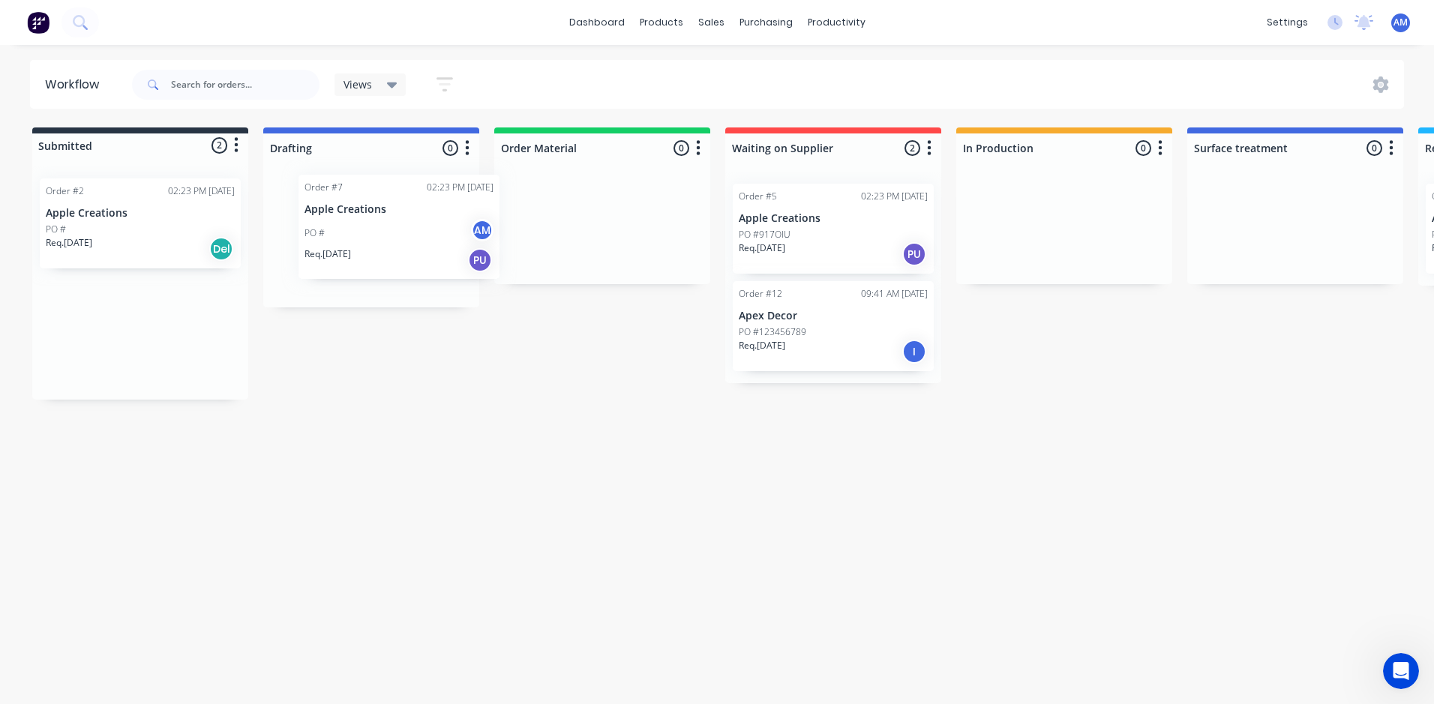
drag, startPoint x: 106, startPoint y: 220, endPoint x: 369, endPoint y: 218, distance: 263.2
click at [369, 218] on div "Submitted 2 Status colour #273444 hex #273444 Save Cancel Summaries Total order…" at bounding box center [1239, 263] width 2501 height 272
click at [402, 367] on div "Submitted 1 Status colour #273444 hex #273444 Save Cancel Summaries Total order…" at bounding box center [1239, 255] width 2501 height 256
drag, startPoint x: 337, startPoint y: 254, endPoint x: 580, endPoint y: 237, distance: 243.6
click at [580, 237] on div "Submitted 1 Status colour #273444 hex #273444 Save Cancel Summaries Total order…" at bounding box center [1239, 255] width 2501 height 256
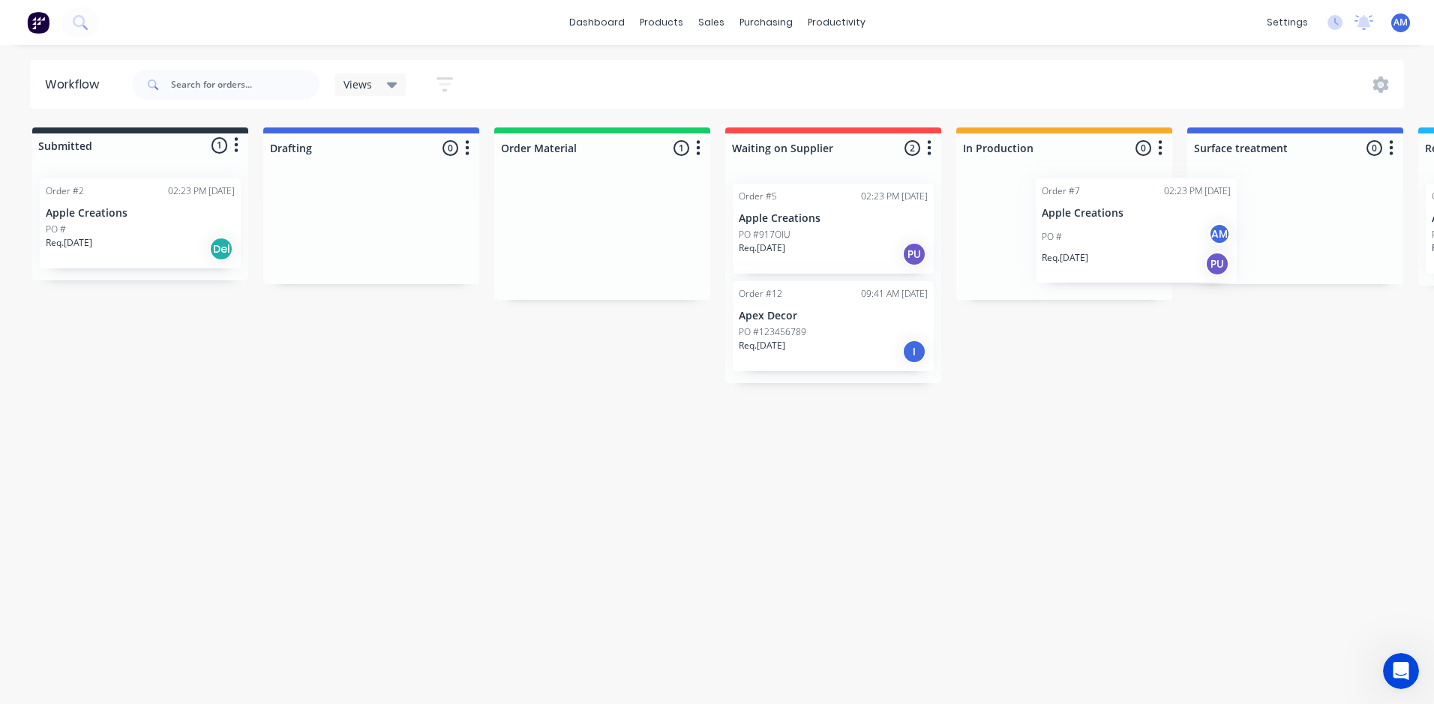
scroll to position [0, 18]
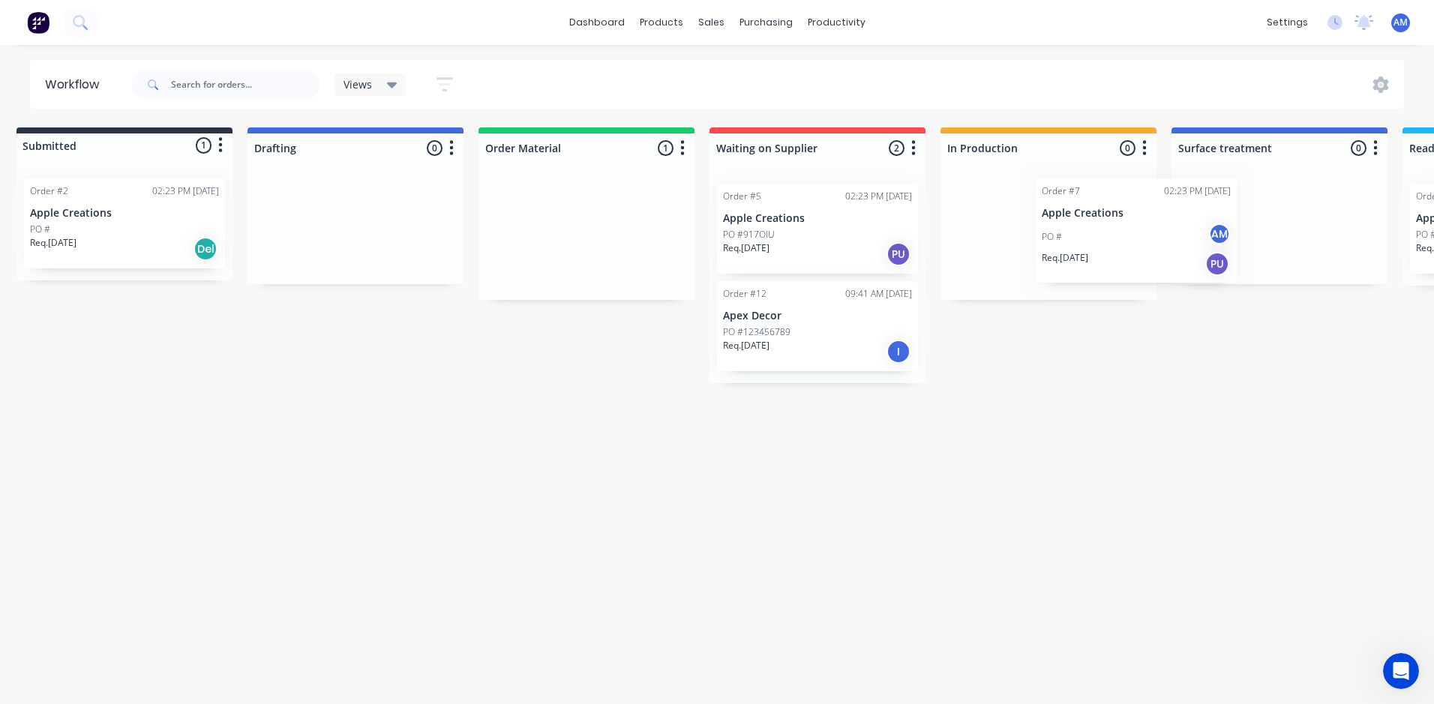
drag, startPoint x: 570, startPoint y: 257, endPoint x: 1104, endPoint y: 252, distance: 533.9
click at [1104, 252] on div "Submitted 1 Status colour #273444 hex #273444 Save Cancel Summaries Total order…" at bounding box center [1223, 255] width 2501 height 256
click at [1042, 264] on div "Req. 19/05/25 PU" at bounding box center [1046, 268] width 189 height 25
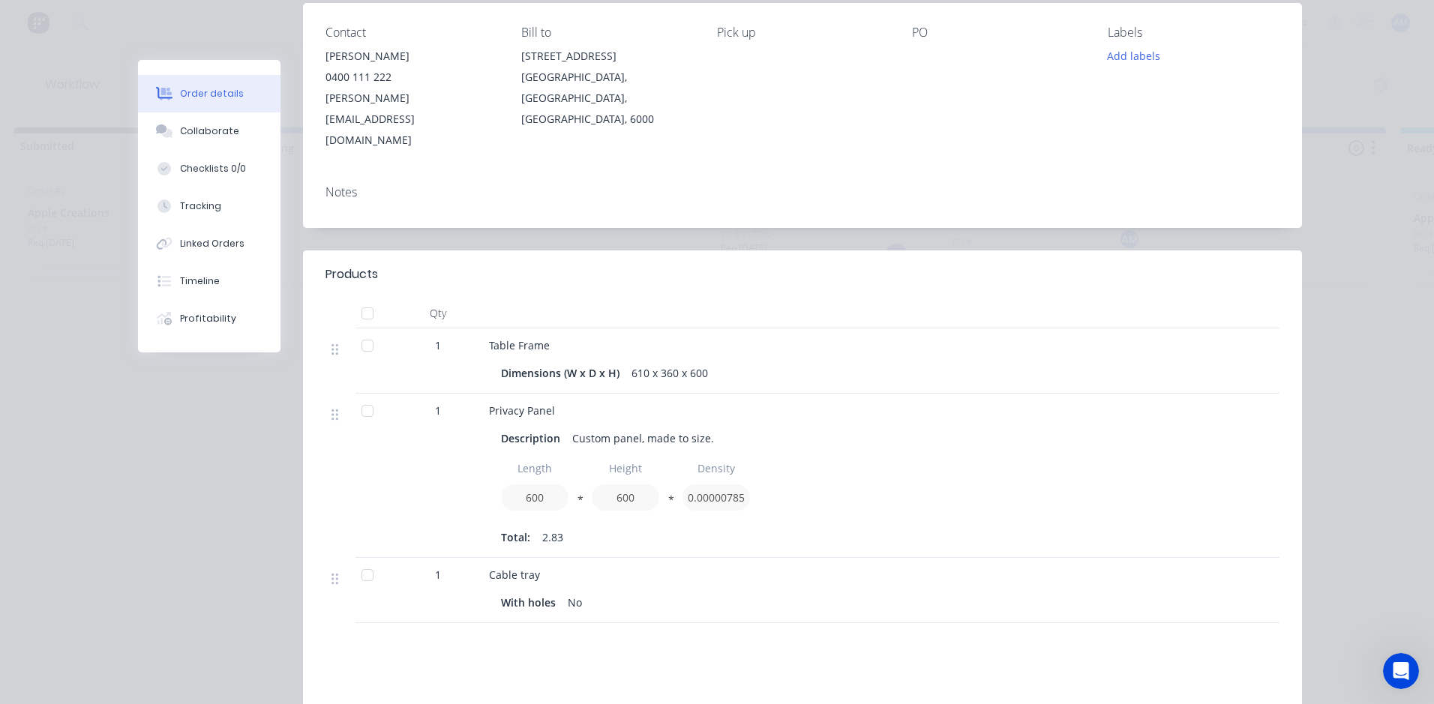
scroll to position [0, 0]
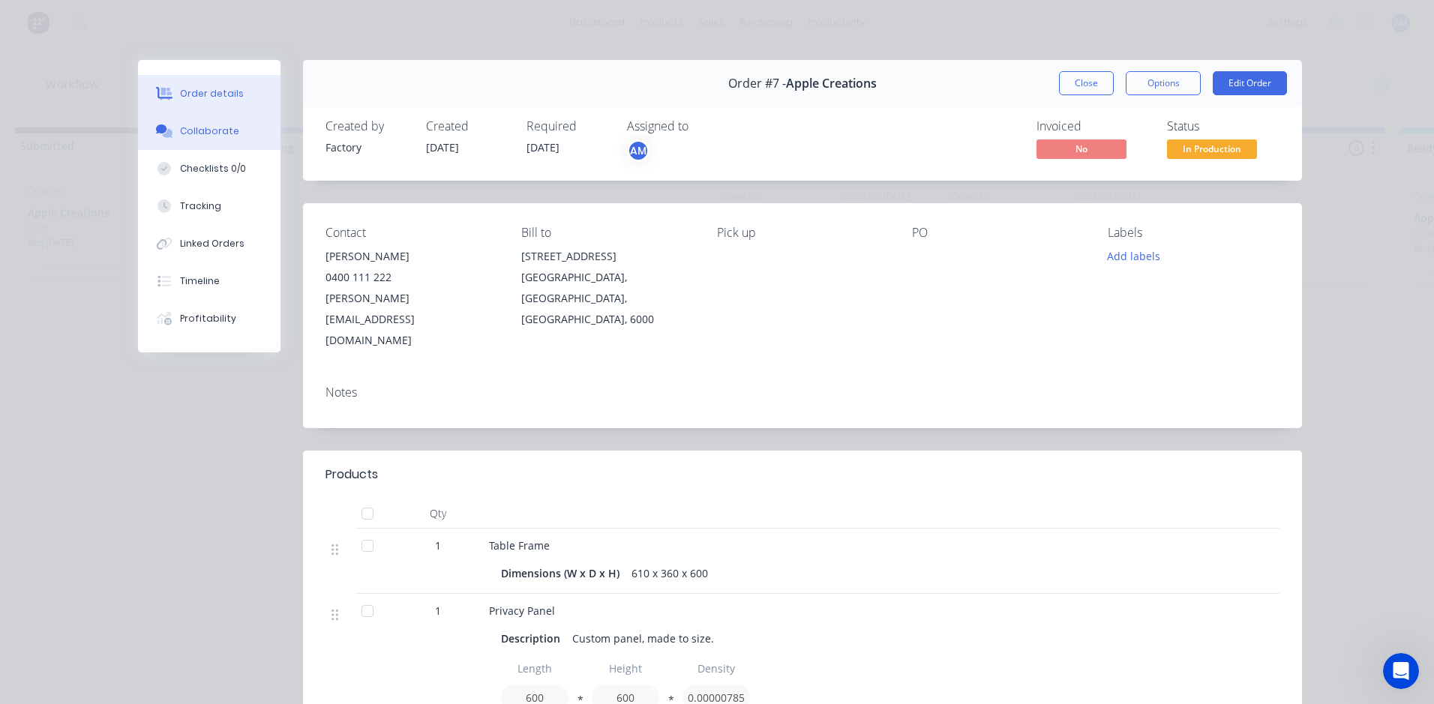
click at [199, 127] on div "Collaborate" at bounding box center [209, 130] width 59 height 13
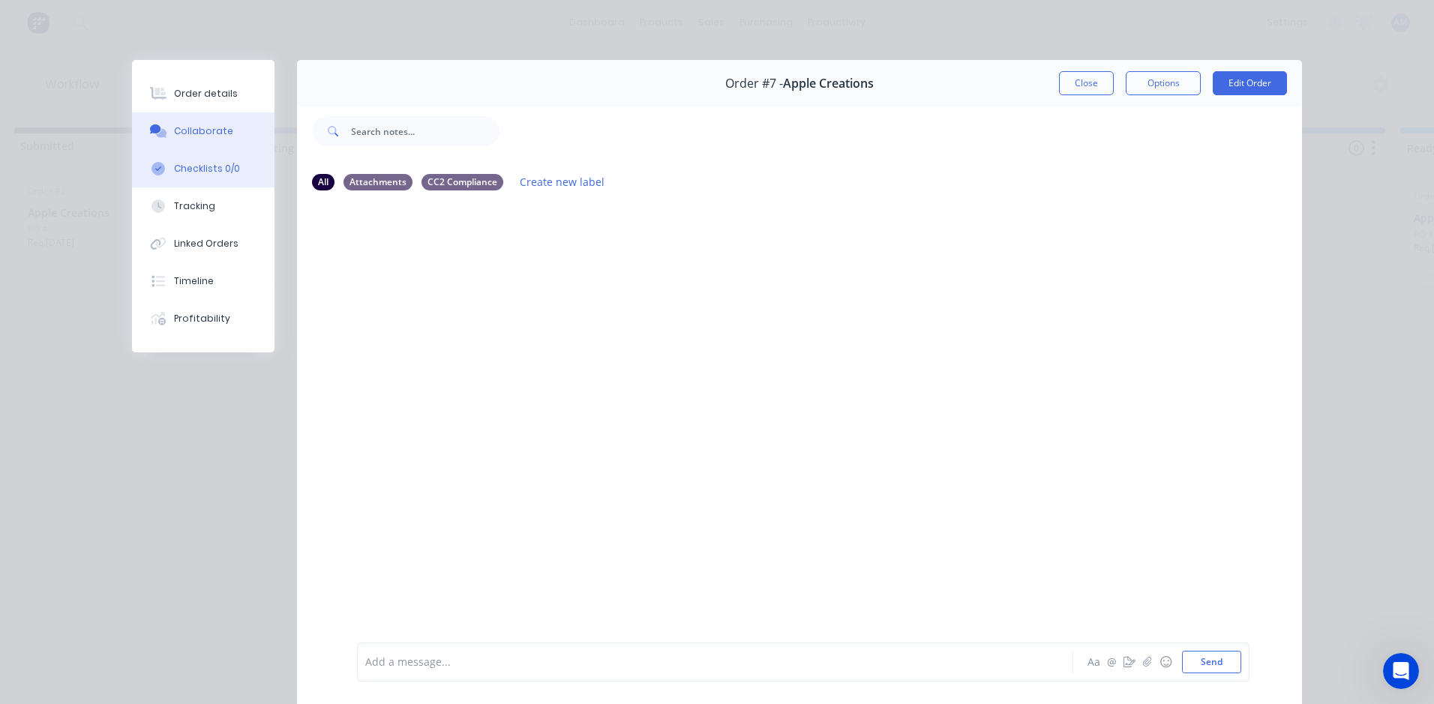
click at [187, 170] on div "Checklists 0/0" at bounding box center [207, 168] width 66 height 13
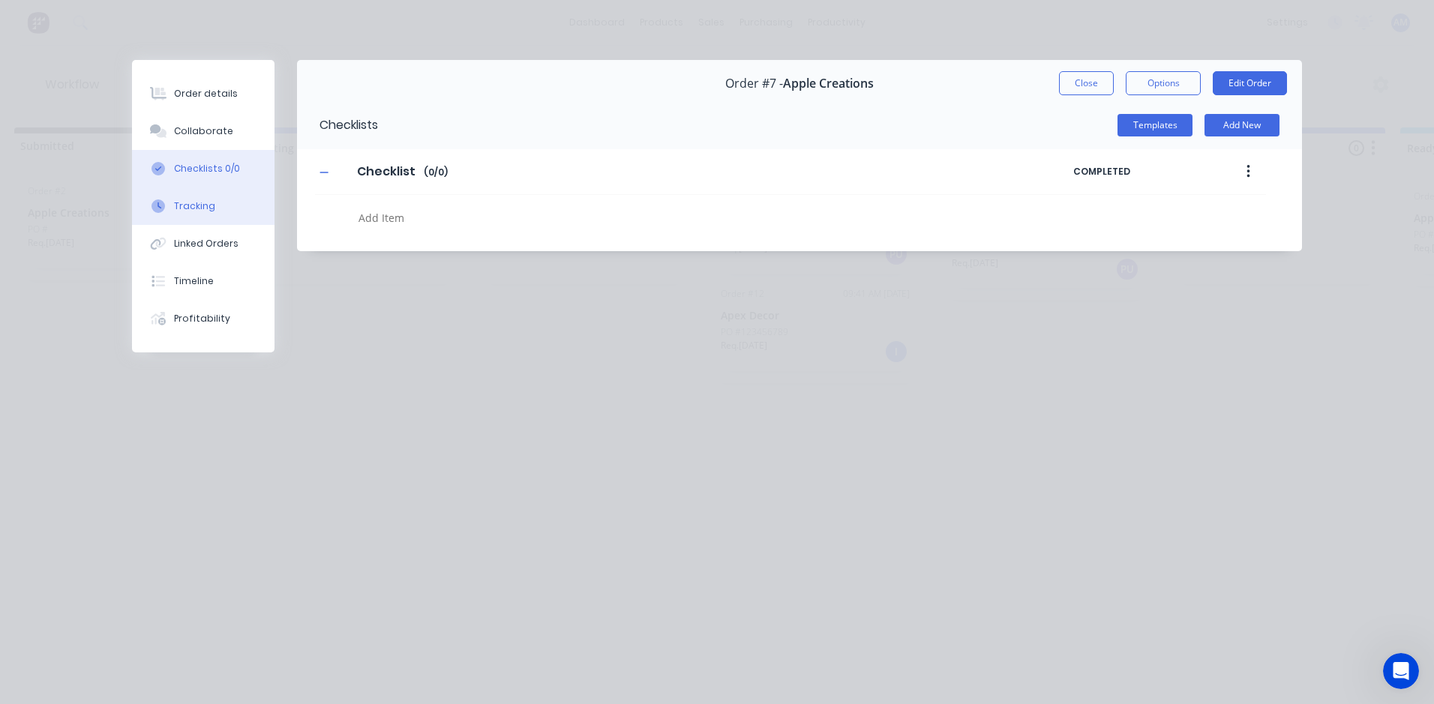
click at [191, 206] on div "Tracking" at bounding box center [194, 205] width 41 height 13
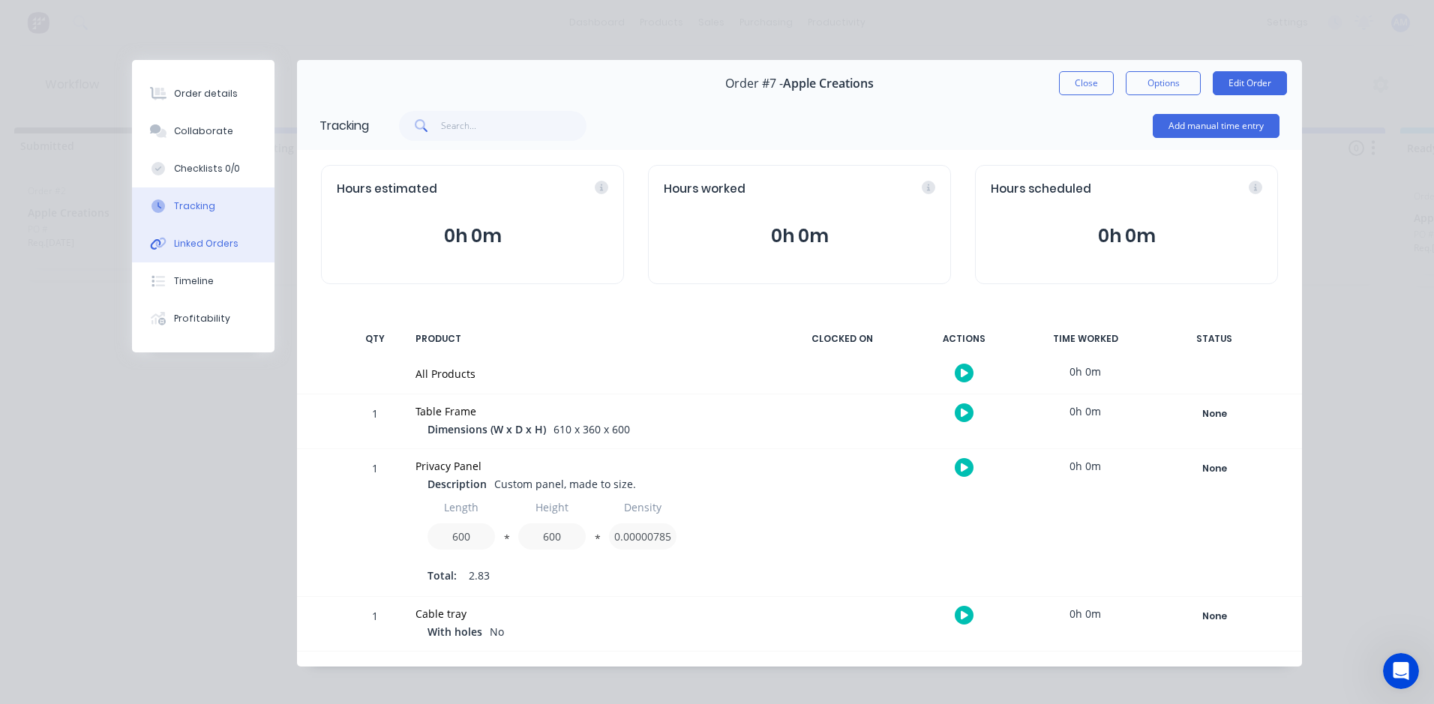
click at [205, 247] on div "Linked Orders" at bounding box center [206, 243] width 64 height 13
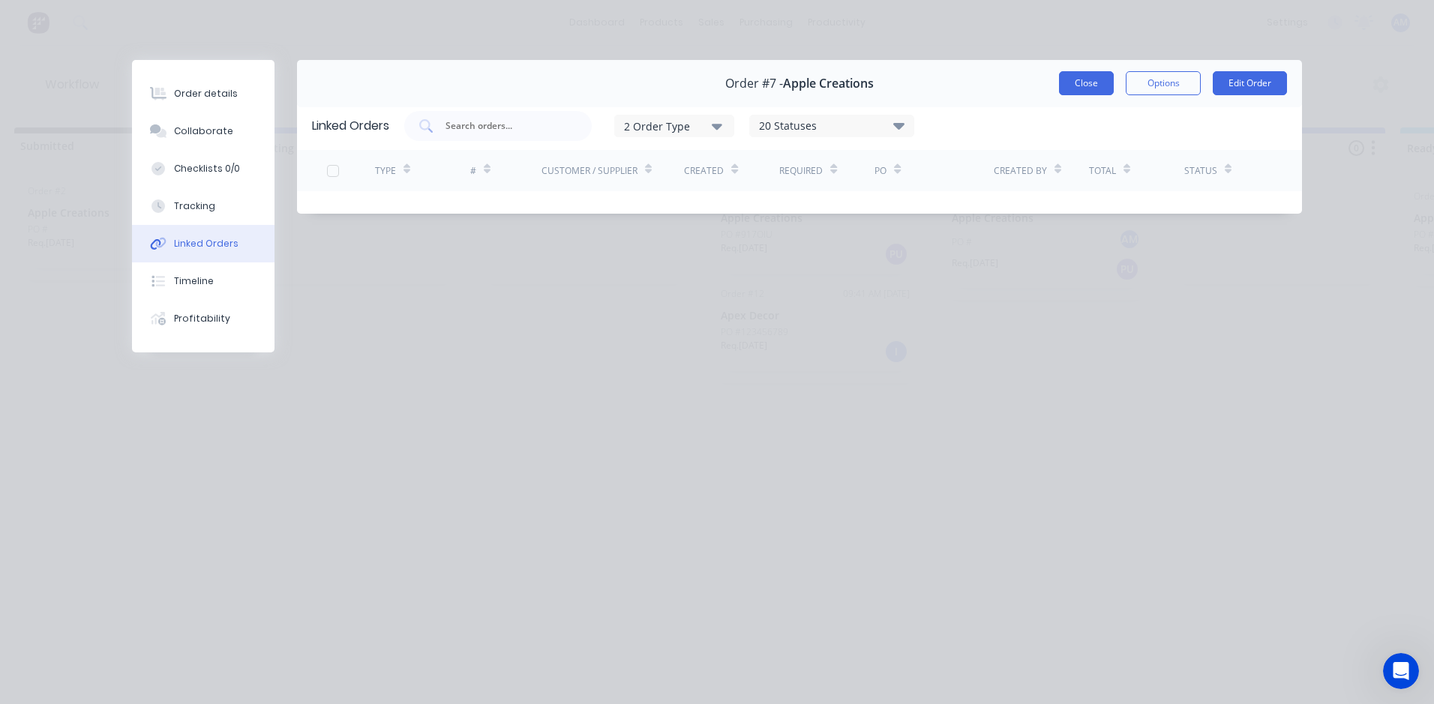
click at [1075, 91] on button "Close" at bounding box center [1086, 83] width 55 height 24
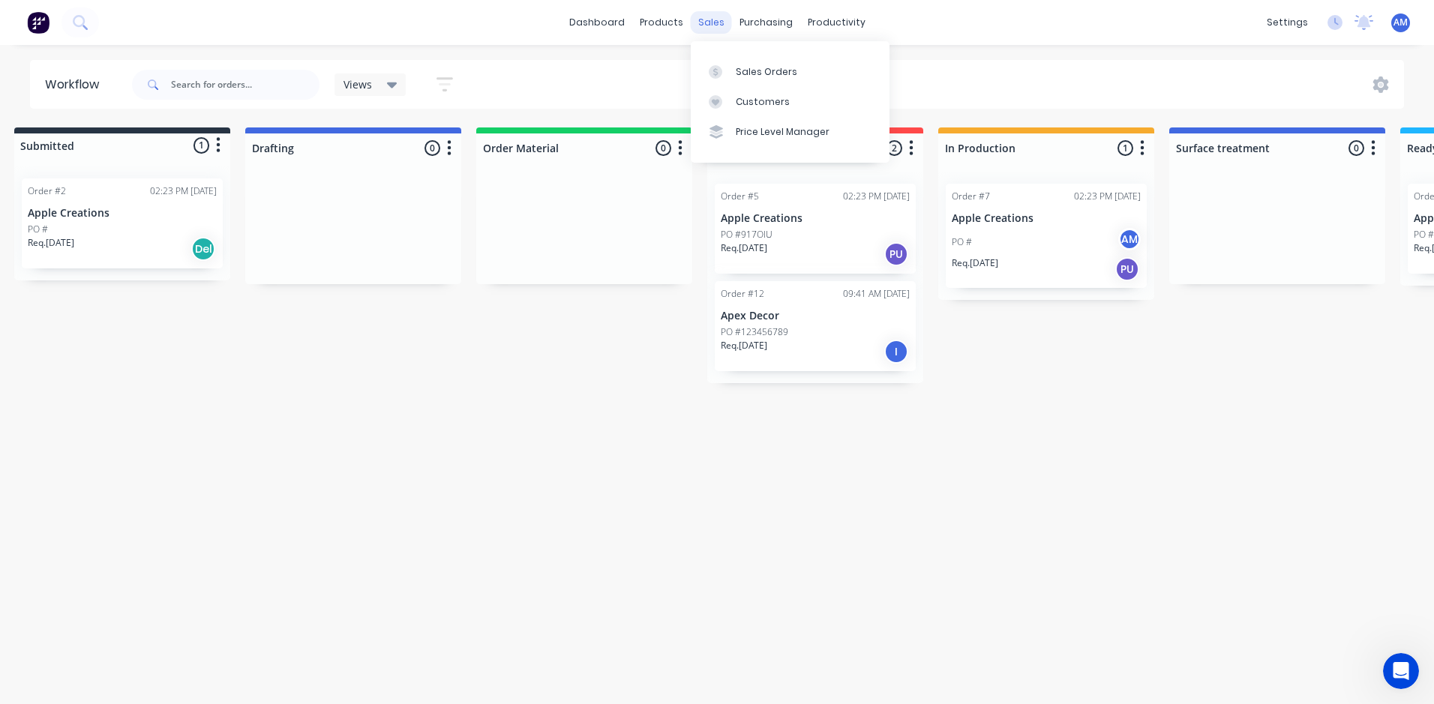
click at [712, 19] on div "sales" at bounding box center [711, 22] width 41 height 22
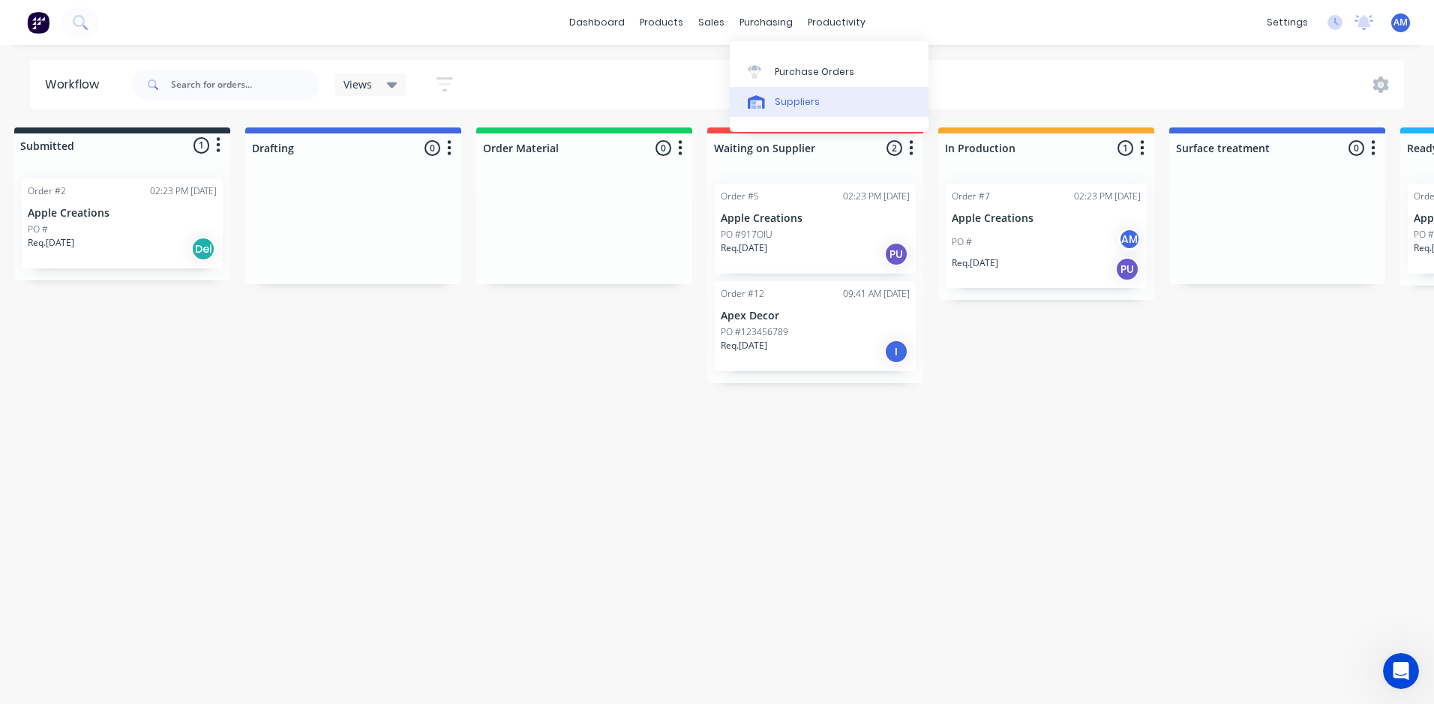
click at [790, 100] on div "Suppliers" at bounding box center [797, 101] width 45 height 13
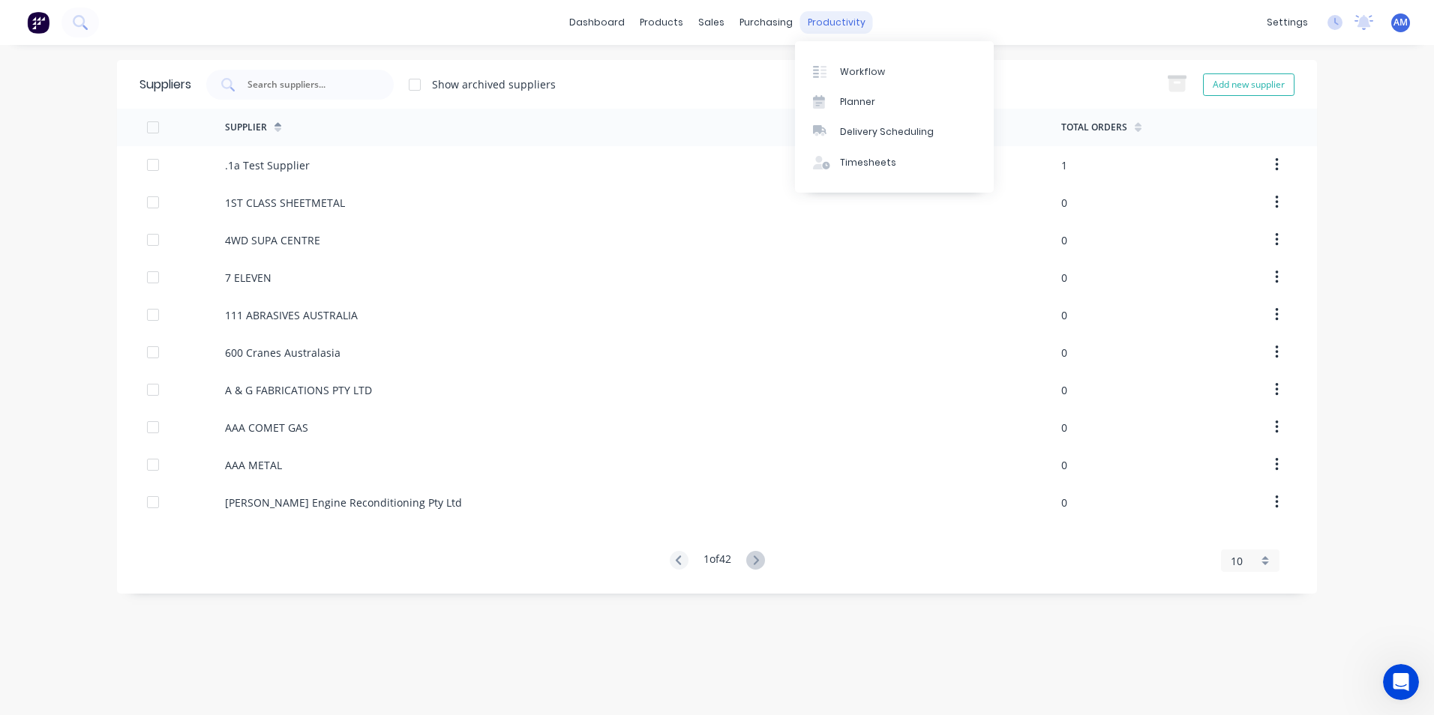
click at [825, 22] on div "productivity" at bounding box center [836, 22] width 73 height 22
click at [853, 70] on div "Workflow" at bounding box center [862, 71] width 45 height 13
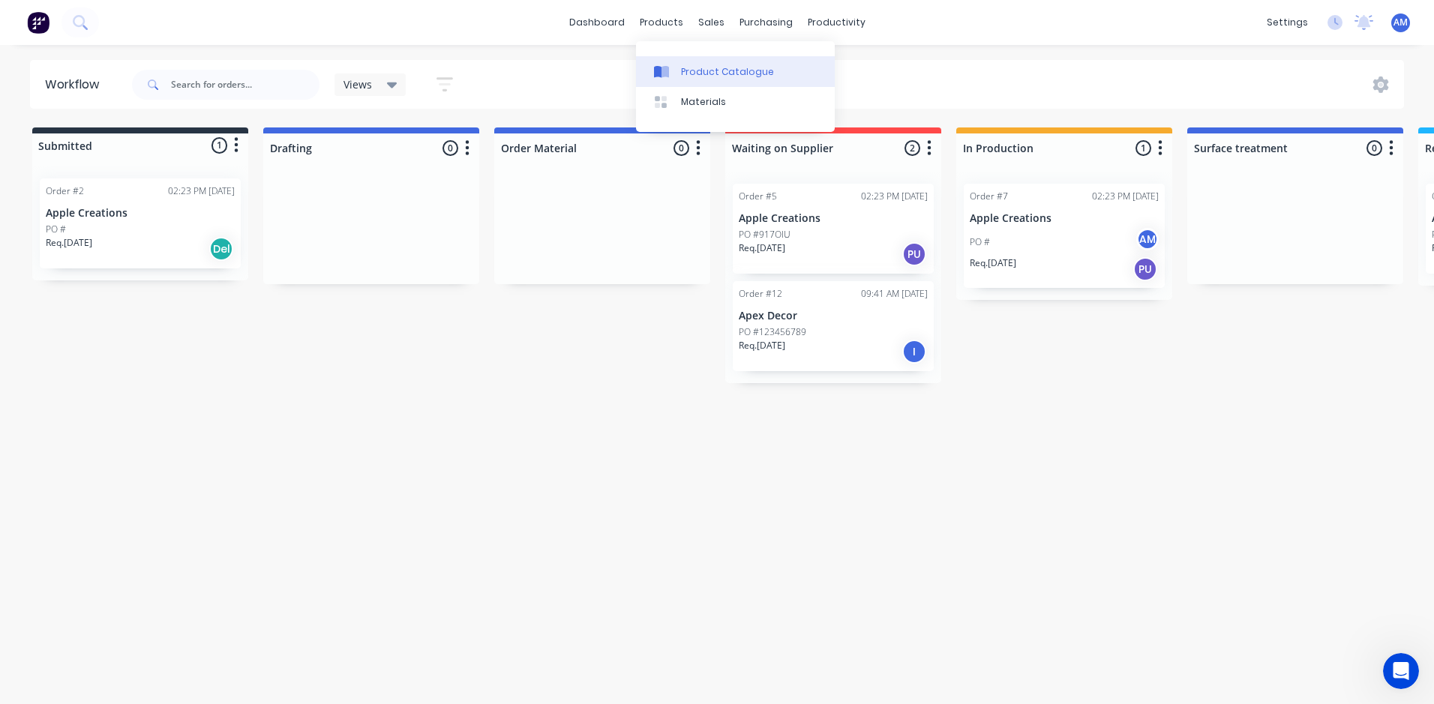
click at [705, 70] on div "Product Catalogue" at bounding box center [727, 71] width 93 height 13
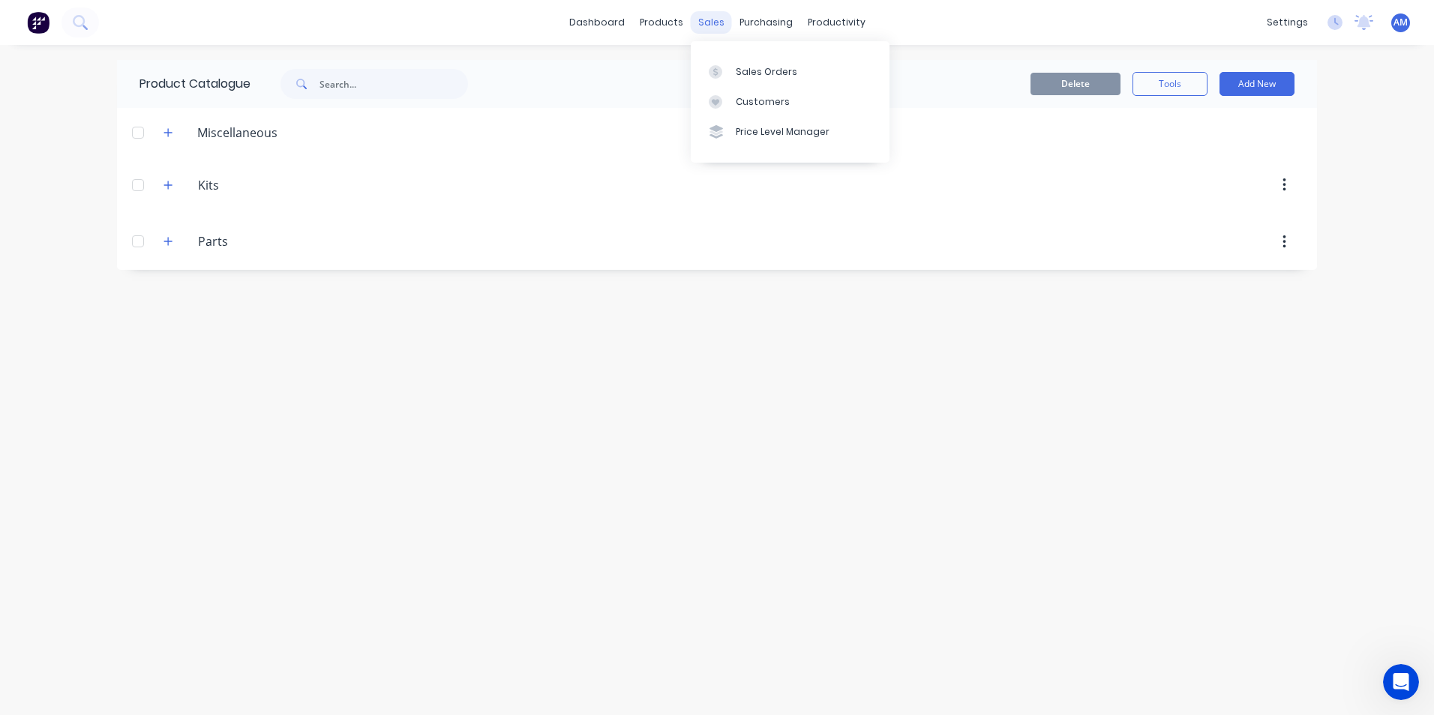
click at [705, 21] on div "sales" at bounding box center [711, 22] width 41 height 22
click at [747, 67] on div "Sales Orders" at bounding box center [766, 71] width 61 height 13
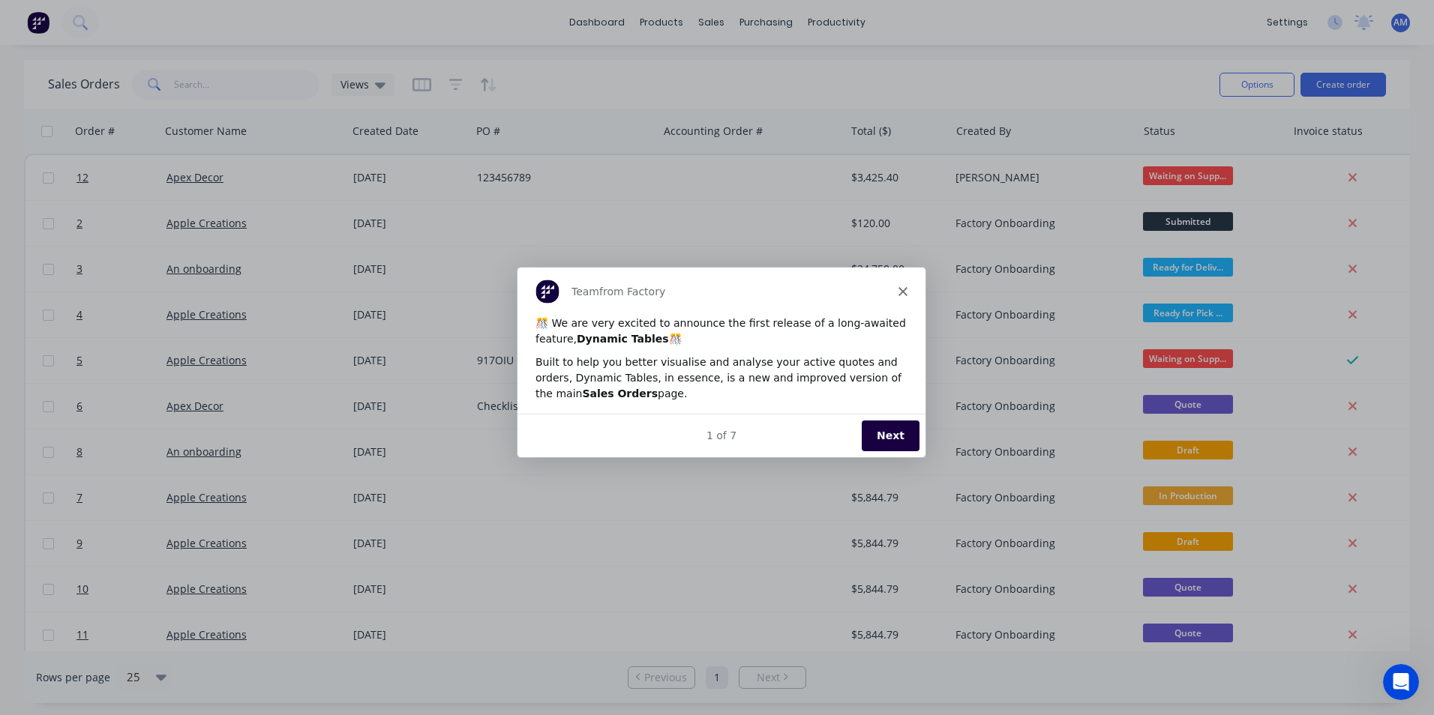
click at [895, 442] on button "Next" at bounding box center [890, 434] width 58 height 31
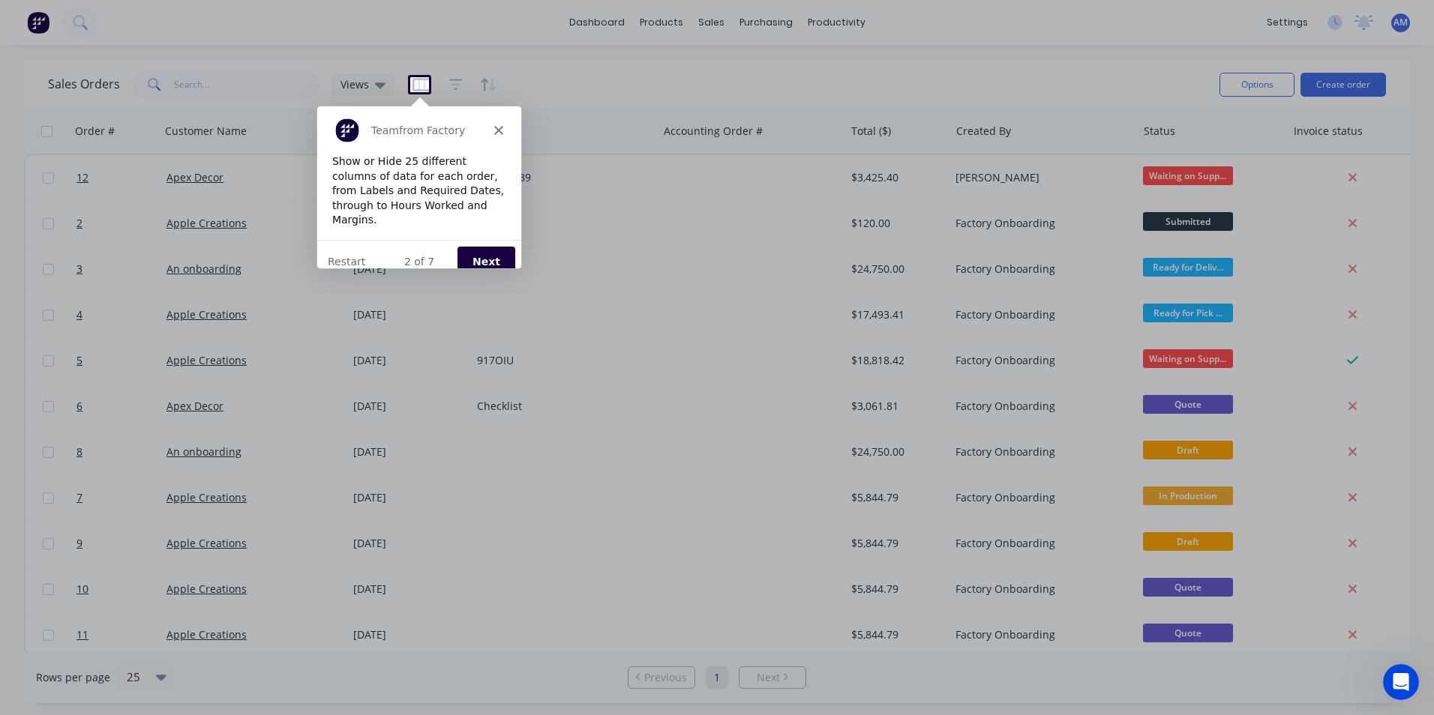
click at [501, 127] on icon "Close" at bounding box center [497, 128] width 9 height 9
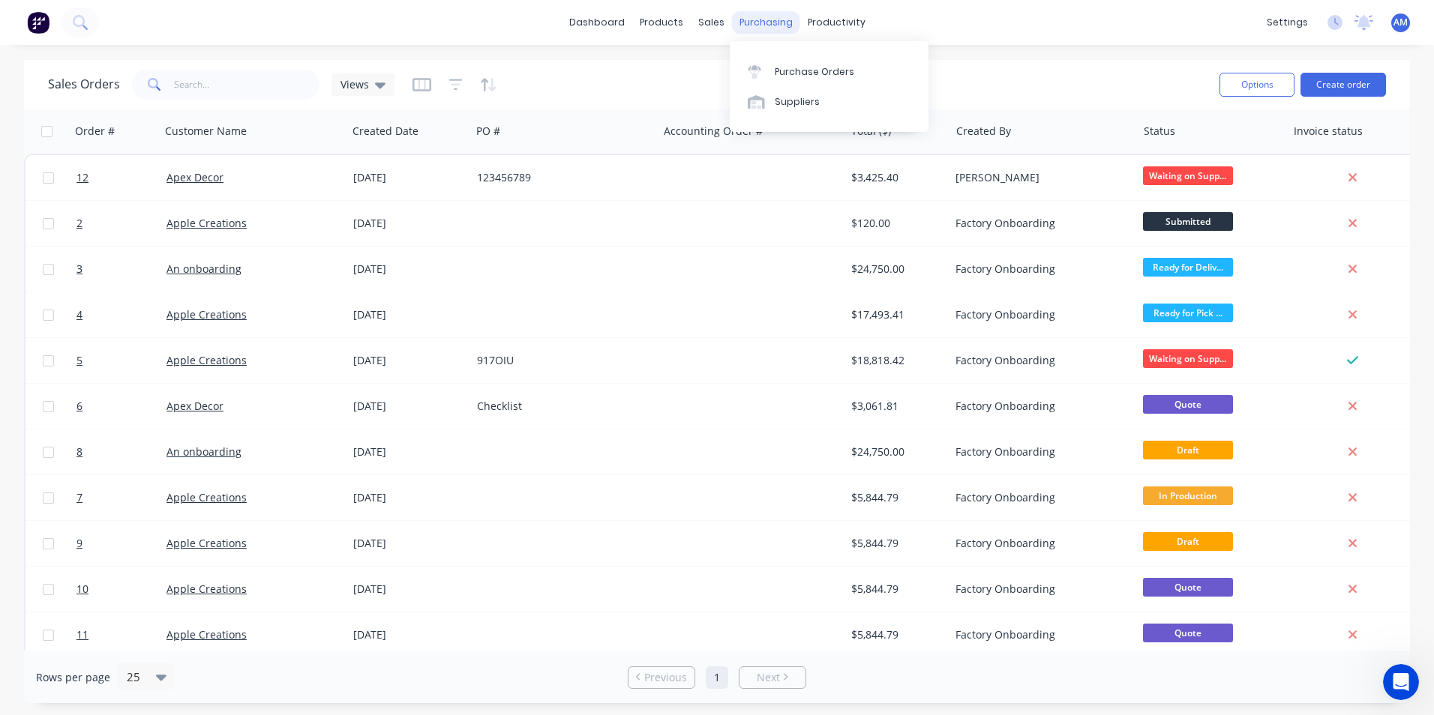
click at [756, 17] on div "purchasing" at bounding box center [766, 22] width 68 height 22
click at [781, 66] on div "Purchase Orders" at bounding box center [814, 71] width 79 height 13
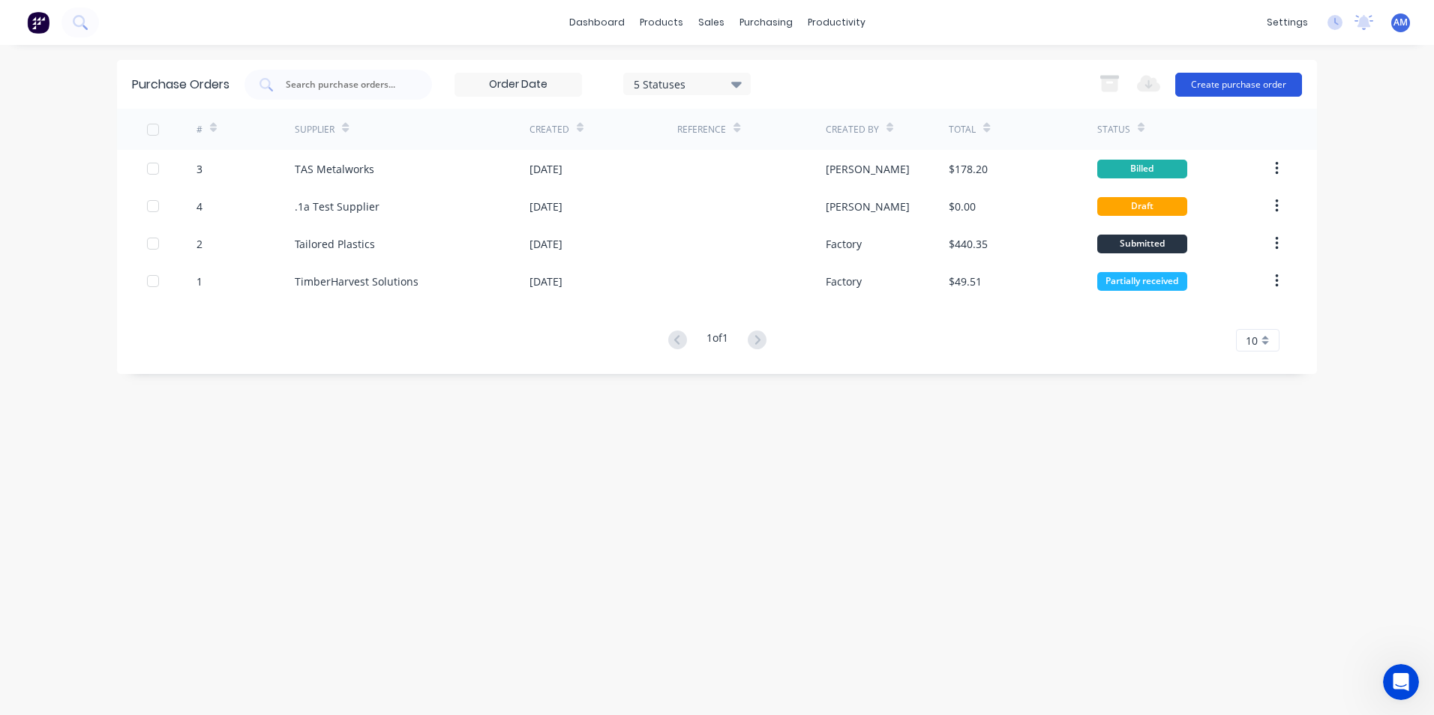
click at [1222, 86] on button "Create purchase order" at bounding box center [1238, 85] width 127 height 24
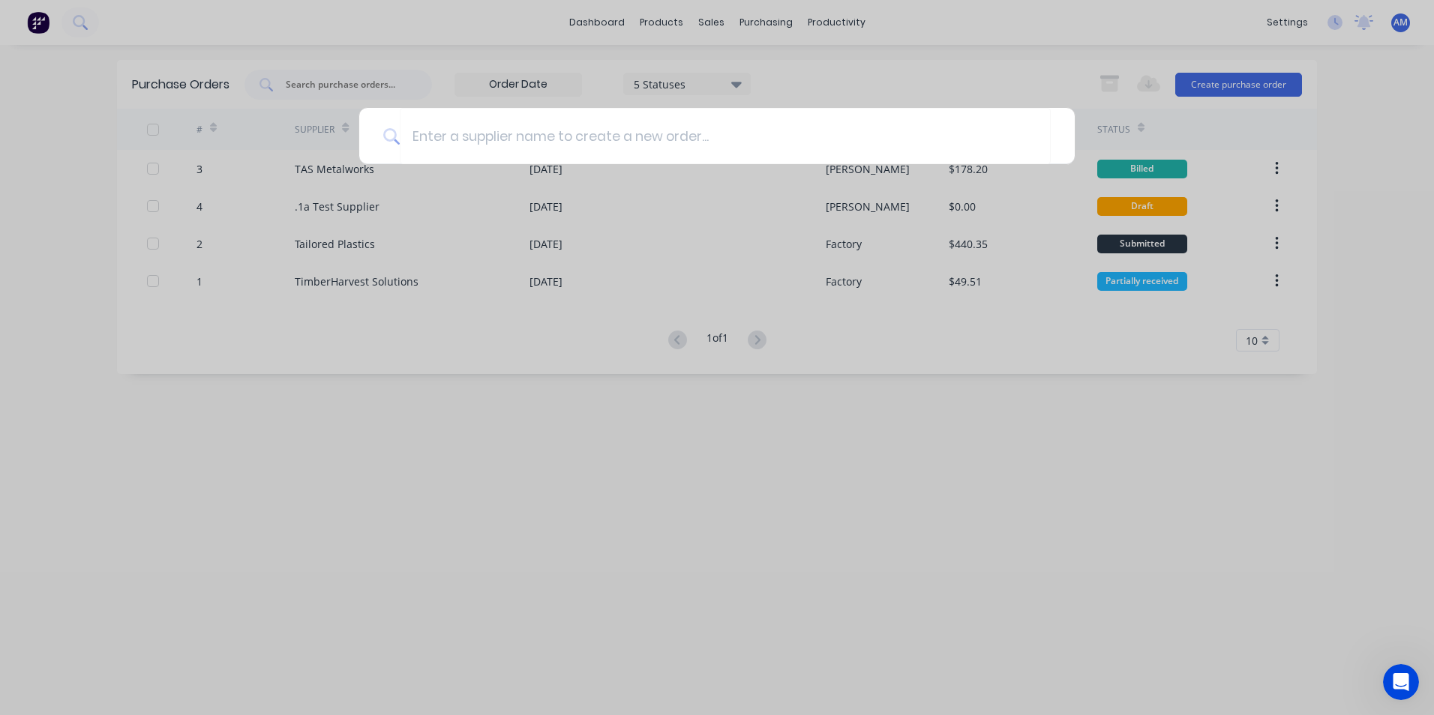
click at [983, 421] on div at bounding box center [717, 357] width 1434 height 715
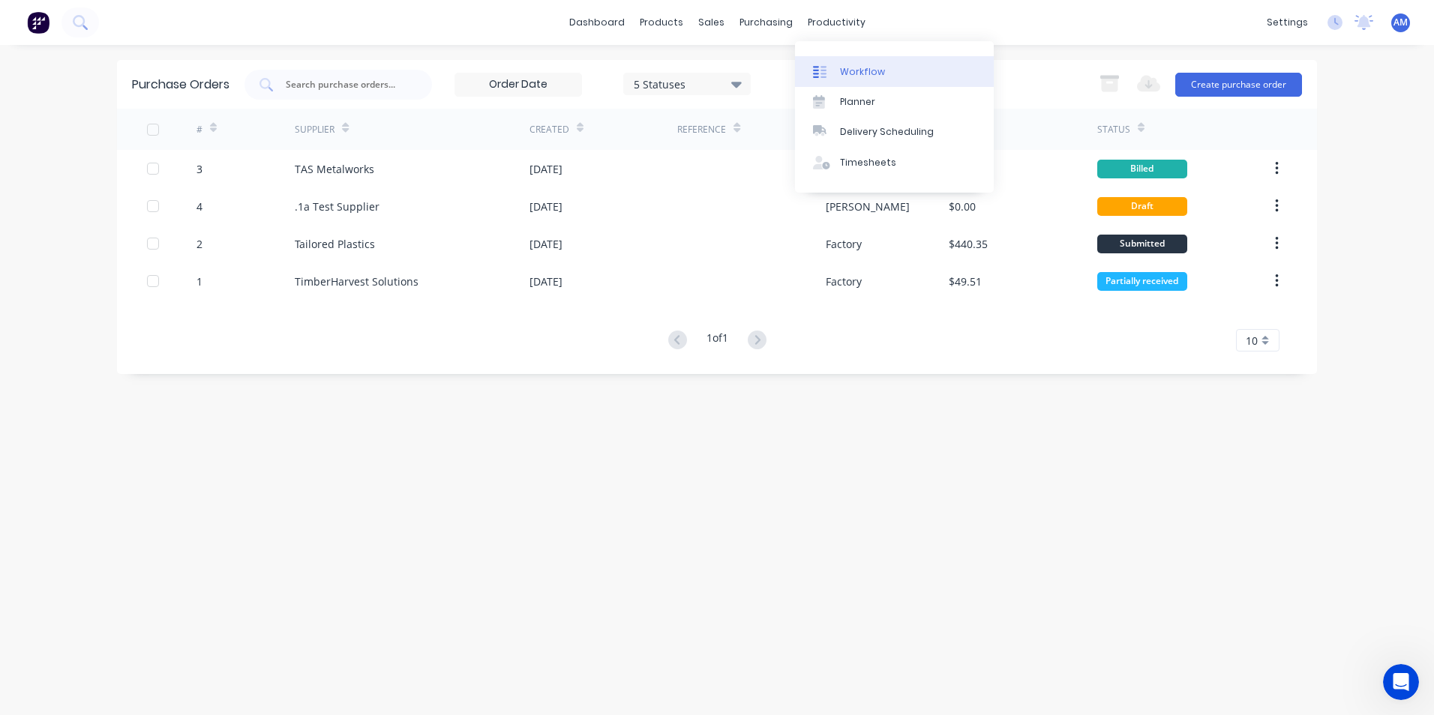
click at [850, 67] on div "Workflow" at bounding box center [862, 71] width 45 height 13
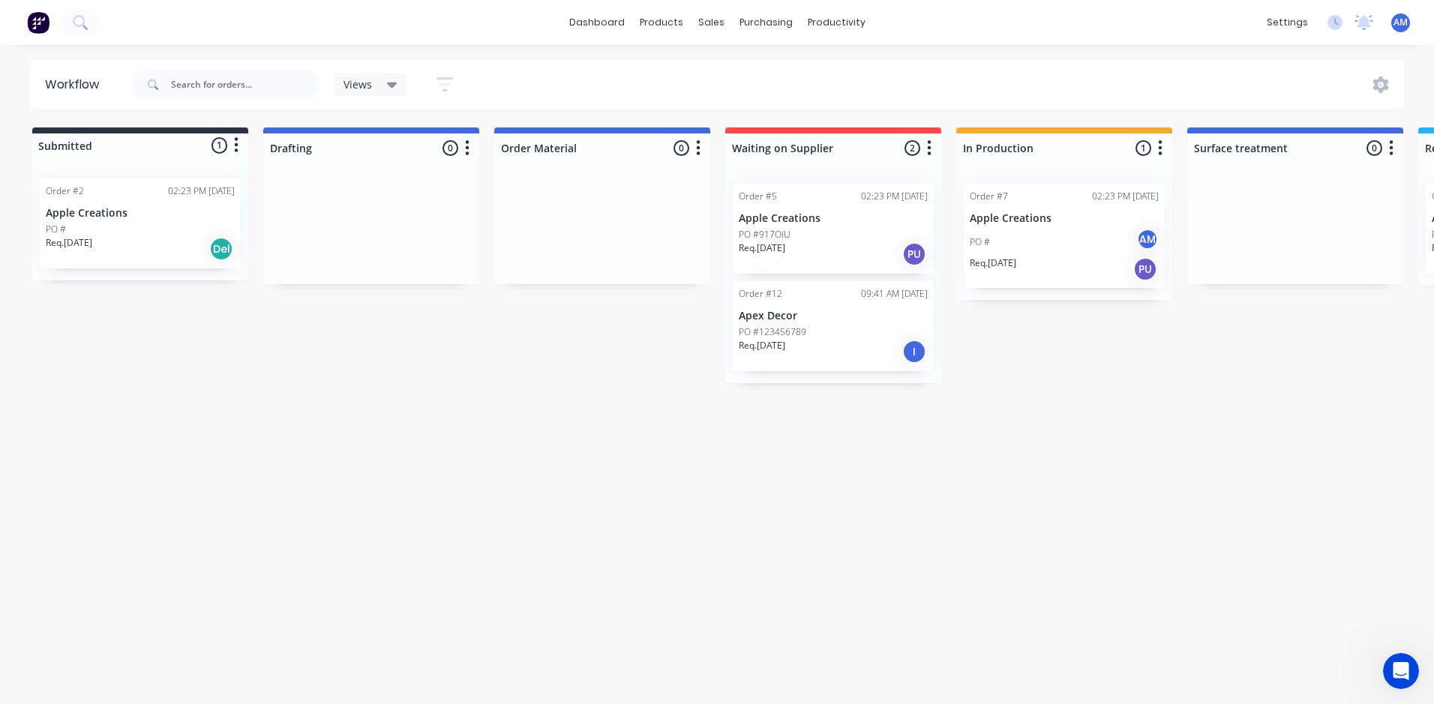
click at [698, 142] on icon "button" at bounding box center [699, 147] width 4 height 15
click at [632, 180] on span "Status colour" at bounding box center [605, 180] width 66 height 16
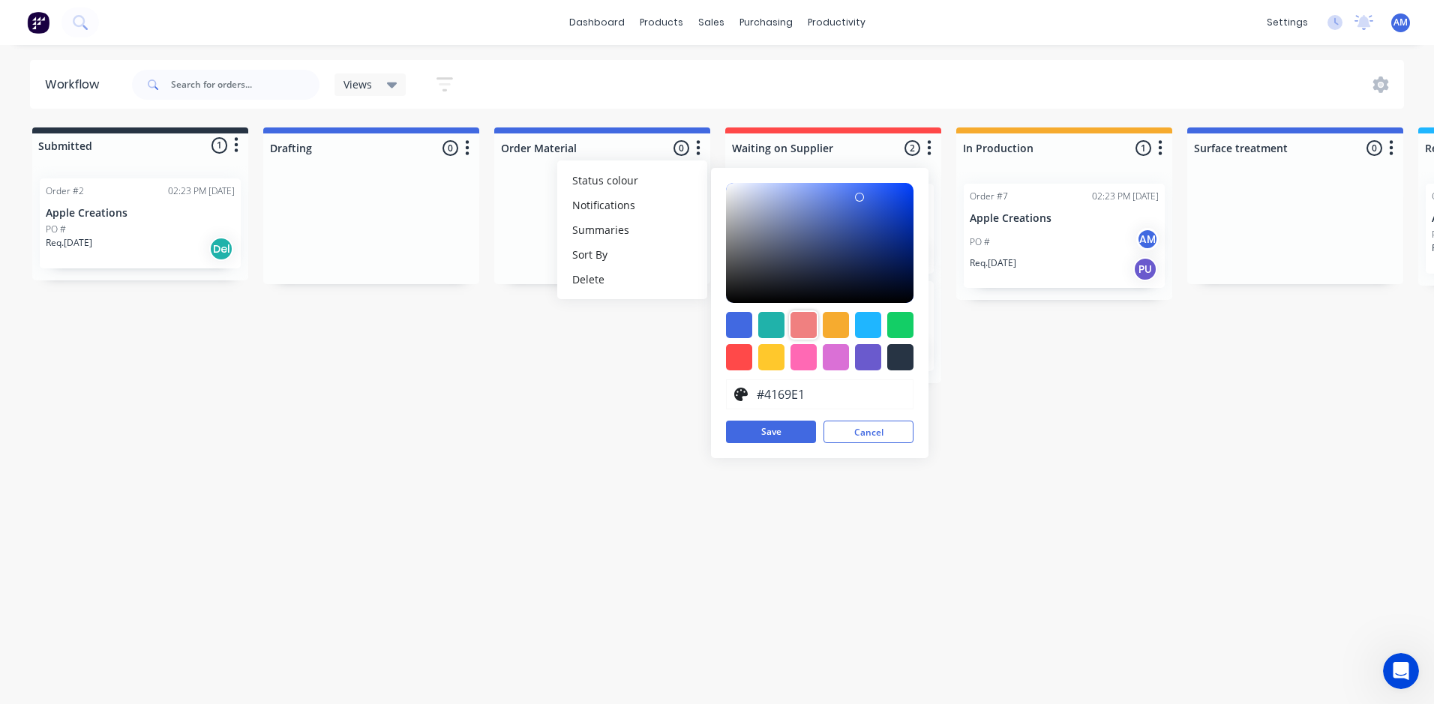
click at [801, 324] on div at bounding box center [803, 325] width 26 height 26
type input "#F08080"
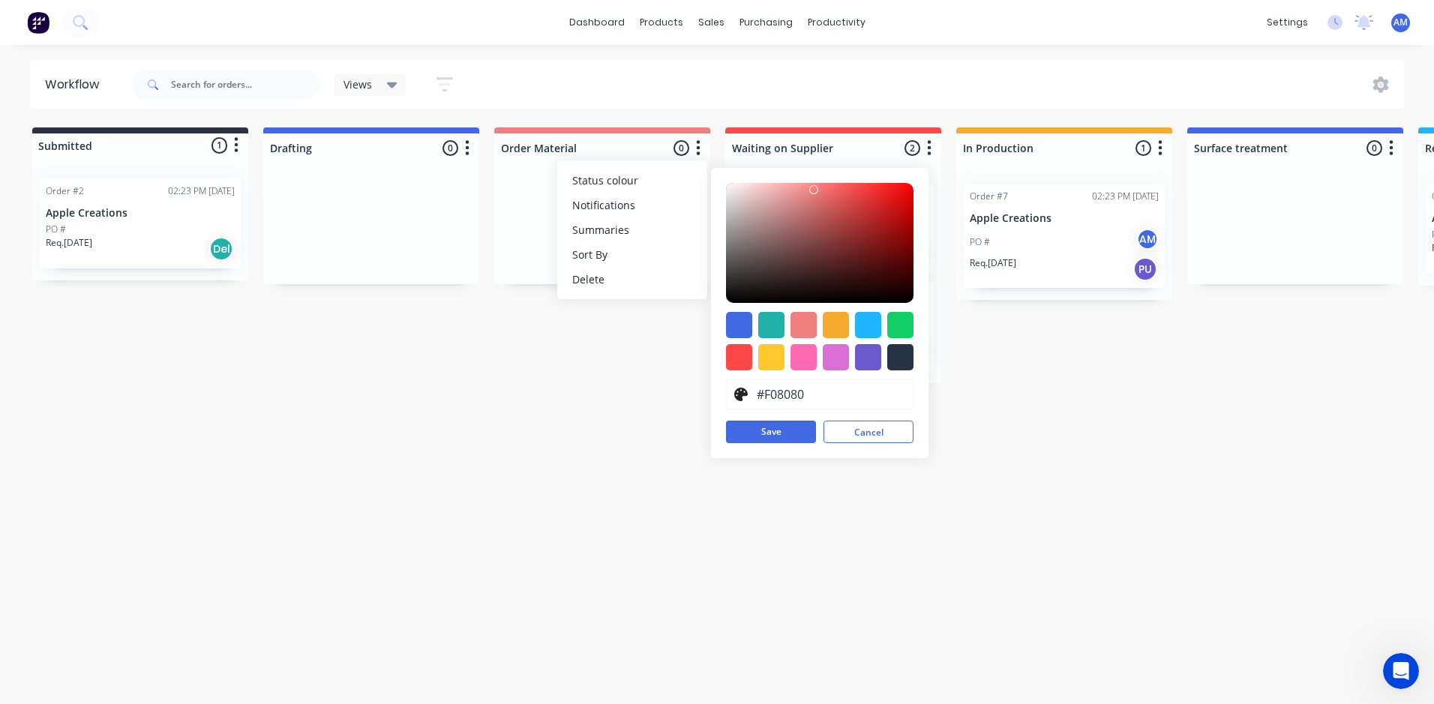
click at [586, 391] on div "Workflow Views Save new view None (Default) edit Show/Hide statuses Show line i…" at bounding box center [717, 367] width 1434 height 614
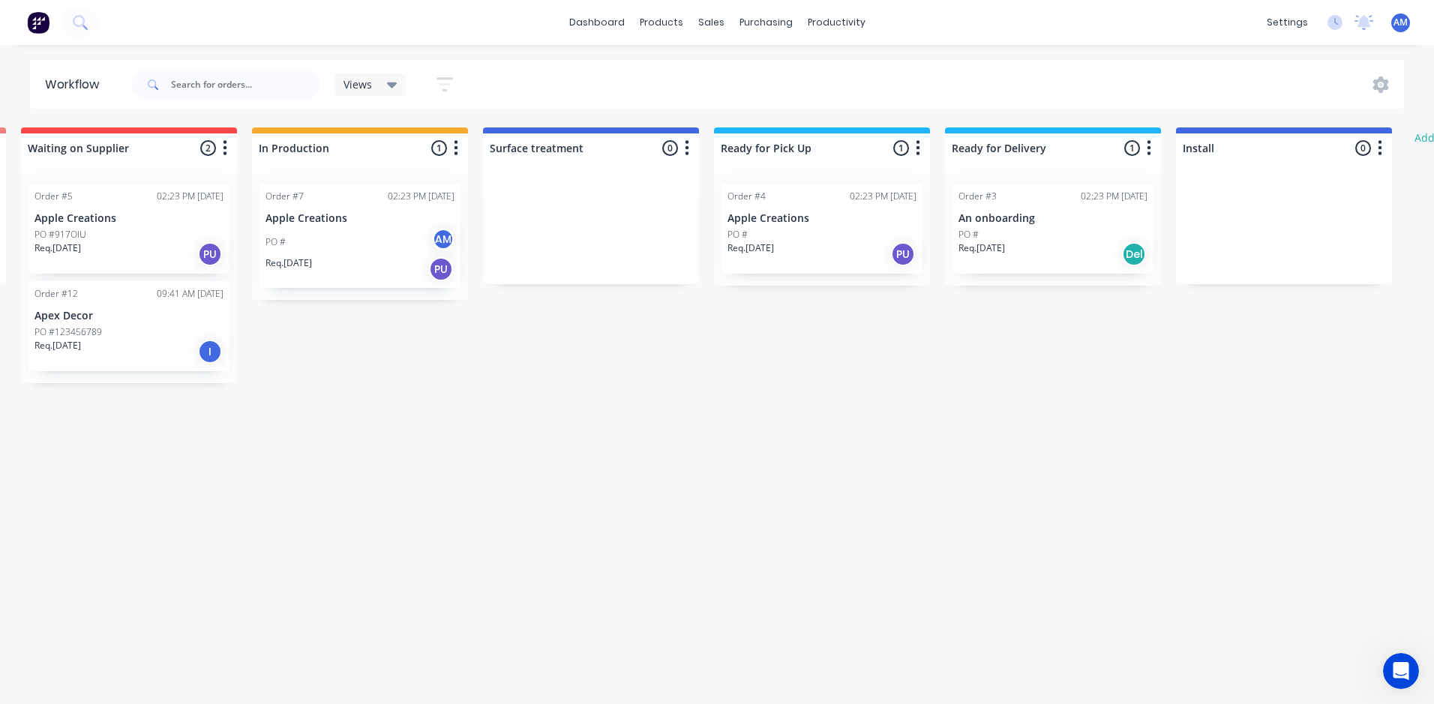
scroll to position [0, 754]
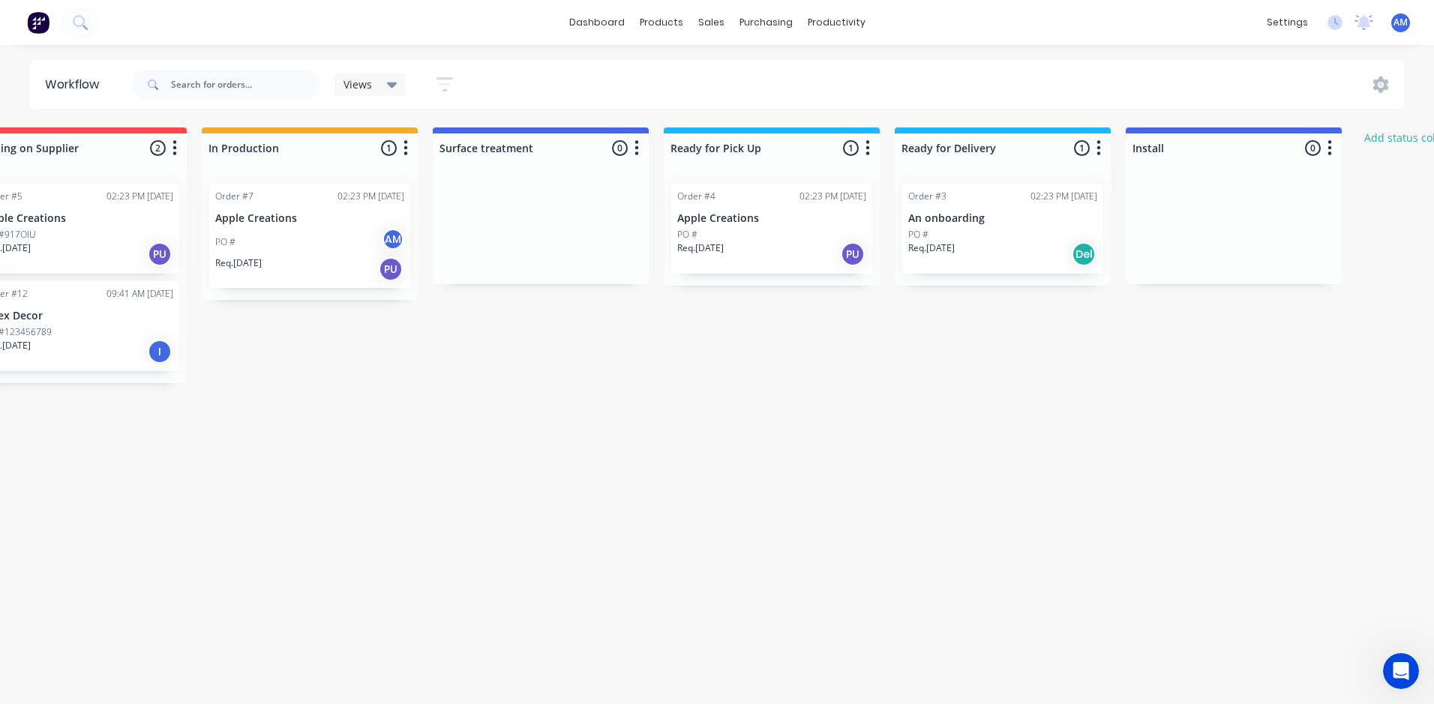
click at [1100, 146] on icon "button" at bounding box center [1098, 148] width 4 height 19
click at [1036, 182] on span "Status colour" at bounding box center [1006, 180] width 66 height 16
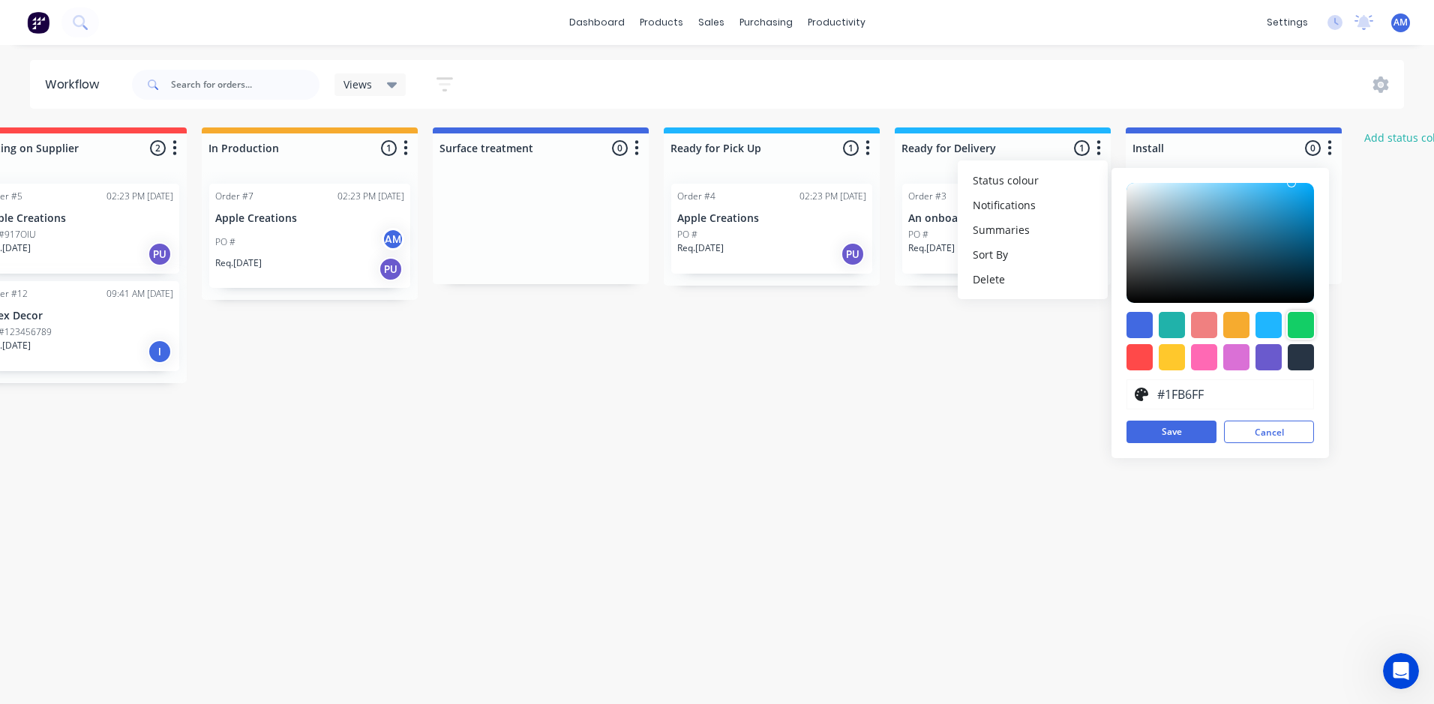
click at [1299, 321] on div at bounding box center [1300, 325] width 26 height 26
type input "#13CE66"
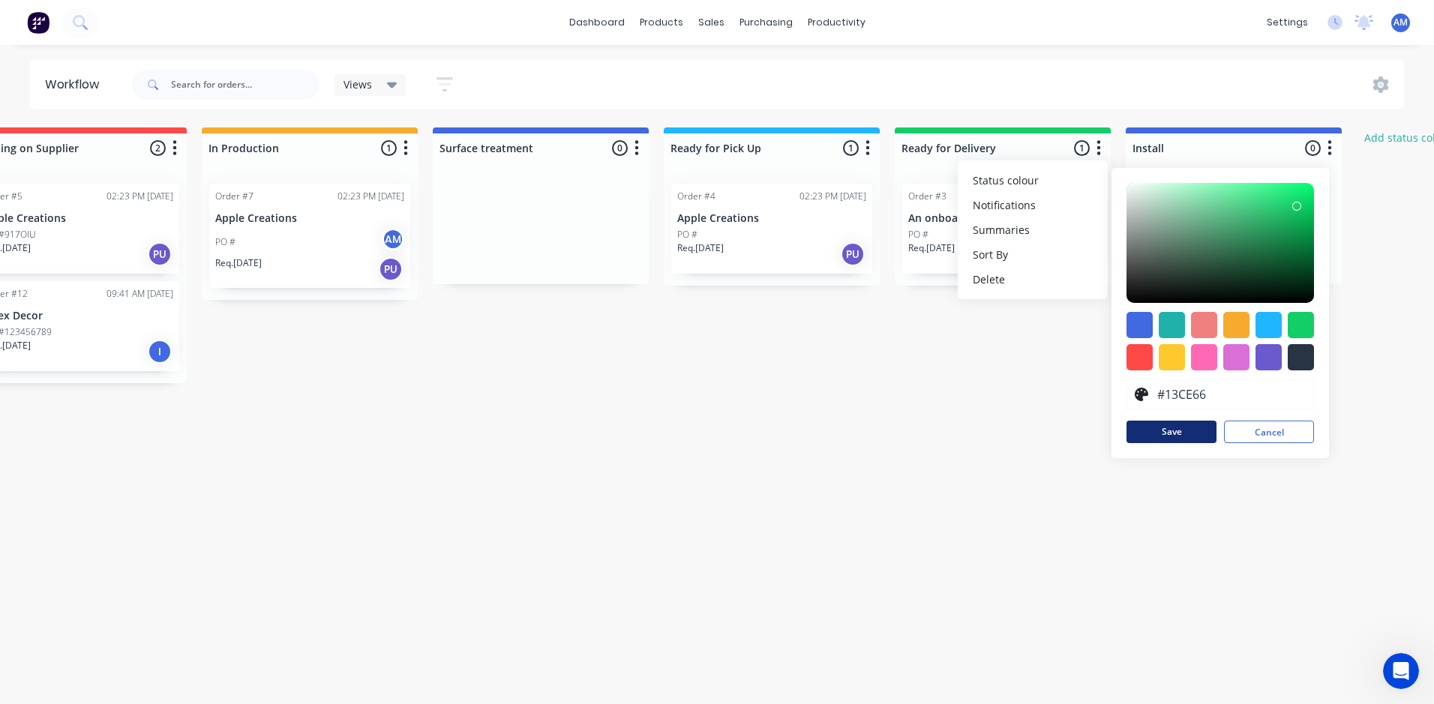
click at [1183, 433] on button "Save" at bounding box center [1171, 432] width 90 height 22
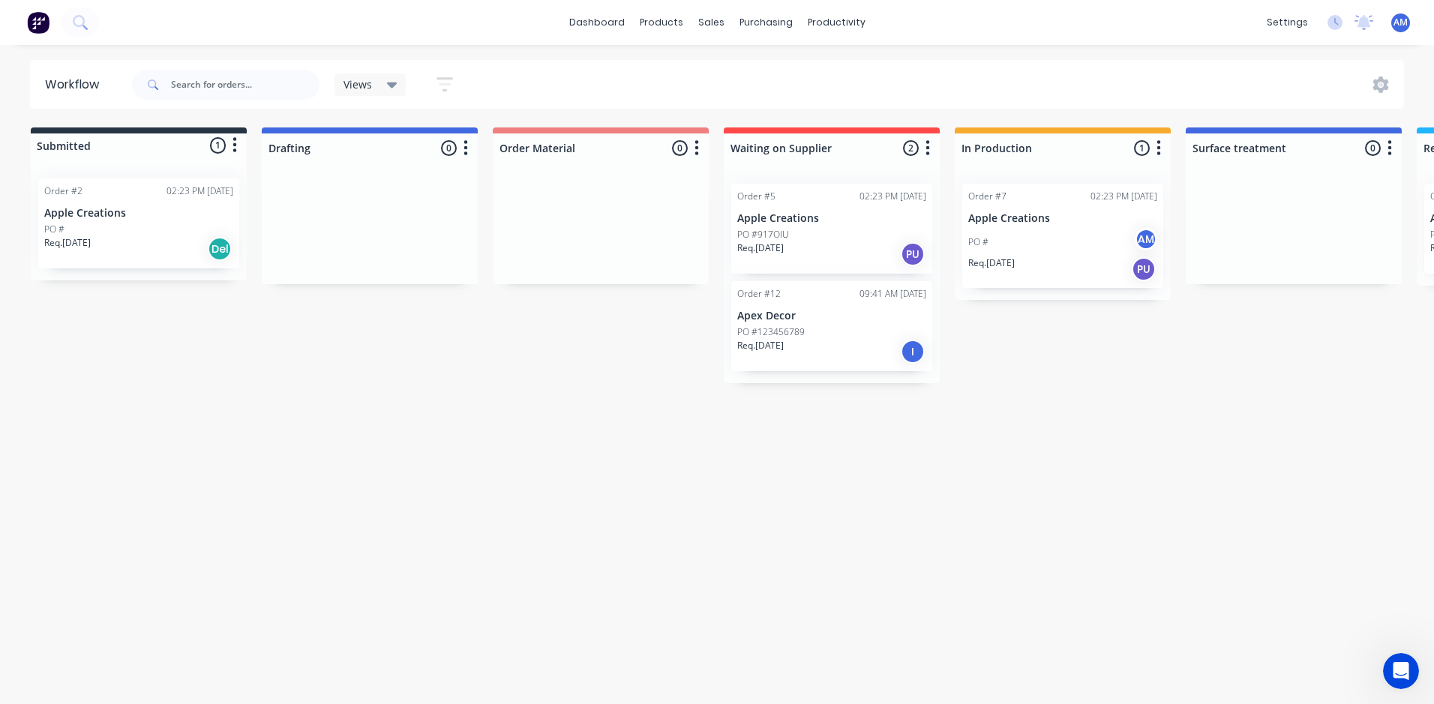
scroll to position [0, 0]
click at [466, 143] on icon "button" at bounding box center [468, 147] width 4 height 15
click at [408, 208] on button "Notifications" at bounding box center [401, 205] width 150 height 25
click at [490, 171] on div "Submitted 1 Status colour #273444 hex #273444 Save Cancel Summaries Total order…" at bounding box center [1239, 255] width 2501 height 256
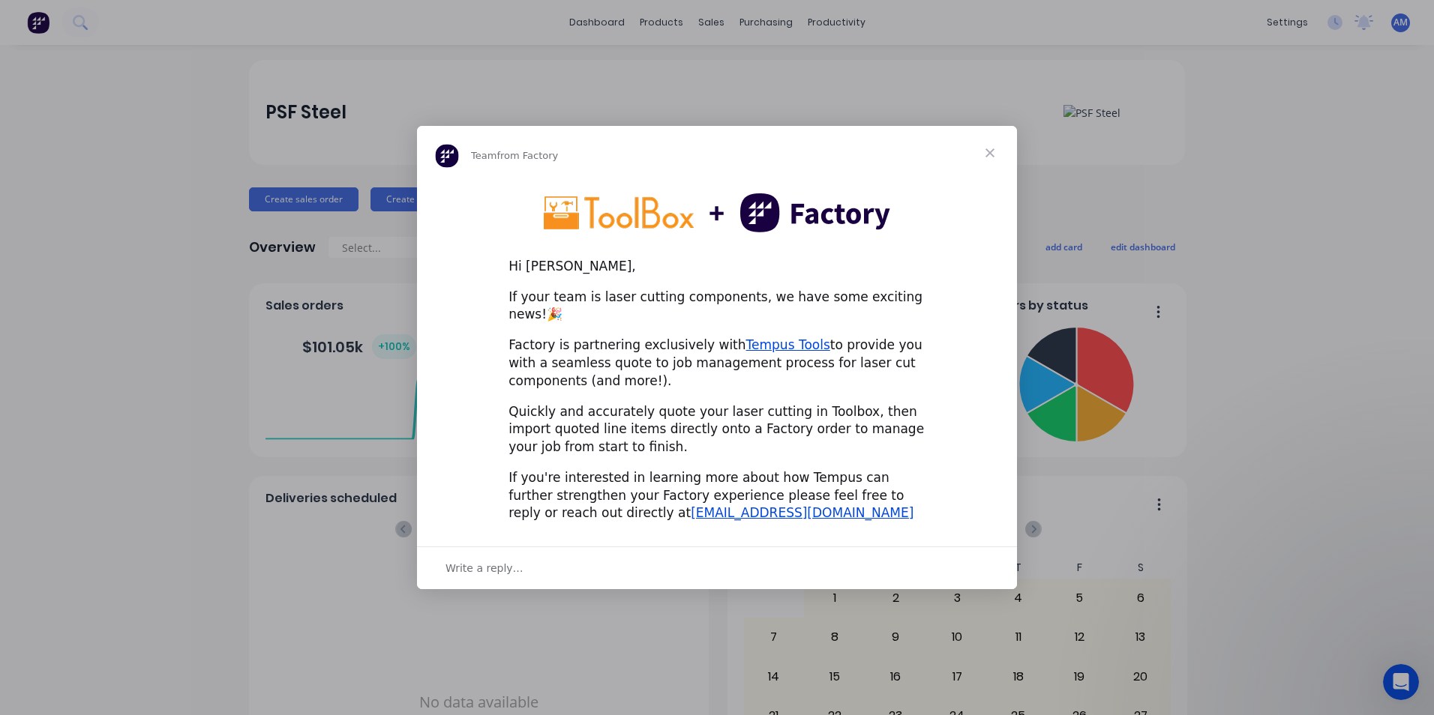
click at [992, 160] on span "Close" at bounding box center [990, 153] width 54 height 54
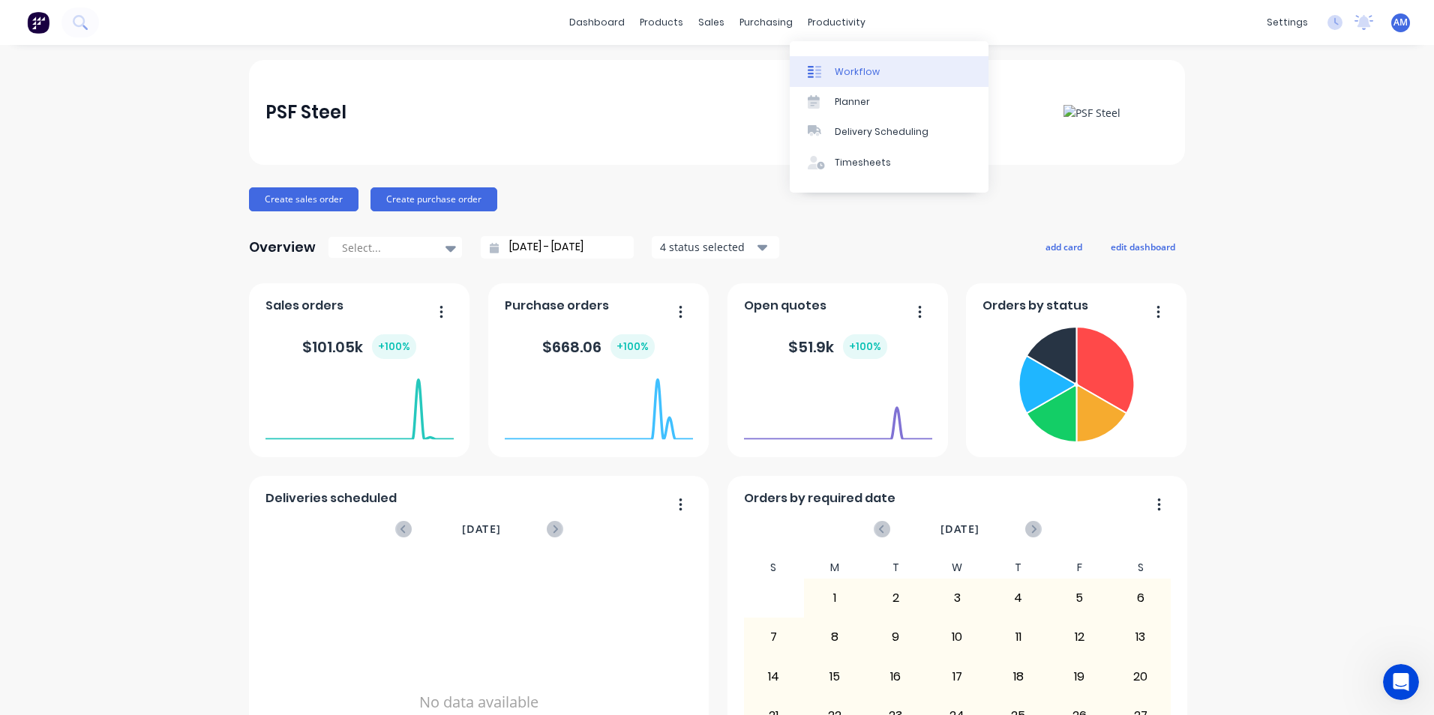
click at [856, 76] on div "Workflow" at bounding box center [857, 71] width 45 height 13
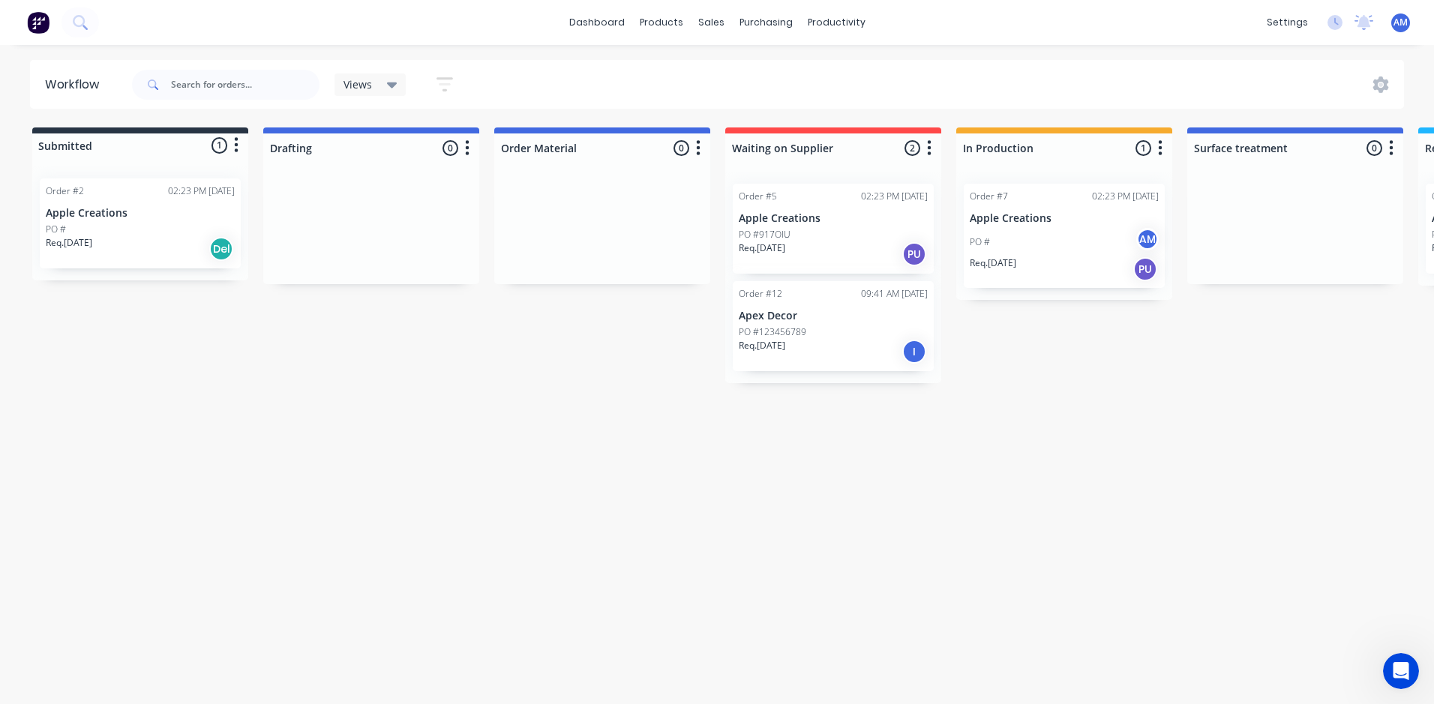
click at [1048, 238] on div "PO # AM" at bounding box center [1064, 242] width 189 height 28
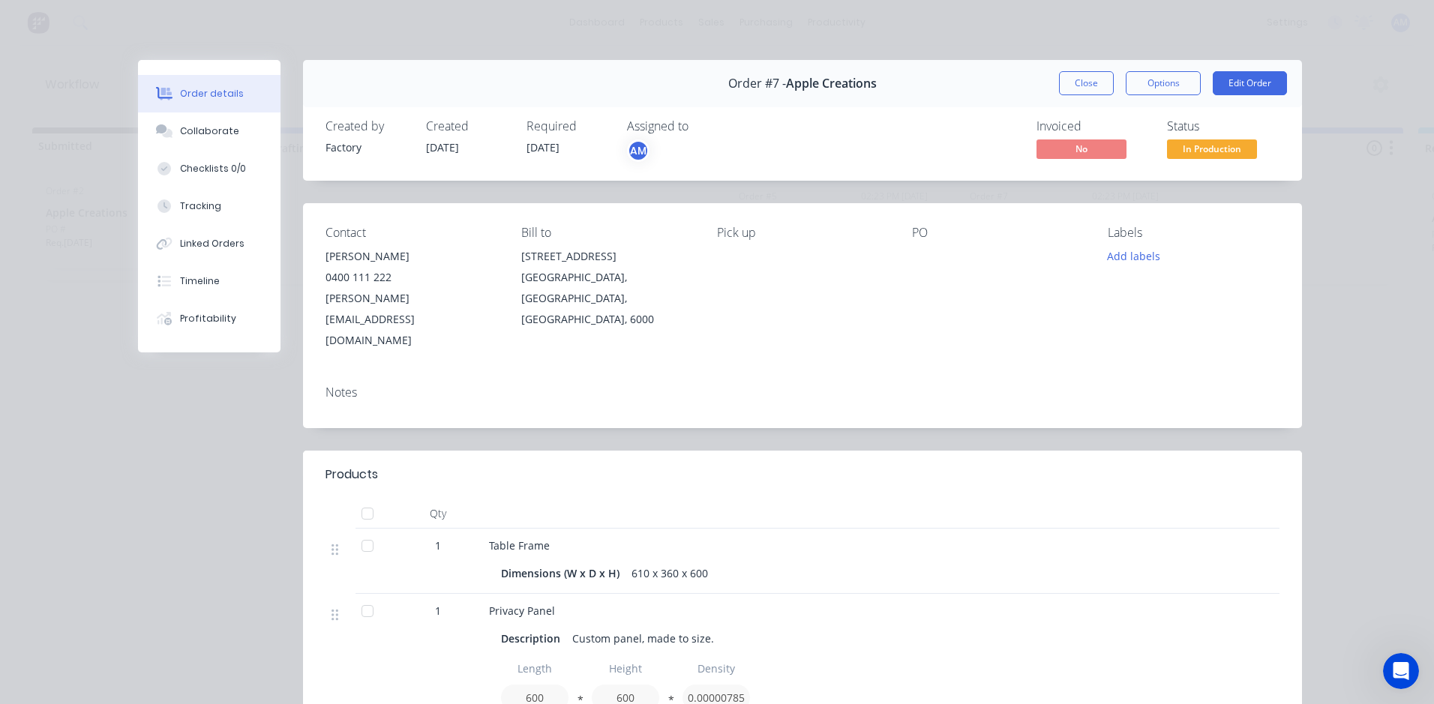
click at [1332, 97] on div "Order details Collaborate Checklists 0/0 Tracking Linked Orders Timeline Profit…" at bounding box center [717, 352] width 1434 height 704
click at [1081, 89] on button "Close" at bounding box center [1086, 83] width 55 height 24
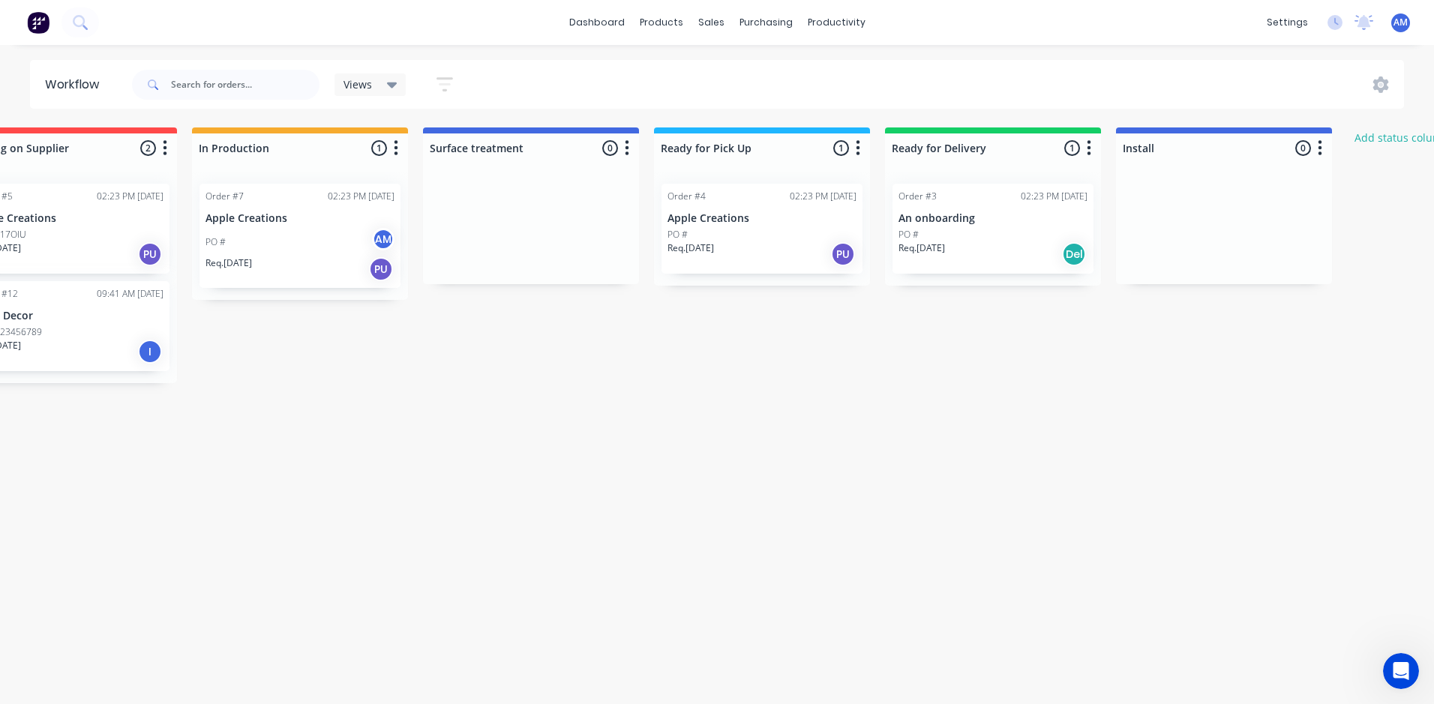
scroll to position [0, 799]
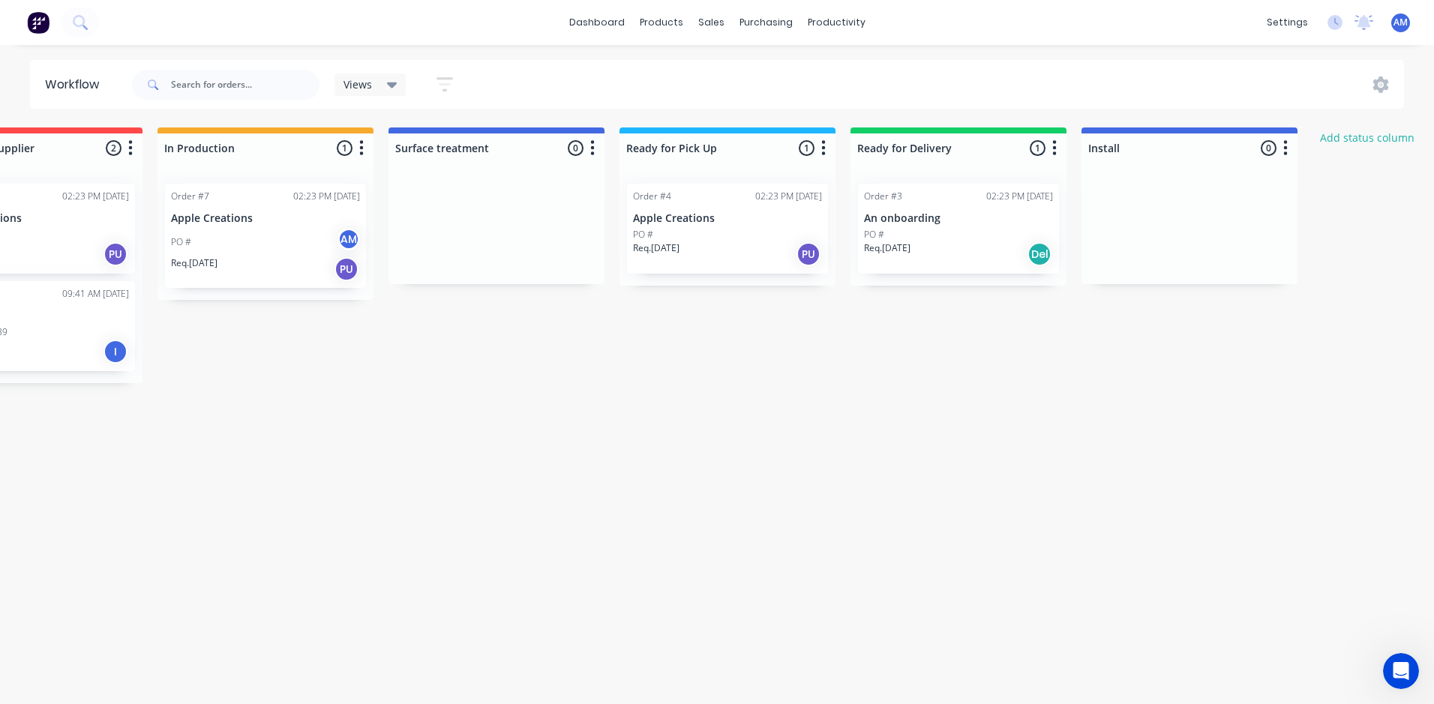
click at [1404, 27] on span "AM" at bounding box center [1400, 22] width 14 height 13
click at [1269, 151] on button "Profile" at bounding box center [1308, 158] width 199 height 30
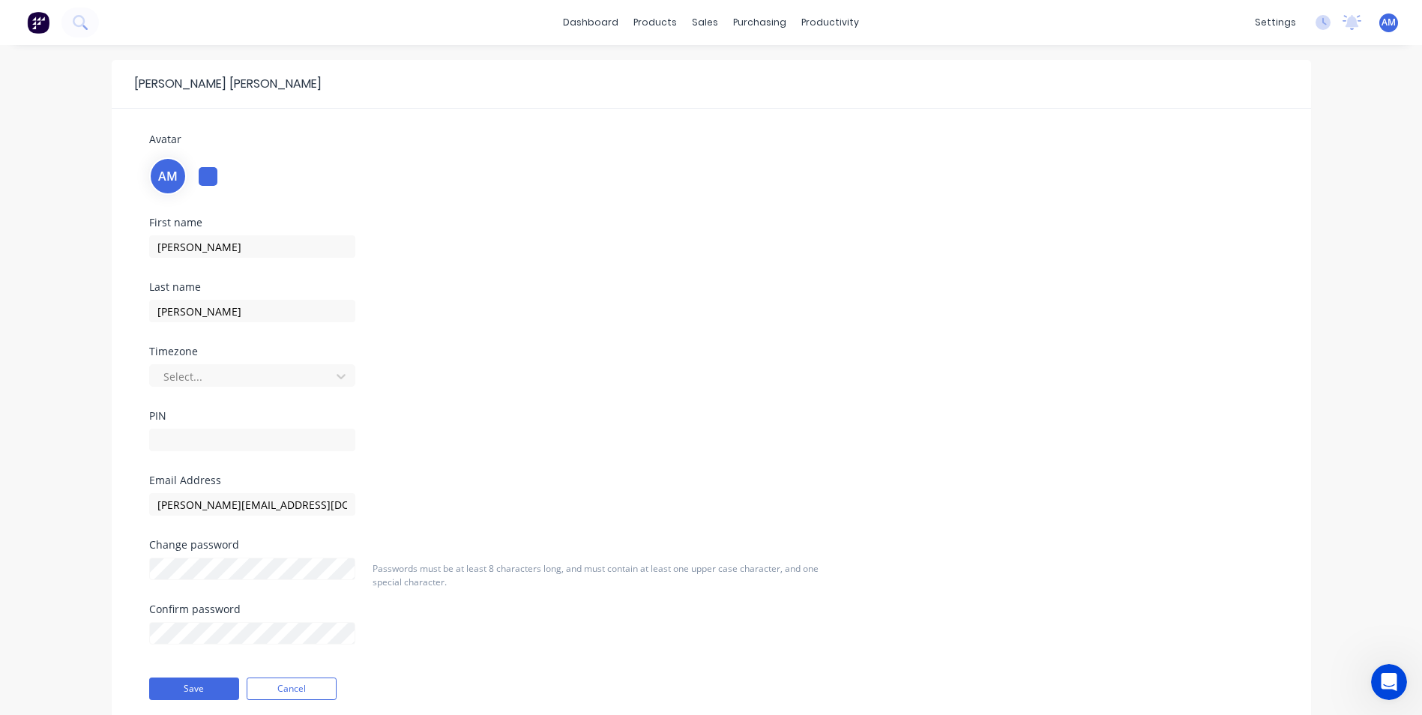
click at [1353, 114] on div "[PERSON_NAME] Avatar AM First name [PERSON_NAME] Last name [PERSON_NAME] Timezo…" at bounding box center [711, 406] width 1422 height 723
click at [603, 22] on link "dashboard" at bounding box center [591, 22] width 70 height 22
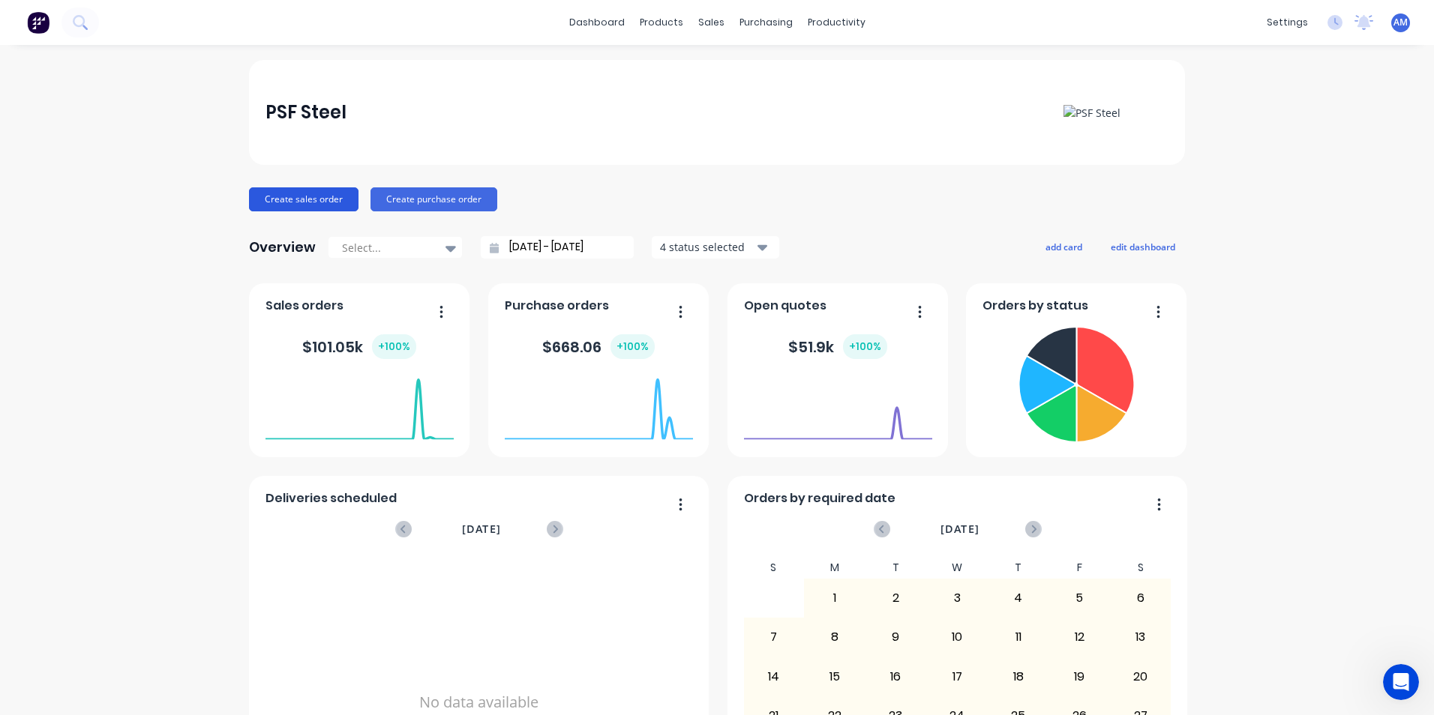
click at [297, 203] on button "Create sales order" at bounding box center [303, 199] width 109 height 24
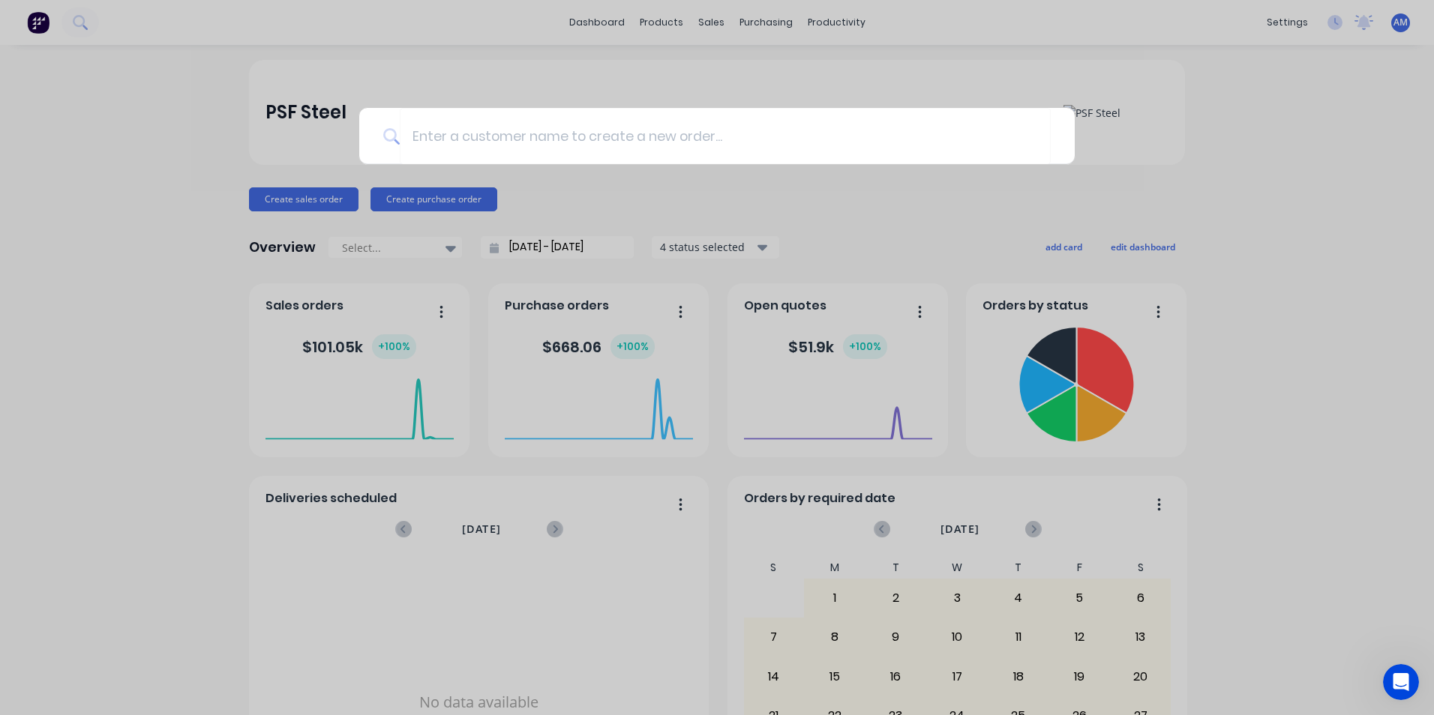
click at [596, 184] on div at bounding box center [717, 357] width 1434 height 715
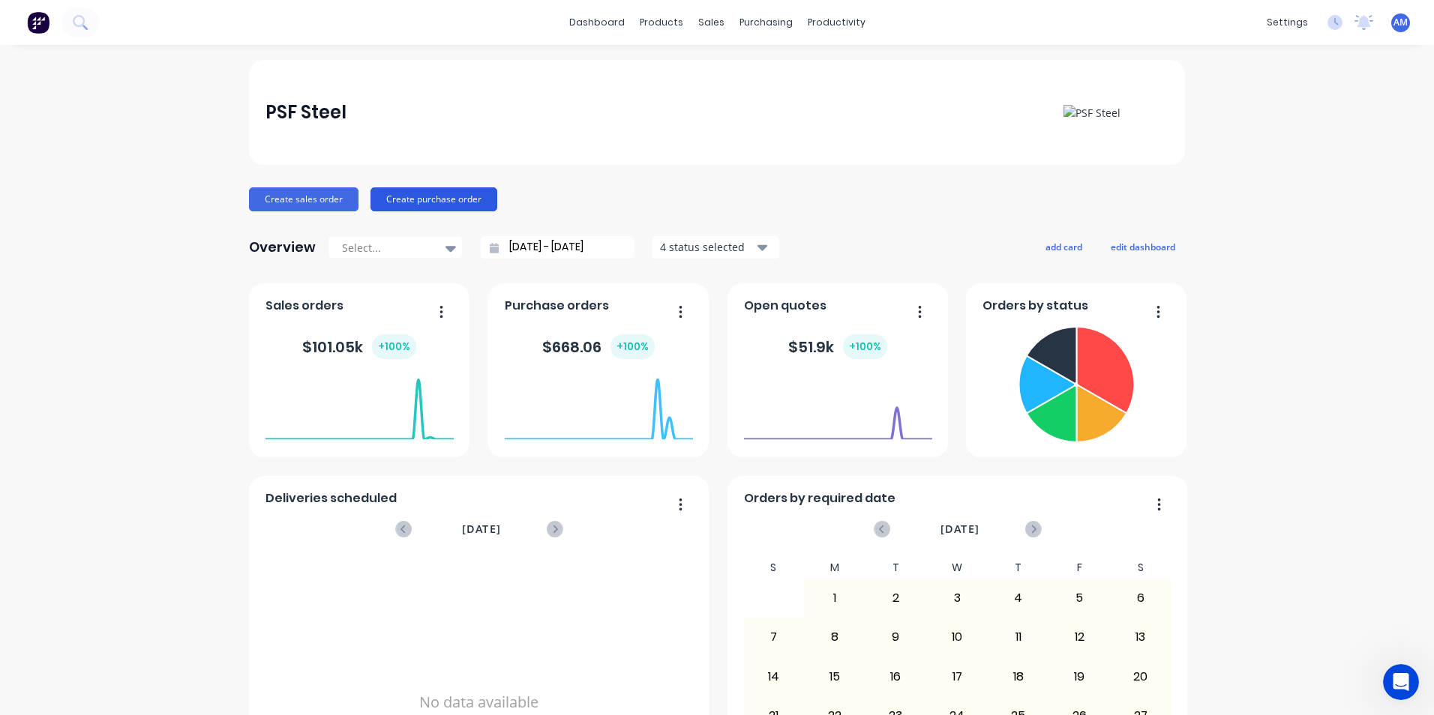
click at [433, 203] on button "Create purchase order" at bounding box center [433, 199] width 127 height 24
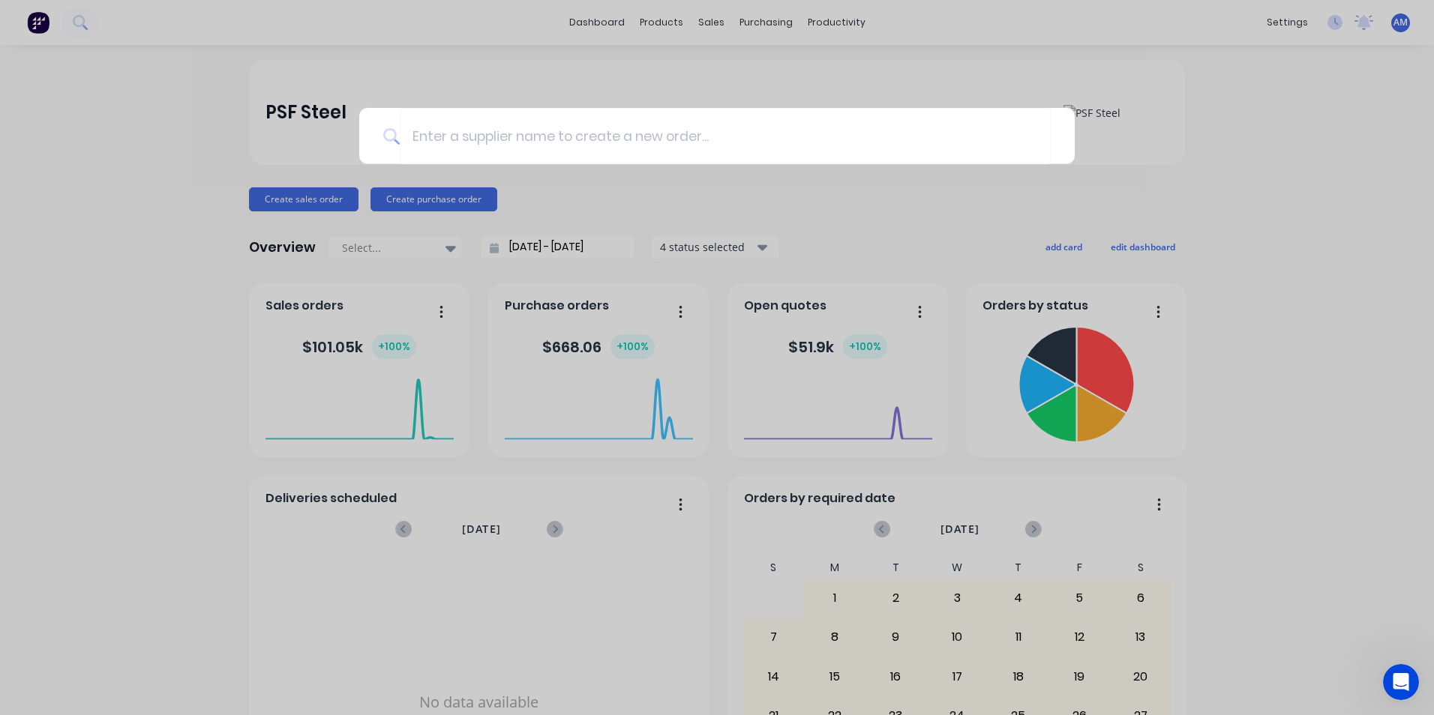
click at [593, 199] on div at bounding box center [717, 357] width 1434 height 715
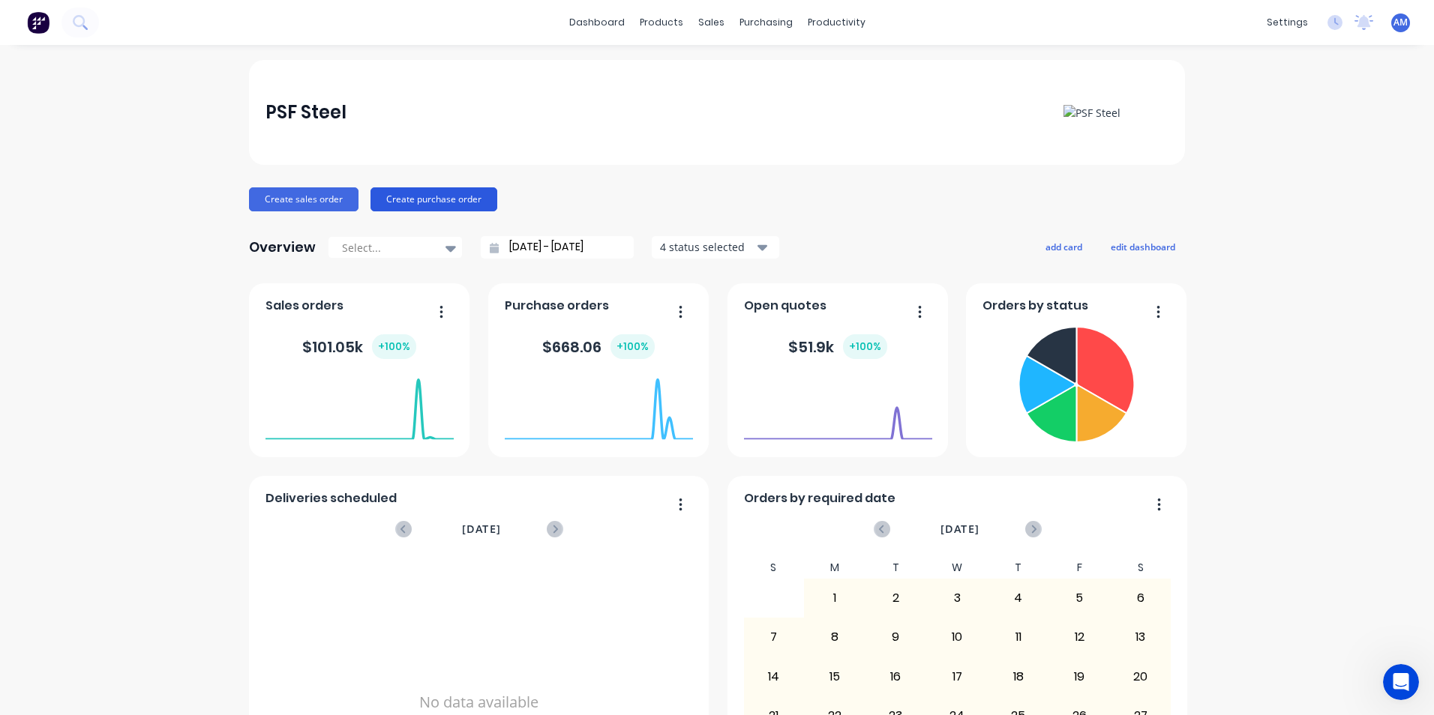
click at [406, 206] on button "Create purchase order" at bounding box center [433, 199] width 127 height 24
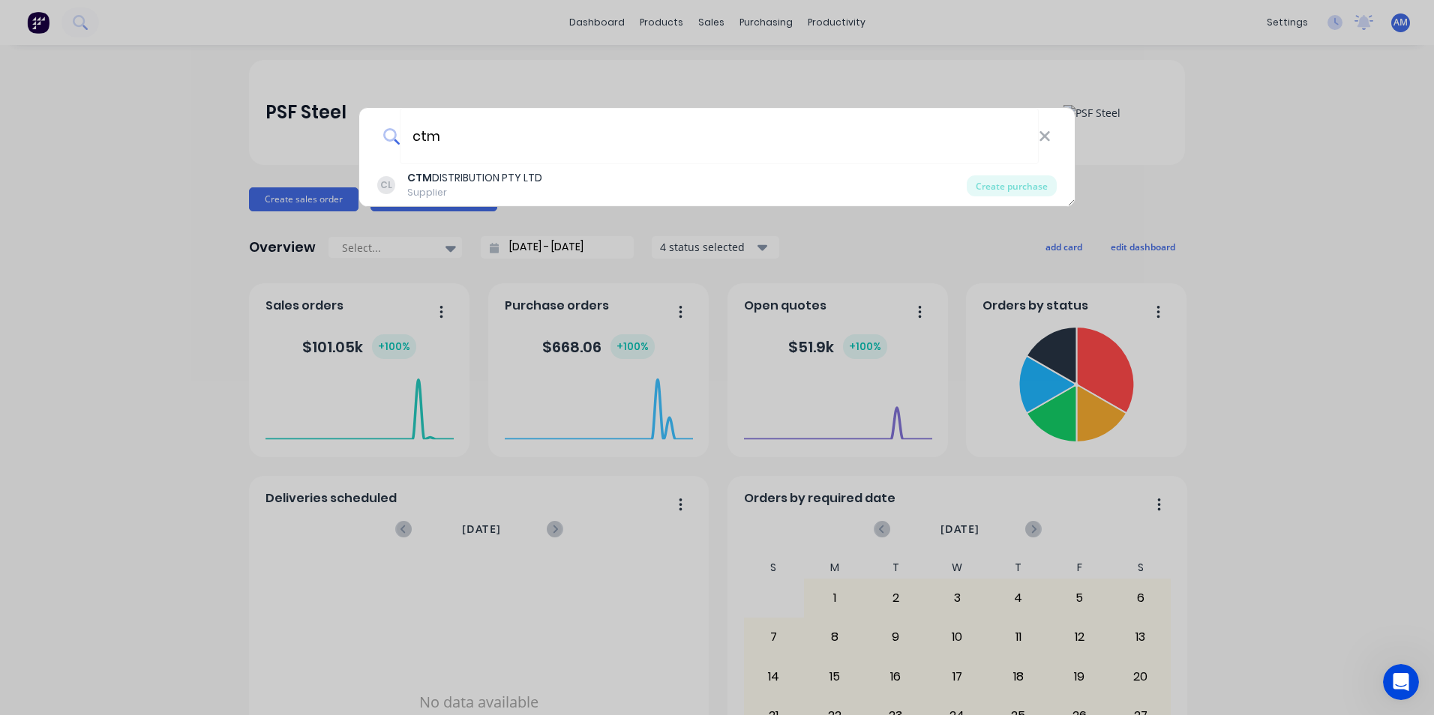
type input "ctm"
click at [461, 190] on div "Supplier" at bounding box center [474, 192] width 135 height 13
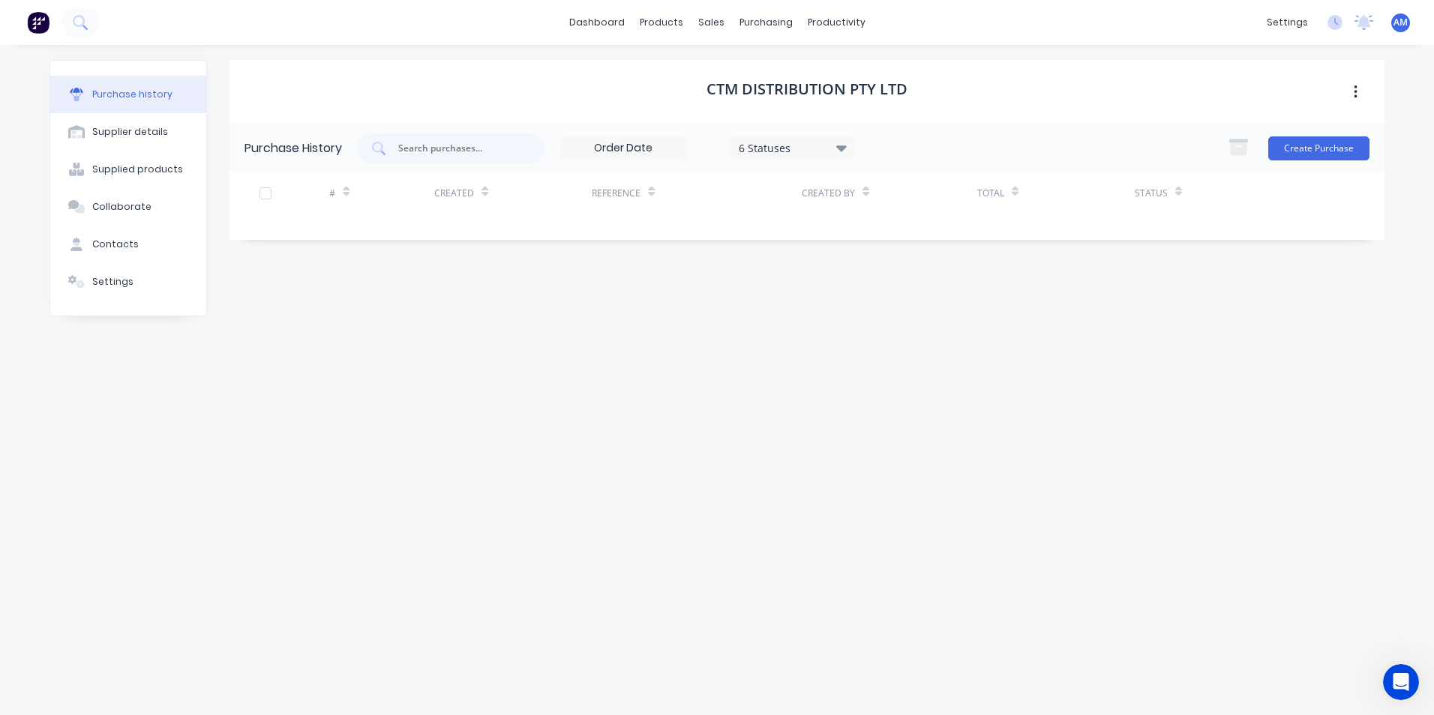
click at [846, 145] on icon at bounding box center [841, 148] width 10 height 6
click at [903, 142] on div "6 Statuses 6 Statuses Create Purchase" at bounding box center [863, 148] width 1012 height 30
click at [120, 135] on div "Supplier details" at bounding box center [130, 131] width 76 height 13
select select "AU"
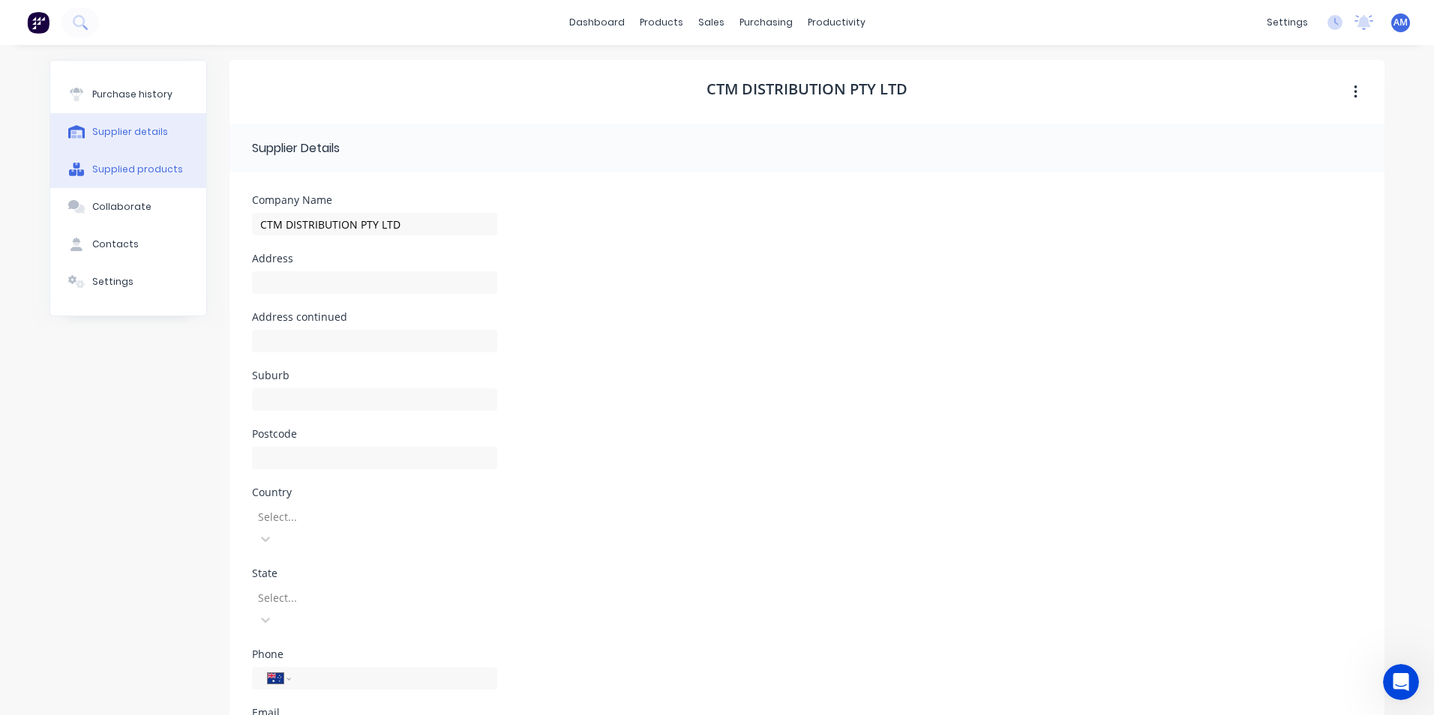
click at [118, 175] on div "Supplied products" at bounding box center [137, 169] width 91 height 13
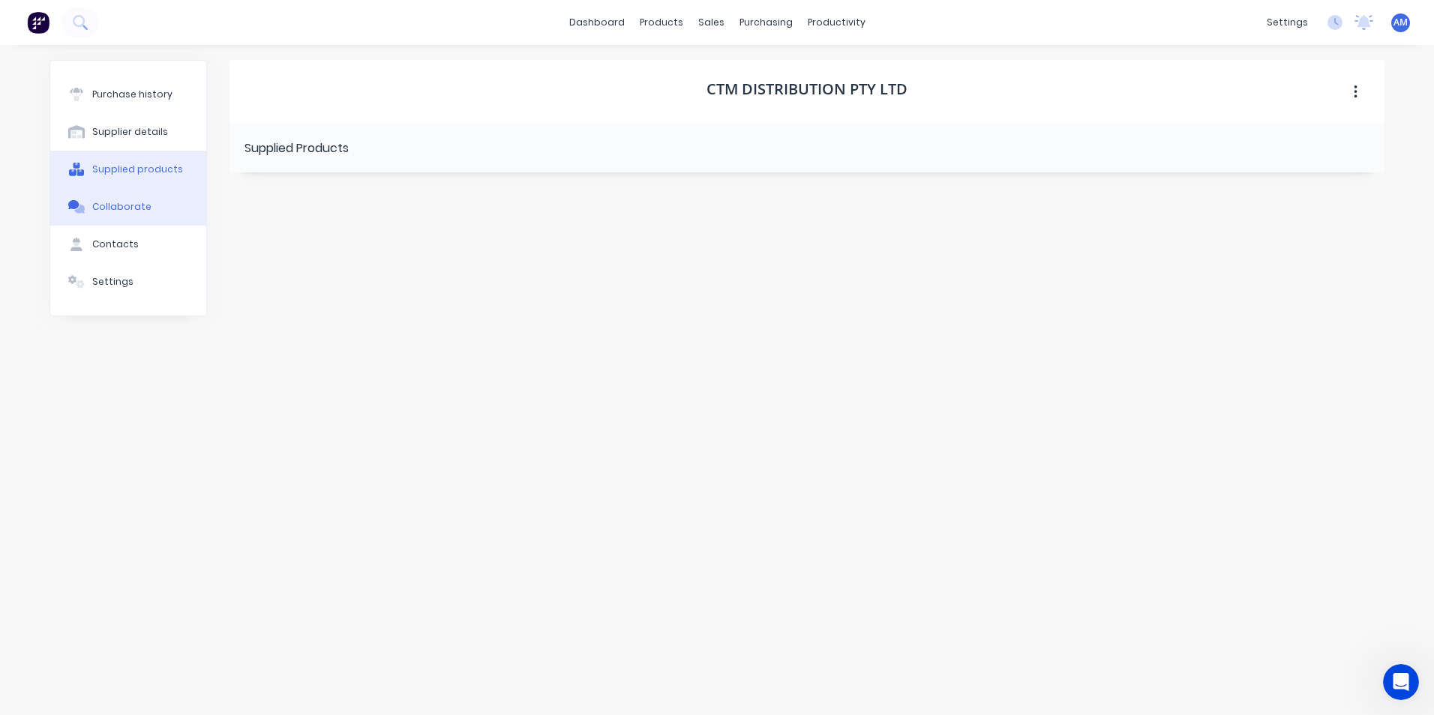
click at [124, 207] on div "Collaborate" at bounding box center [121, 206] width 59 height 13
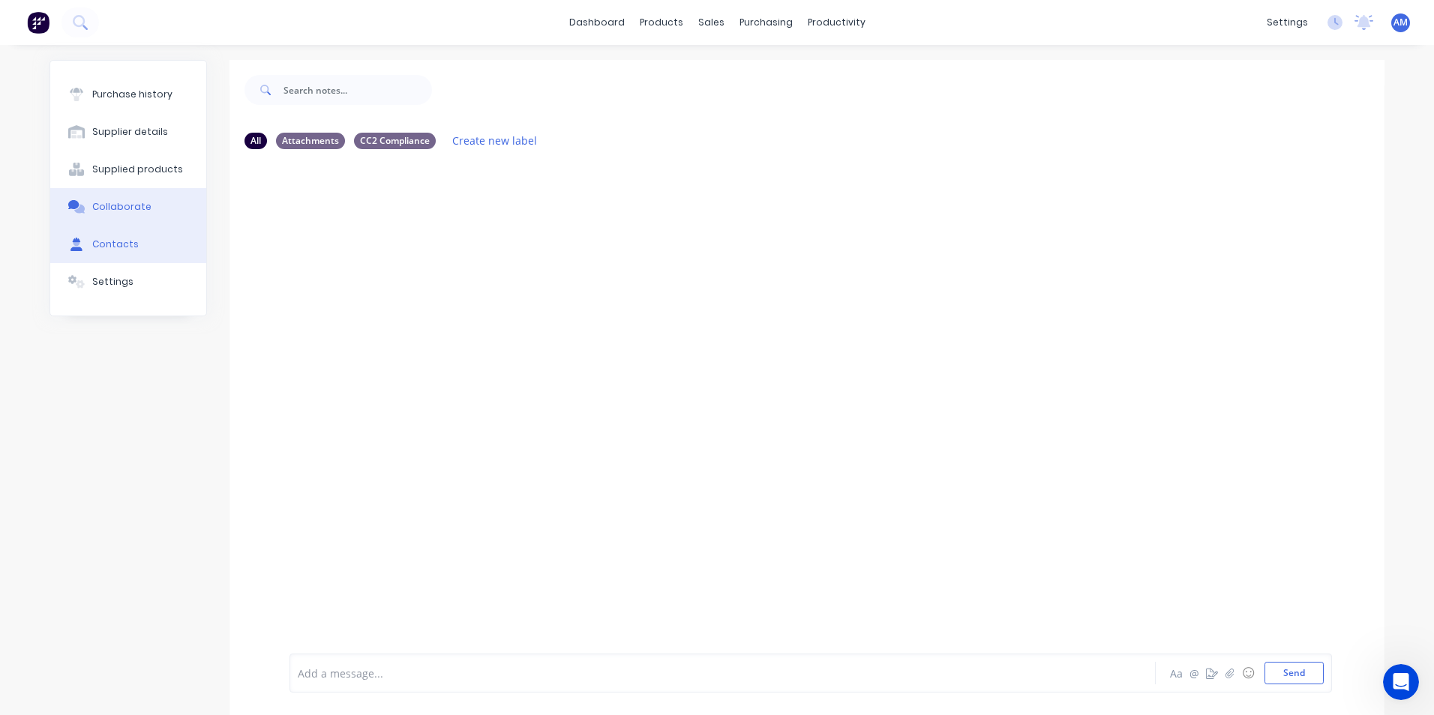
click at [127, 241] on div "Contacts" at bounding box center [115, 244] width 46 height 13
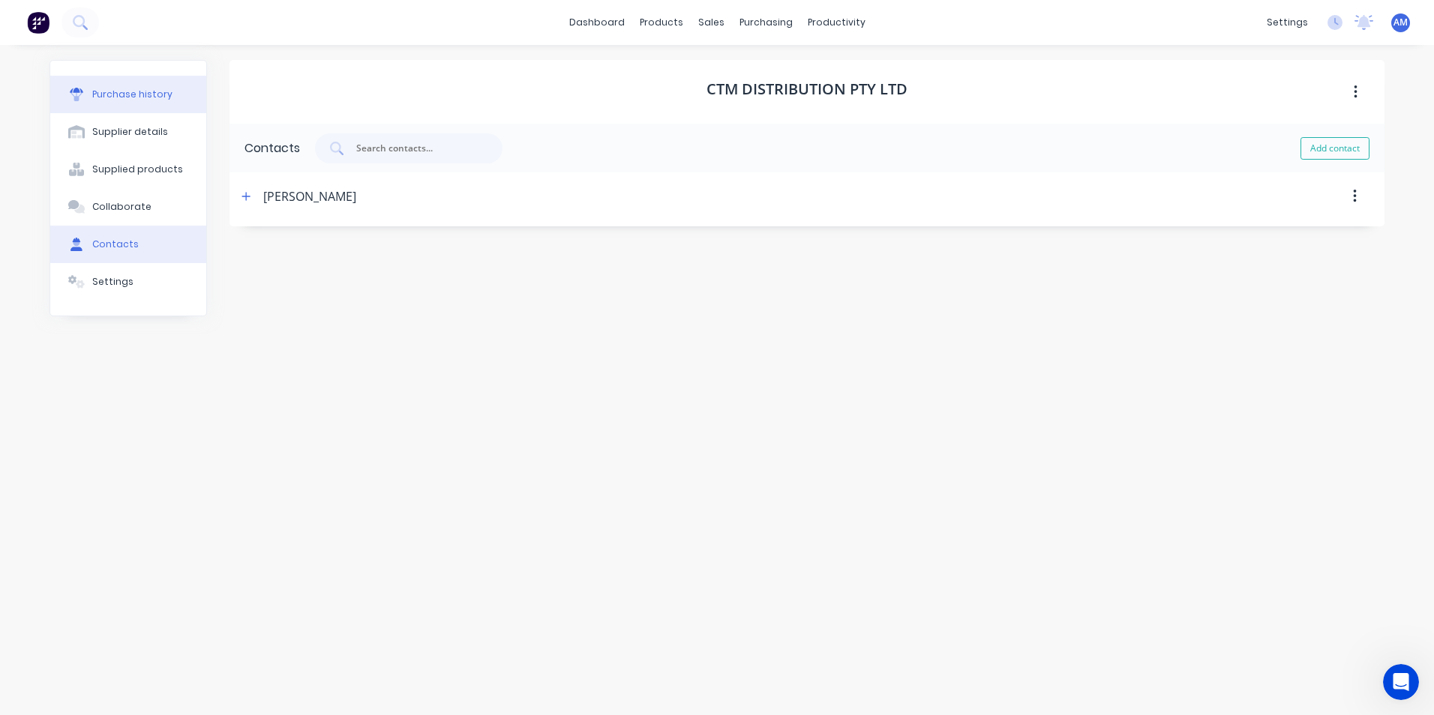
click at [125, 96] on div "Purchase history" at bounding box center [132, 94] width 80 height 13
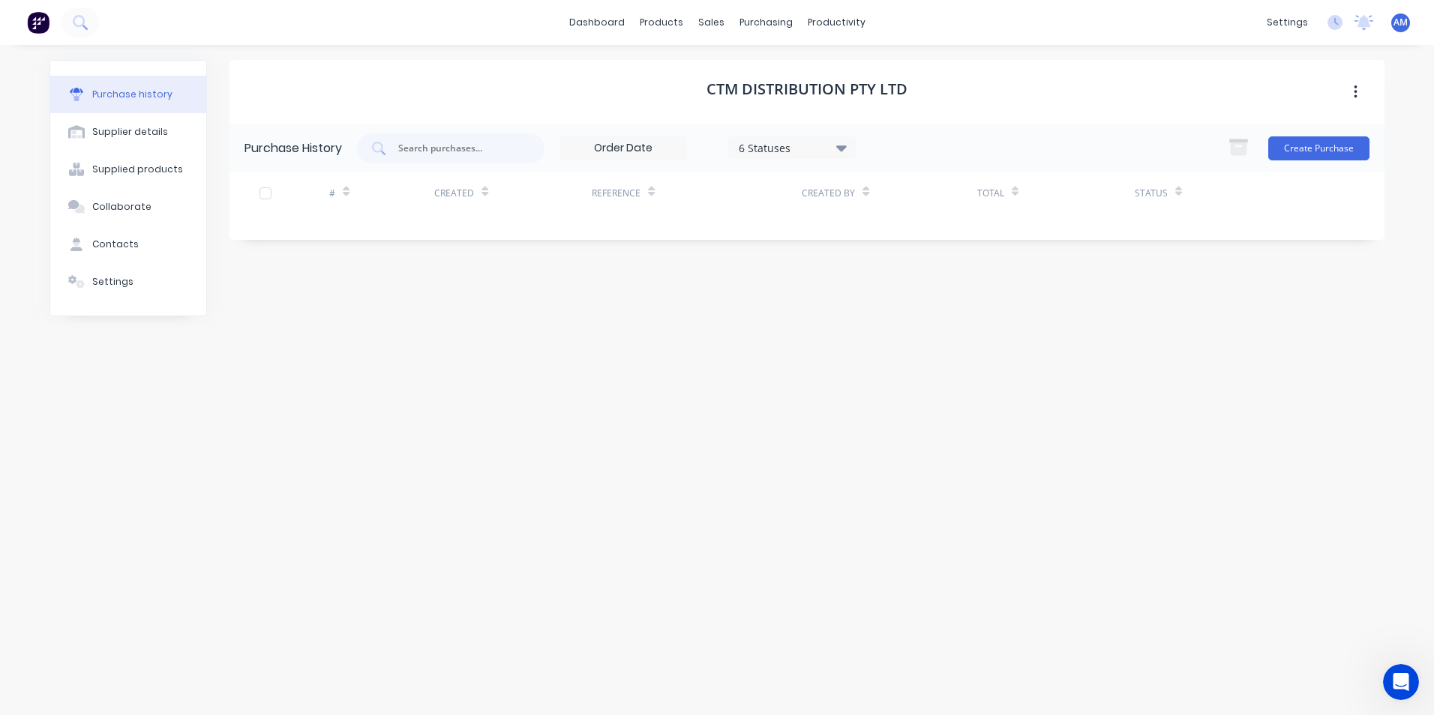
click at [1112, 159] on div "6 Statuses 6 Statuses Create Purchase" at bounding box center [863, 148] width 1012 height 30
click at [345, 190] on icon at bounding box center [346, 191] width 7 height 11
click at [346, 194] on icon at bounding box center [346, 194] width 7 height 4
click at [337, 194] on div "#" at bounding box center [339, 193] width 20 height 26
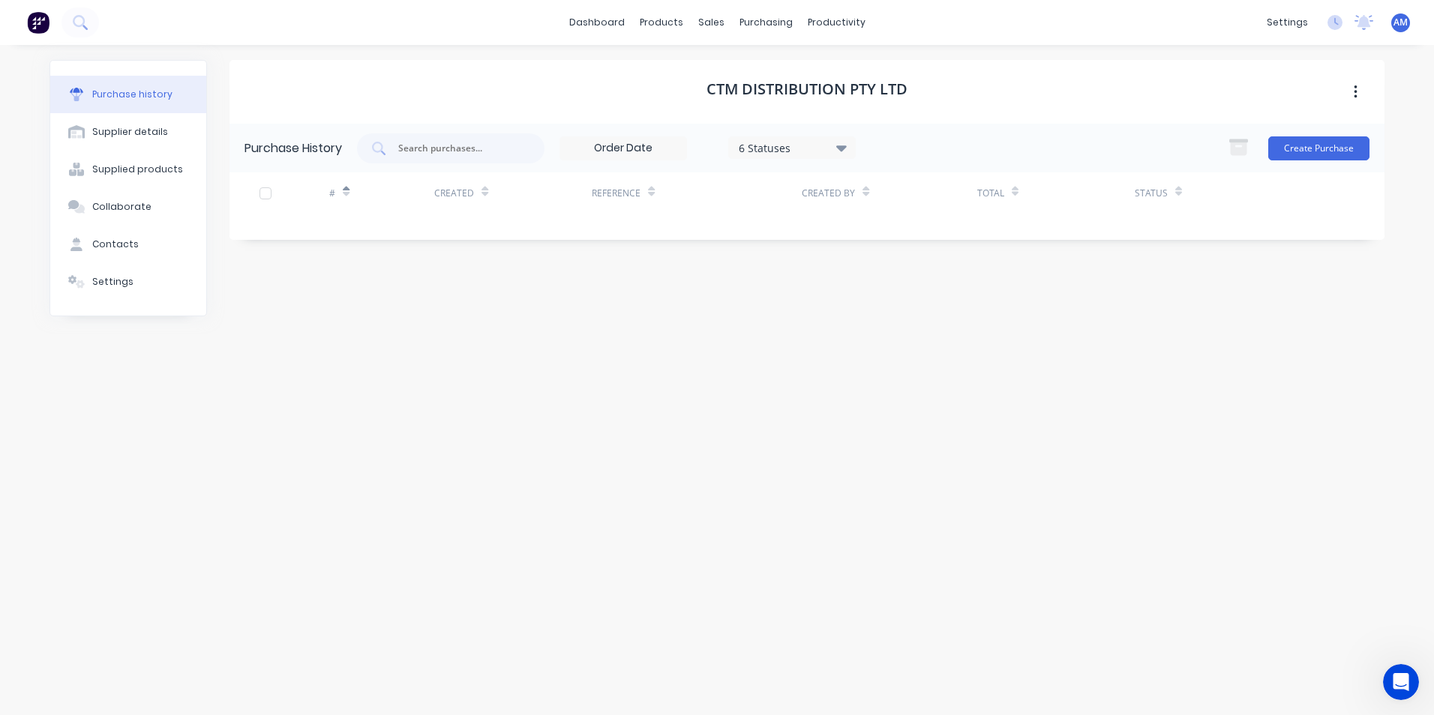
click at [326, 194] on div at bounding box center [294, 192] width 70 height 41
click at [650, 190] on icon at bounding box center [651, 191] width 7 height 11
click at [651, 195] on icon at bounding box center [651, 194] width 7 height 4
click at [613, 193] on div "Reference" at bounding box center [616, 193] width 49 height 13
click at [633, 144] on input at bounding box center [623, 148] width 126 height 22
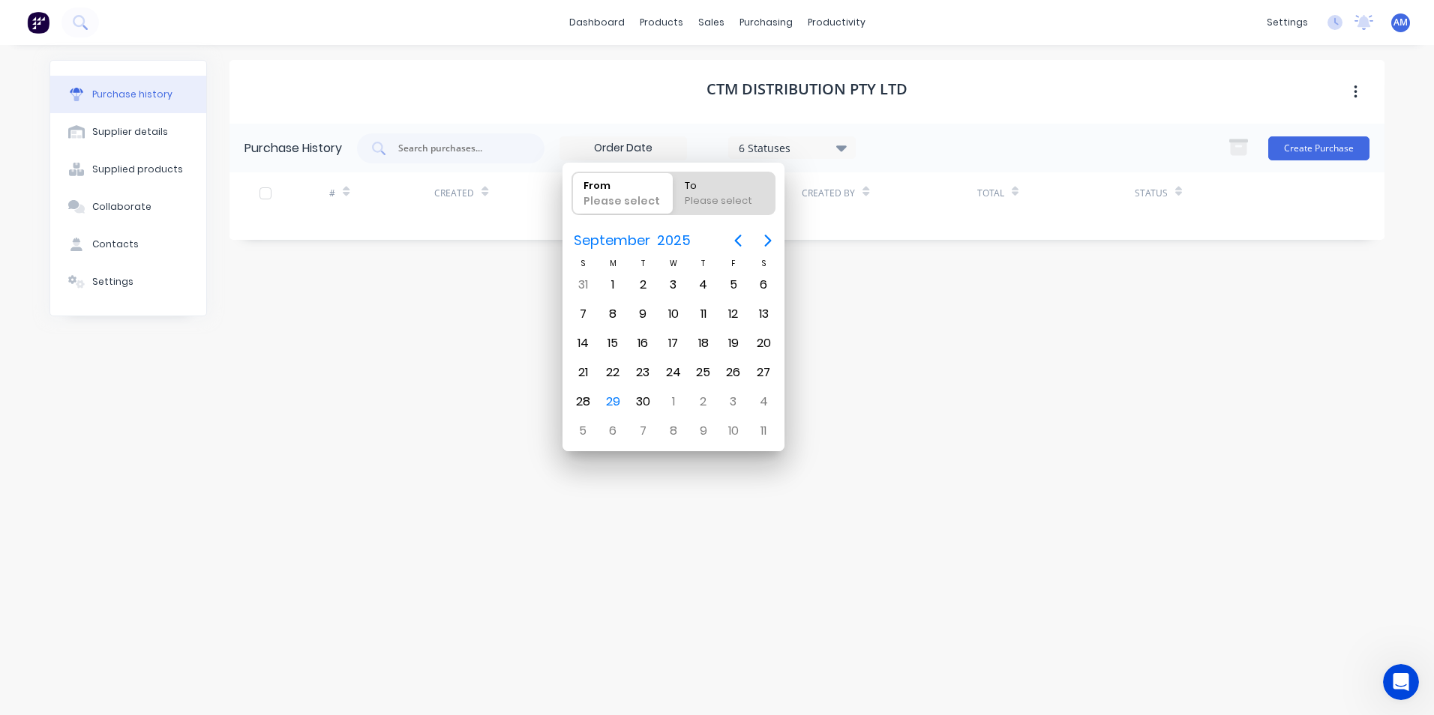
click at [876, 284] on div "CTM DISTRIBUTION PTY LTD Purchase History 6 Statuses 6 Statuses Create Purchase…" at bounding box center [806, 372] width 1155 height 625
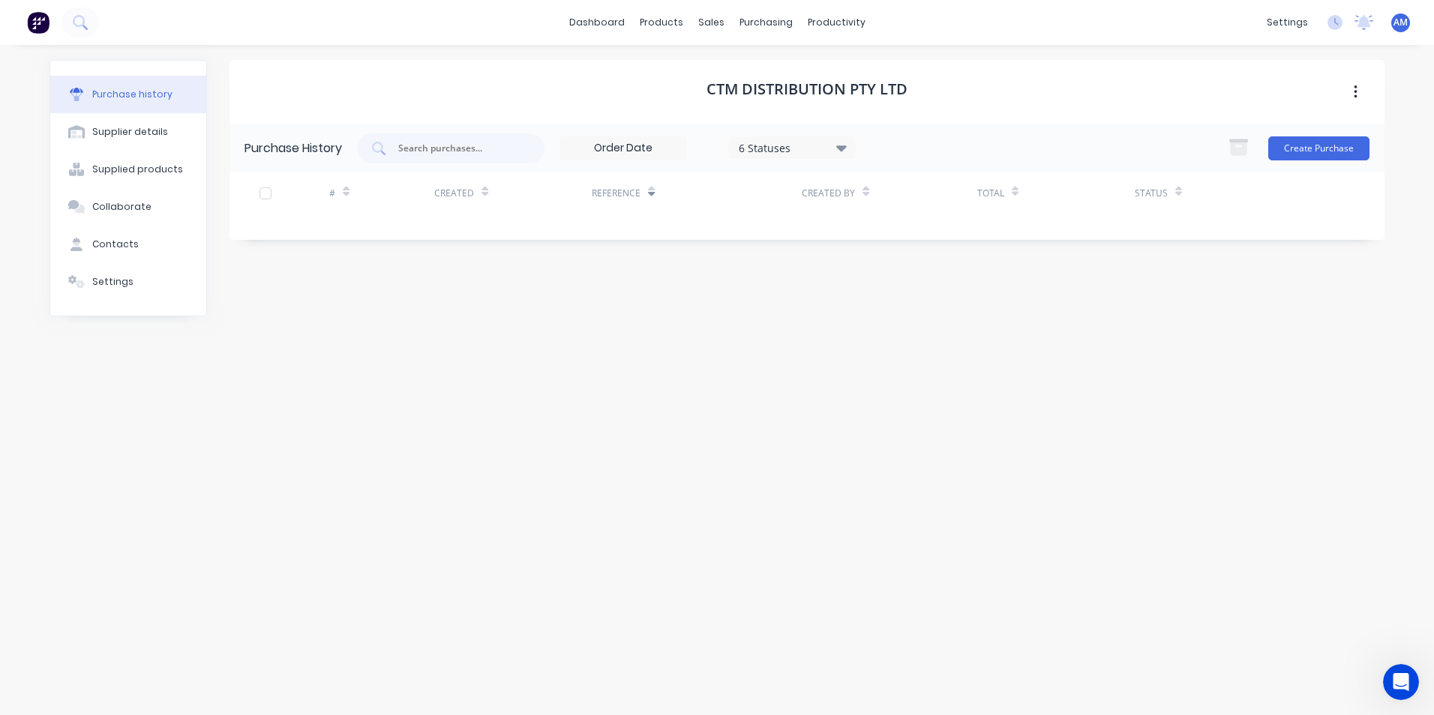
click at [864, 194] on icon at bounding box center [865, 194] width 7 height 4
click at [836, 192] on div "Created By" at bounding box center [828, 193] width 53 height 13
drag, startPoint x: 812, startPoint y: 192, endPoint x: 834, endPoint y: 190, distance: 21.9
click at [816, 192] on div "Created By" at bounding box center [828, 193] width 53 height 13
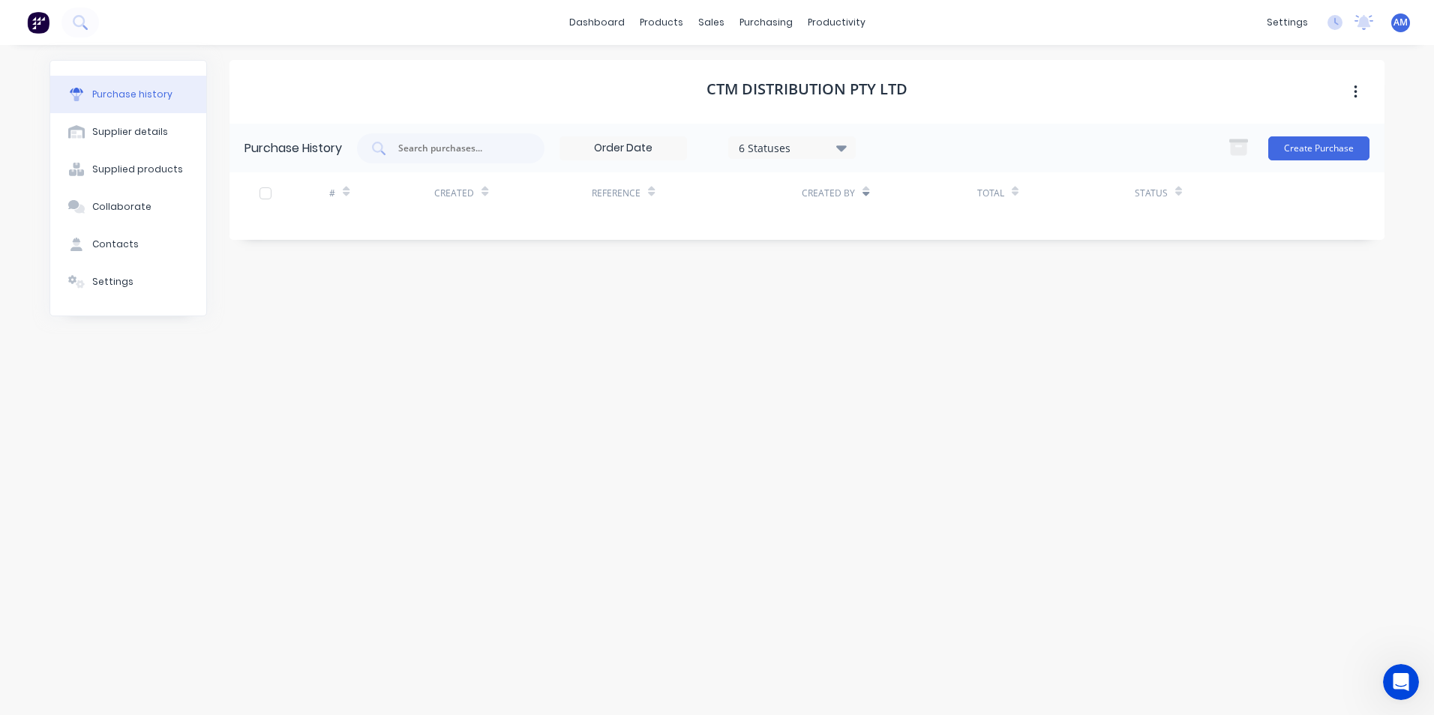
click at [261, 193] on div at bounding box center [265, 193] width 30 height 30
click at [266, 195] on div at bounding box center [265, 193] width 30 height 30
click at [268, 193] on div at bounding box center [265, 193] width 30 height 30
click at [503, 148] on input "text" at bounding box center [459, 148] width 124 height 15
click at [516, 189] on div "Created" at bounding box center [512, 192] width 157 height 41
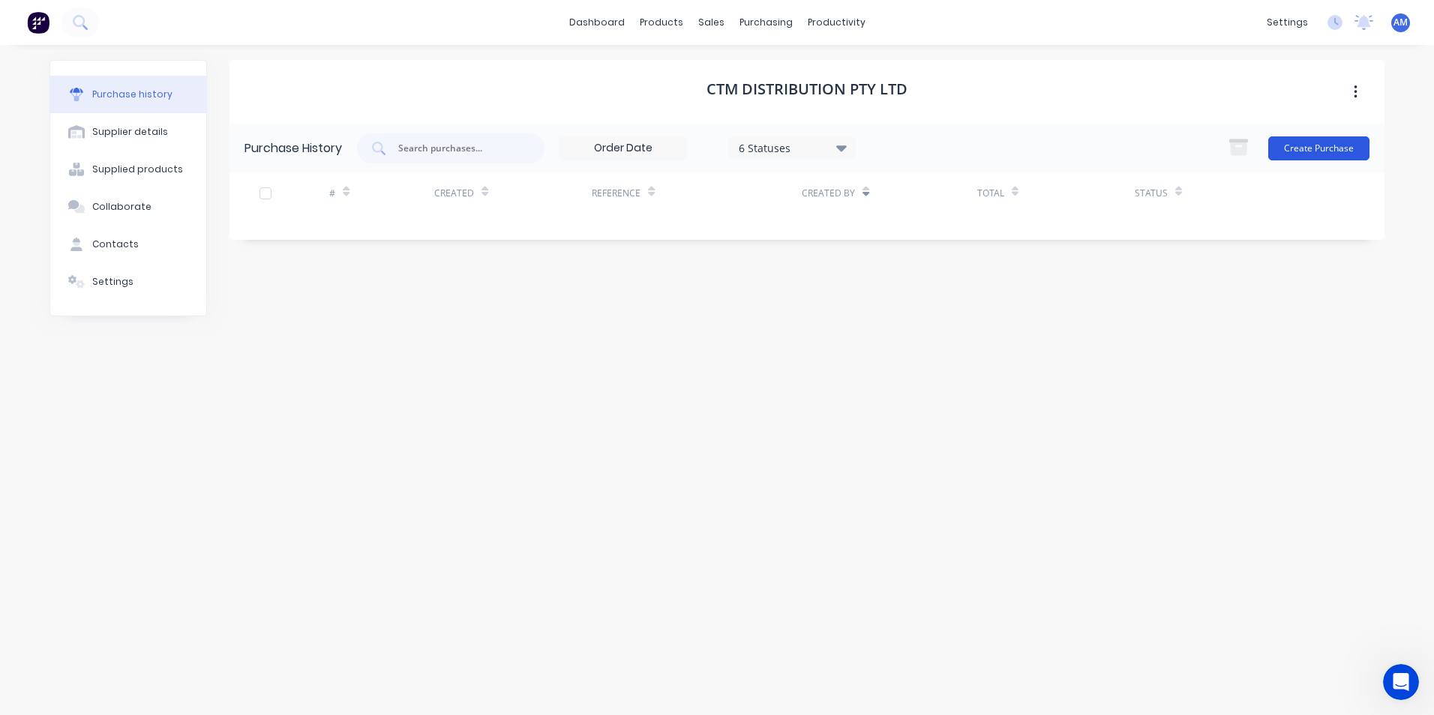
click at [1301, 145] on button "Create Purchase" at bounding box center [1318, 148] width 101 height 24
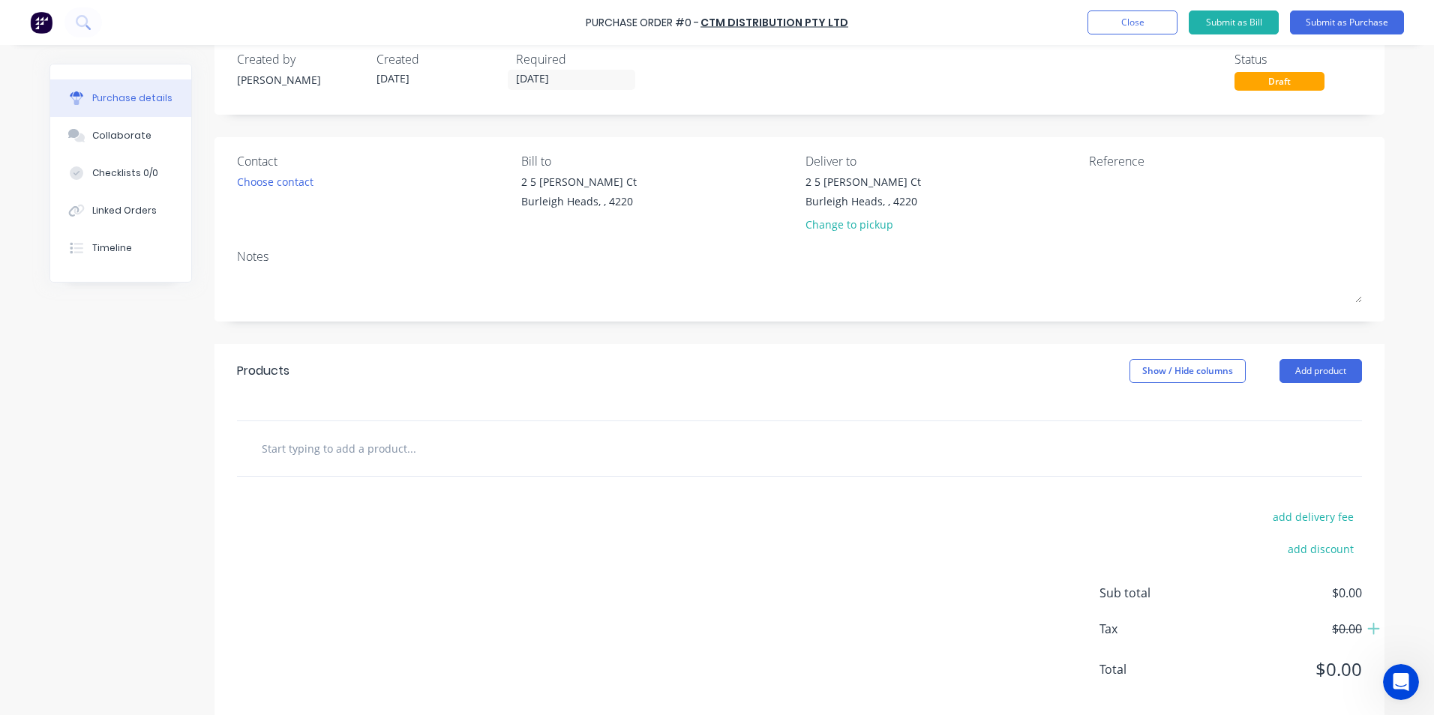
scroll to position [52, 0]
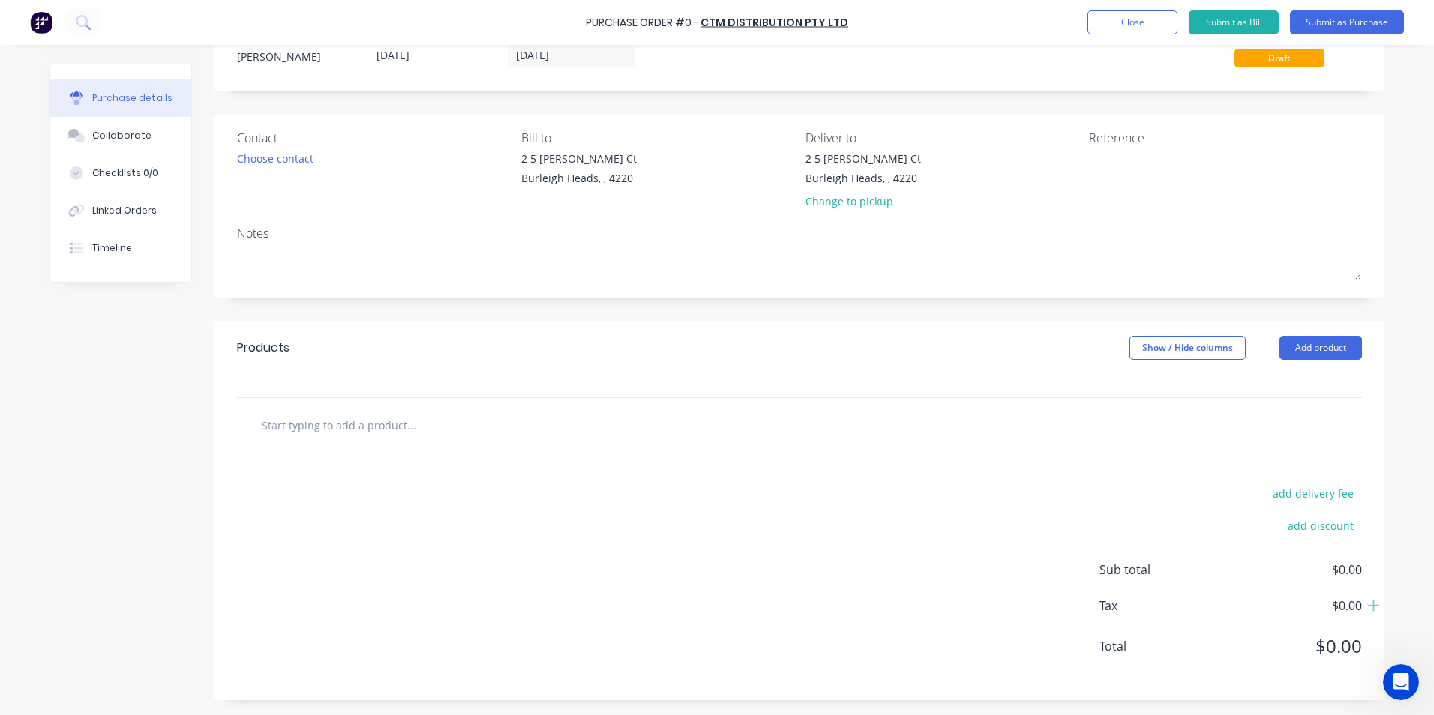
click at [546, 433] on input "text" at bounding box center [411, 425] width 300 height 30
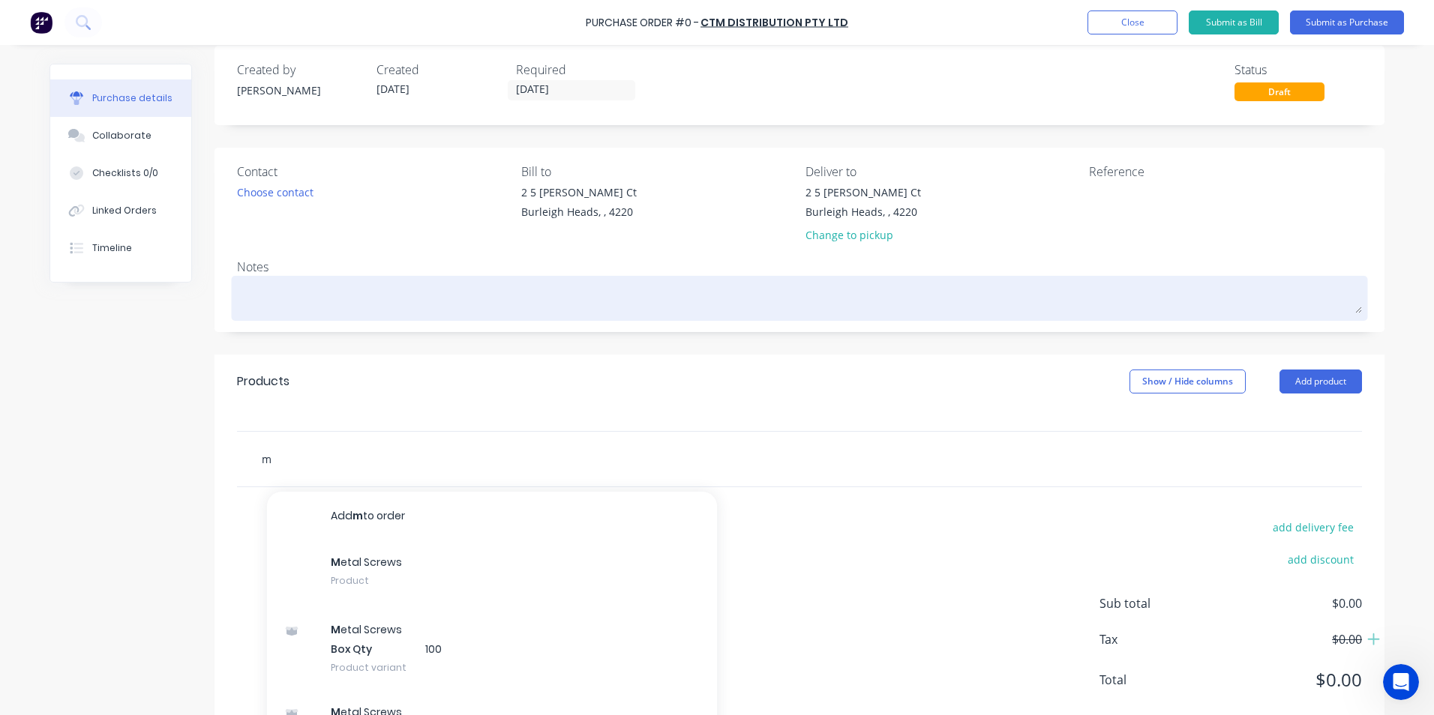
scroll to position [0, 0]
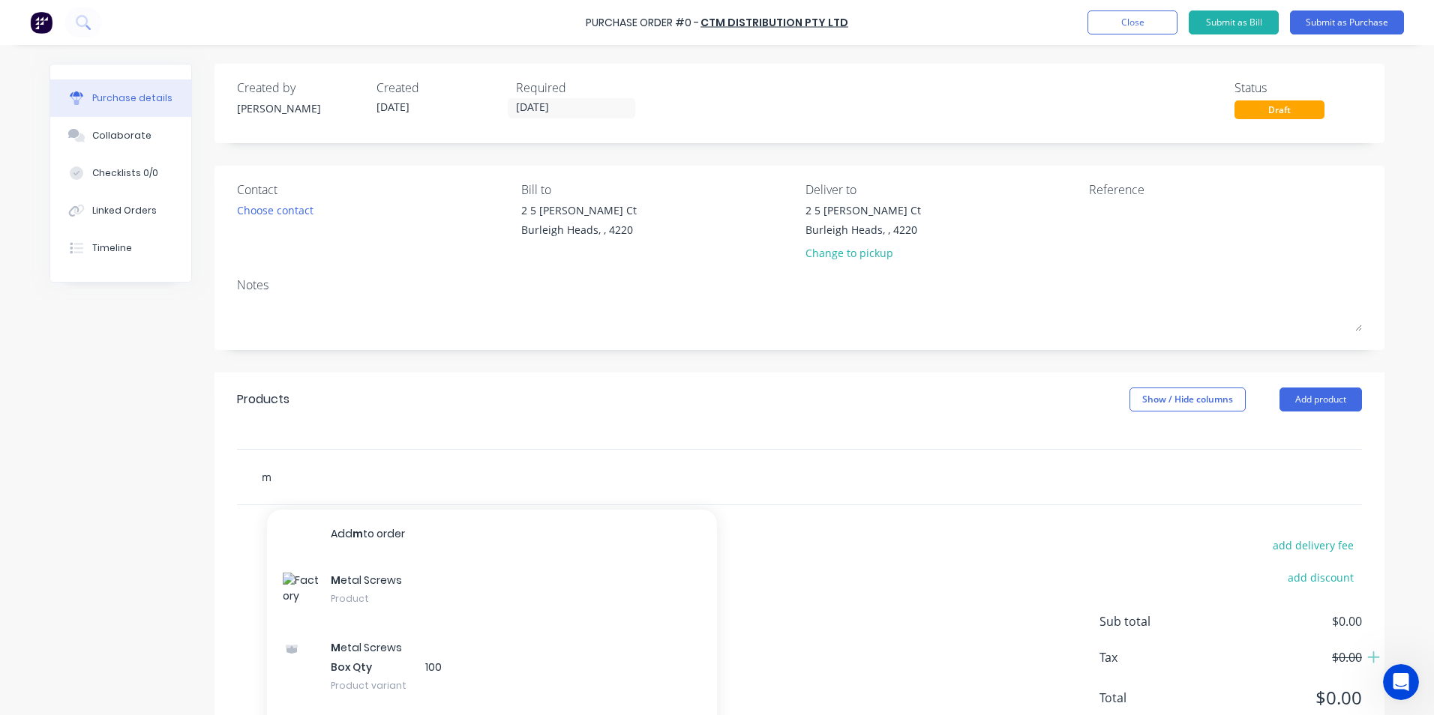
type input "m"
click at [733, 149] on div "Created by [PERSON_NAME] Created [DATE] Required [DATE] Status Draft Contact Ch…" at bounding box center [799, 408] width 1170 height 688
click at [1150, 16] on button "Close" at bounding box center [1132, 22] width 90 height 24
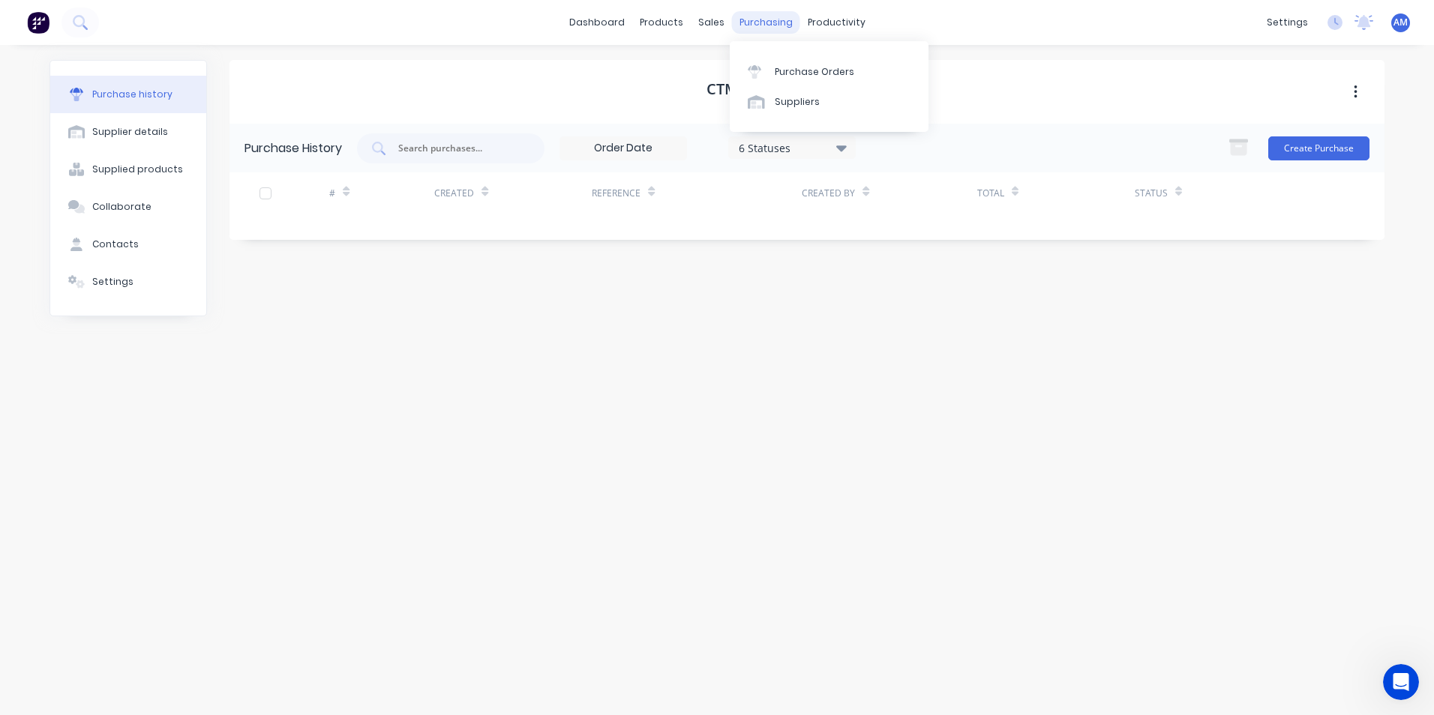
click at [755, 25] on div "purchasing" at bounding box center [766, 22] width 68 height 22
click at [798, 105] on div "Suppliers" at bounding box center [797, 101] width 45 height 13
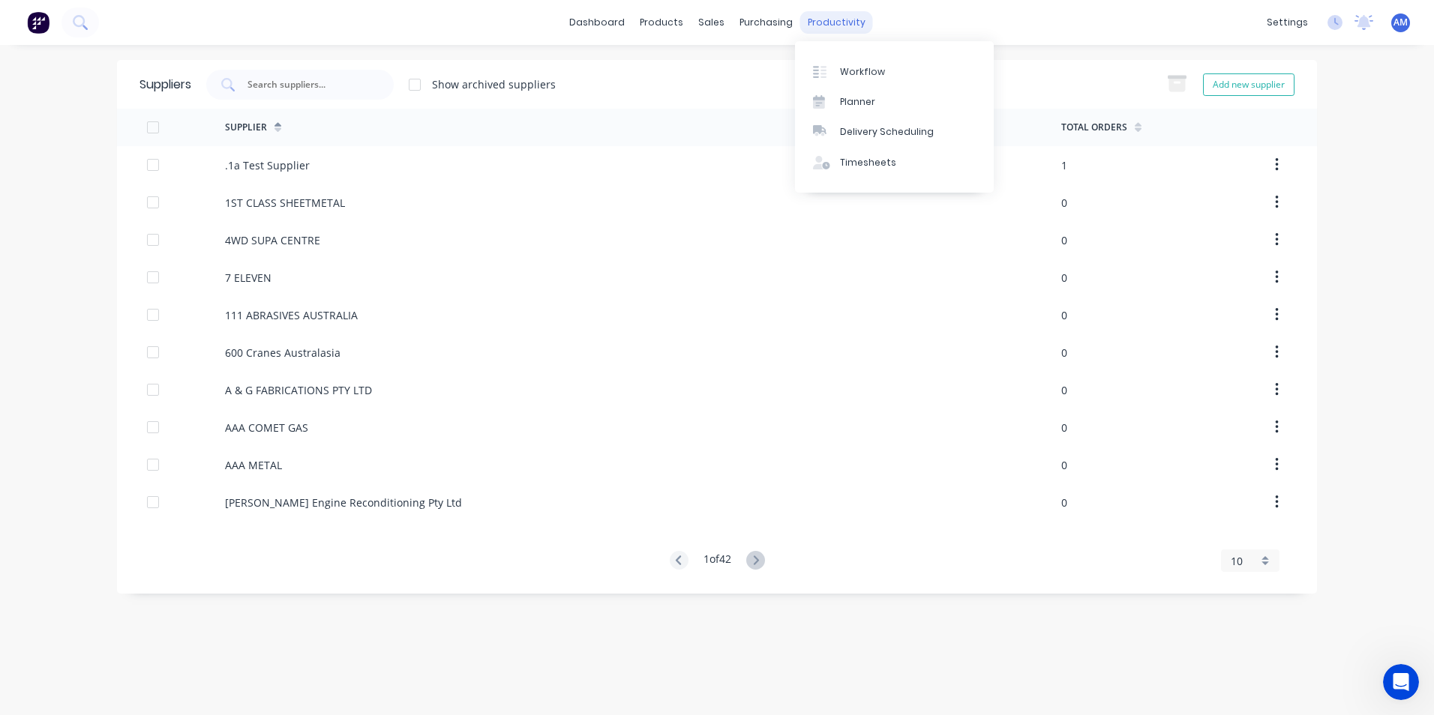
click at [823, 21] on div "productivity" at bounding box center [836, 22] width 73 height 22
